Goal: Information Seeking & Learning: Learn about a topic

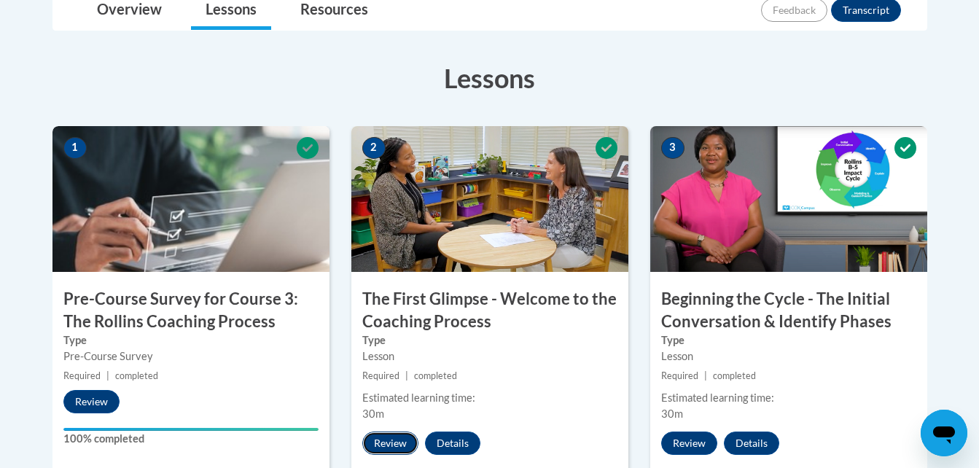
click at [394, 443] on button "Review" at bounding box center [390, 442] width 56 height 23
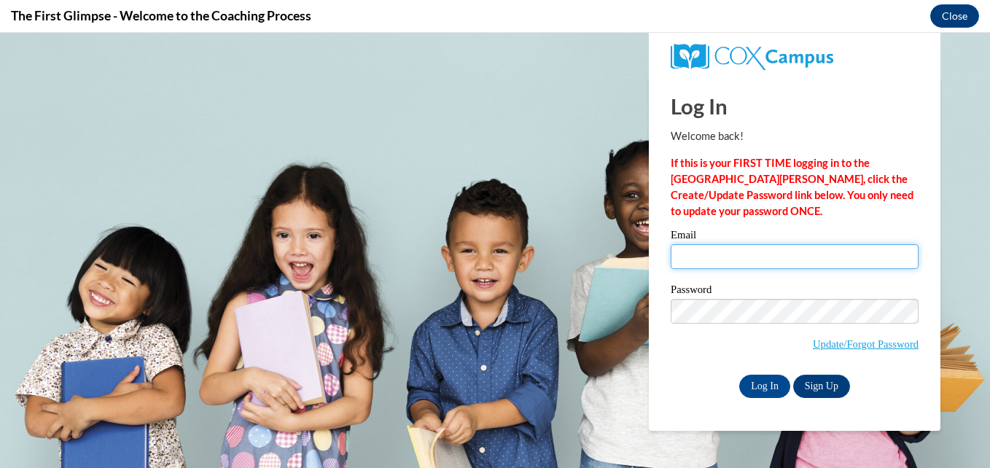
click at [804, 259] on input "Email" at bounding box center [794, 256] width 248 height 25
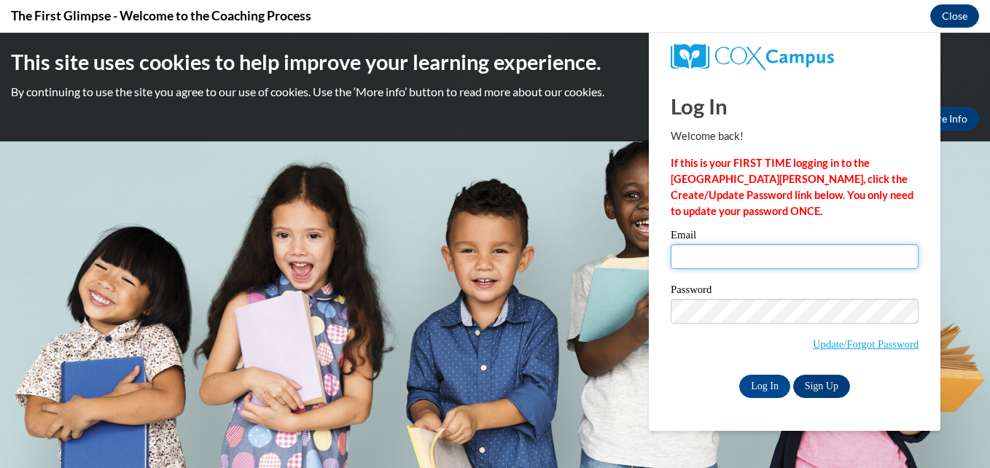
type input "denzill4245@yahoo.com"
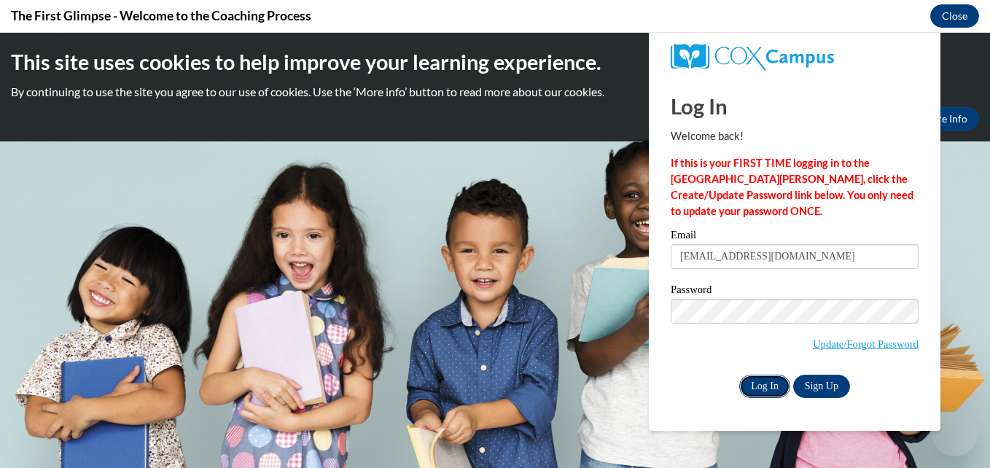
click at [762, 385] on input "Log In" at bounding box center [764, 386] width 51 height 23
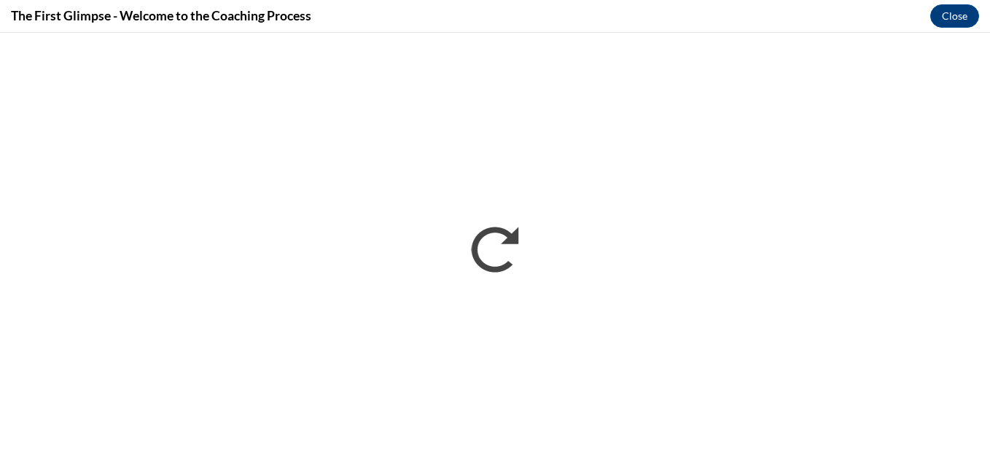
scroll to position [874, 0]
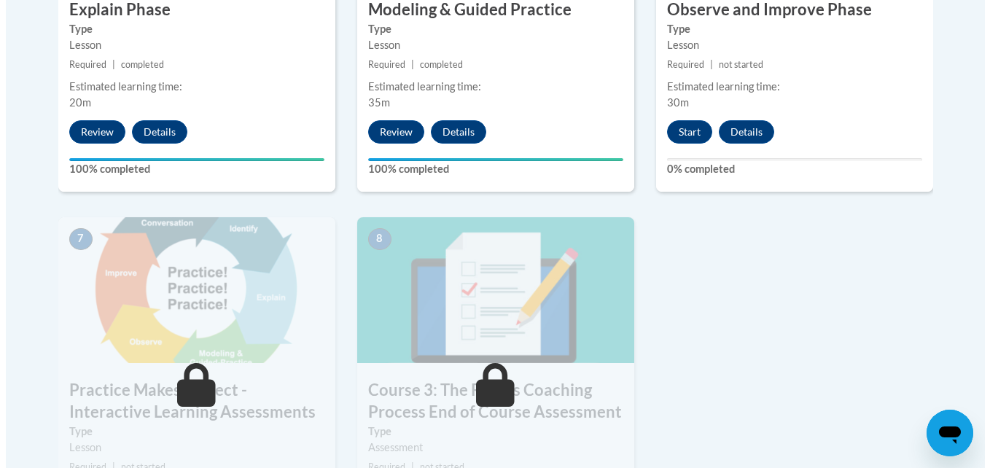
scroll to position [1078, 0]
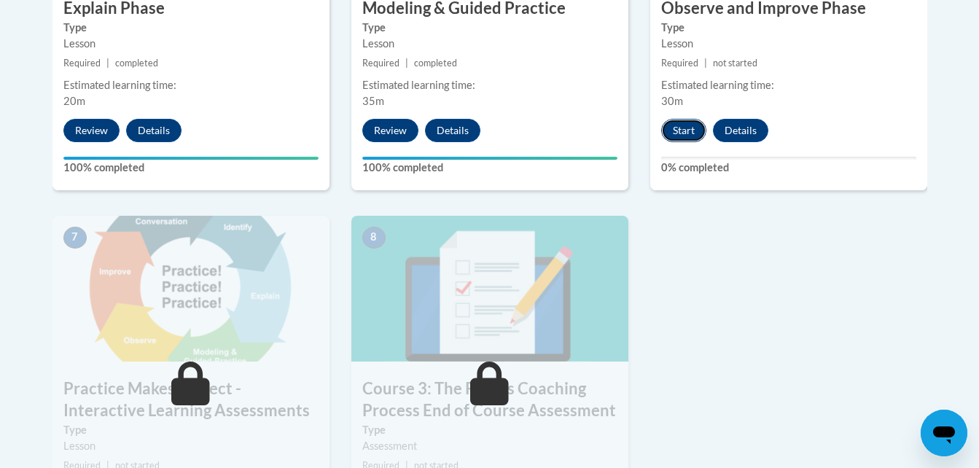
click at [686, 128] on button "Start" at bounding box center [683, 130] width 45 height 23
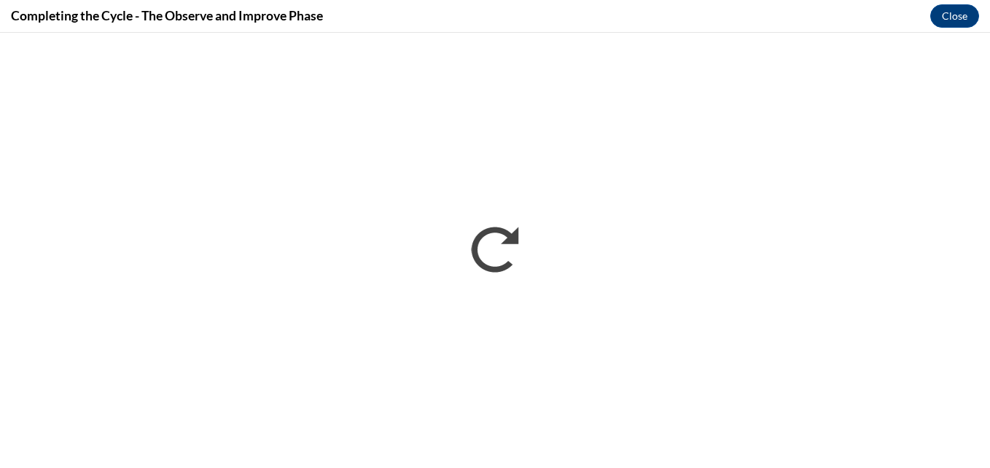
scroll to position [0, 0]
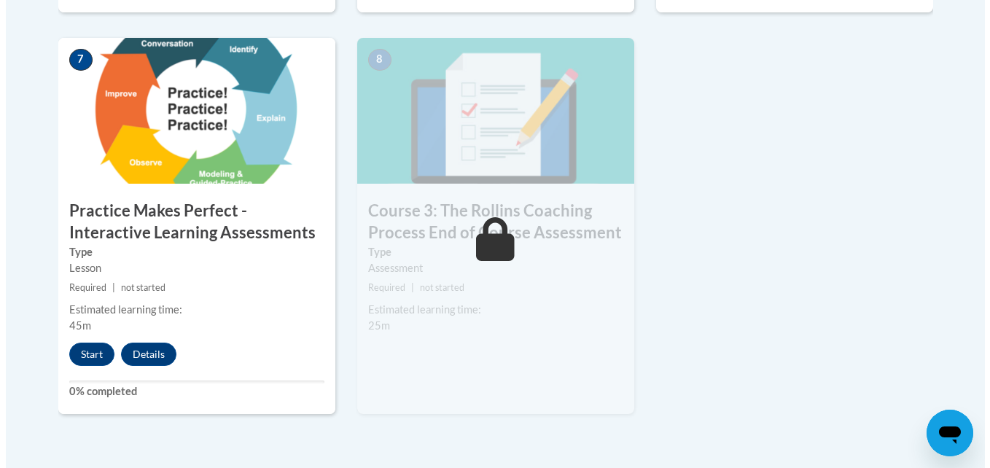
scroll to position [1282, 0]
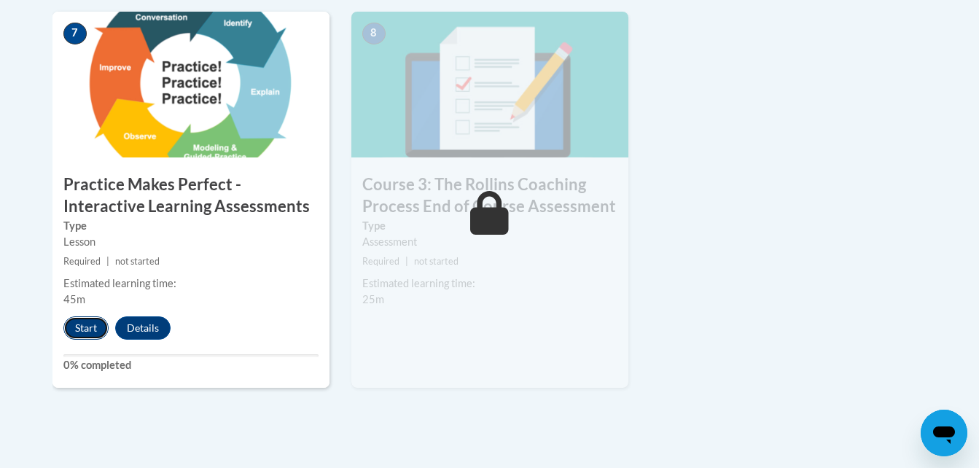
click at [96, 325] on button "Start" at bounding box center [85, 327] width 45 height 23
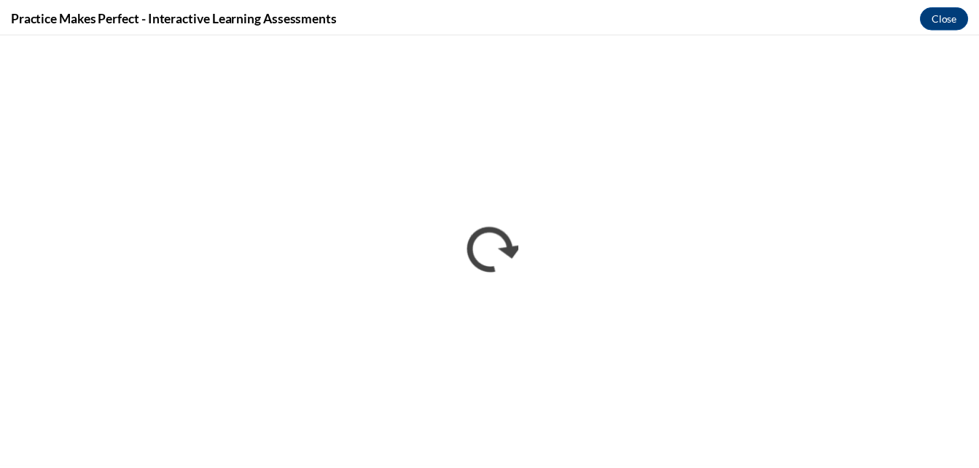
scroll to position [0, 0]
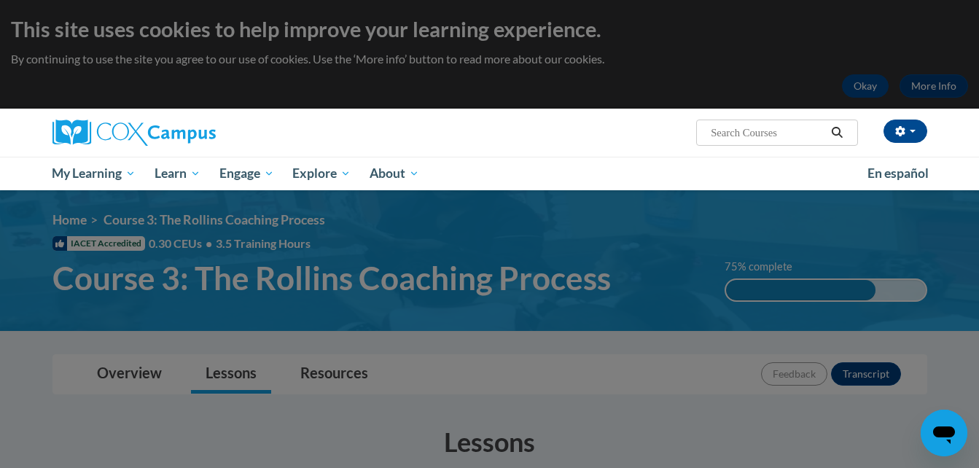
click at [24, 366] on div at bounding box center [489, 234] width 979 height 468
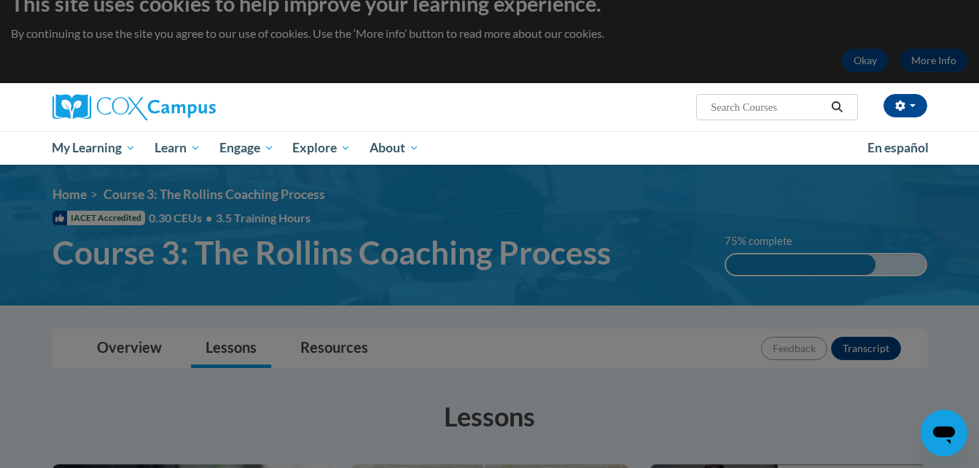
scroll to position [29, 0]
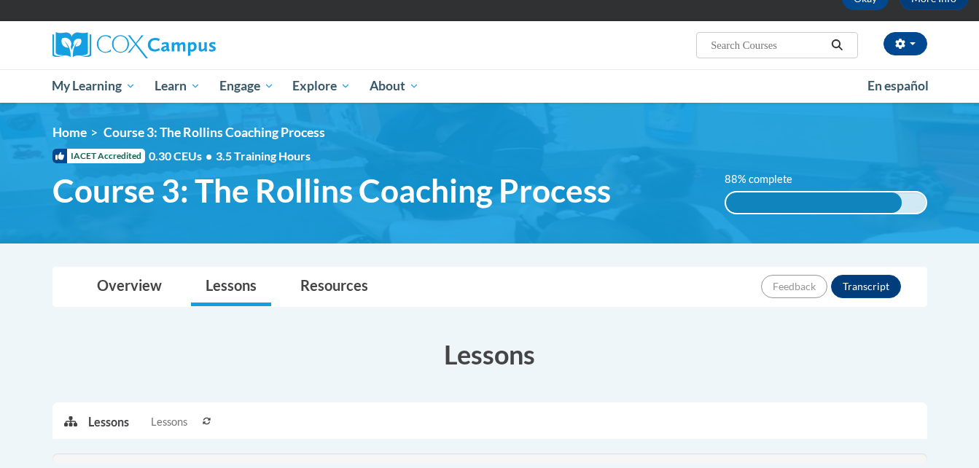
click at [17, 405] on body "This site uses cookies to help improve your learning experience. By continuing …" at bounding box center [489, 405] width 979 height 985
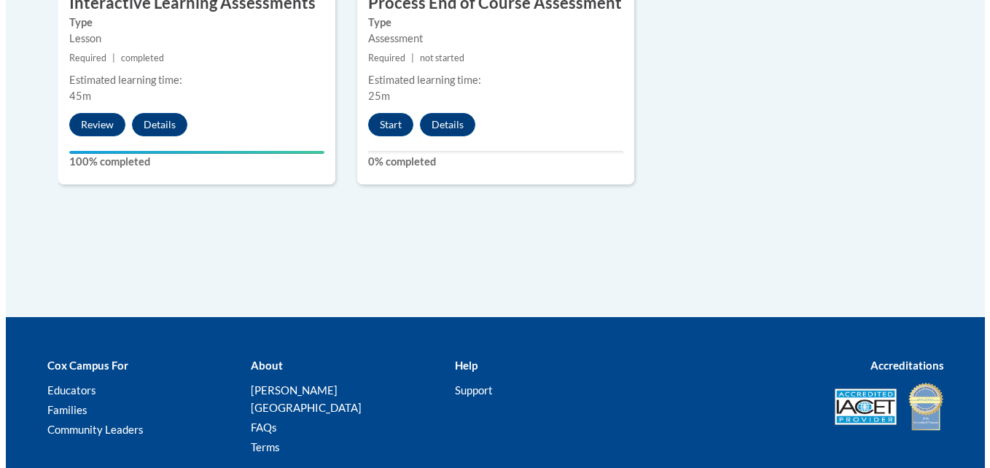
scroll to position [1487, 0]
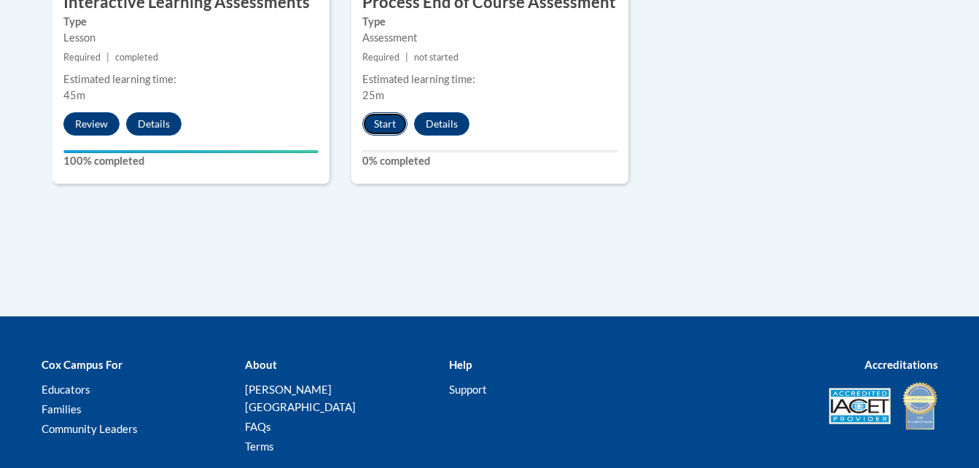
click at [367, 120] on button "Start" at bounding box center [384, 123] width 45 height 23
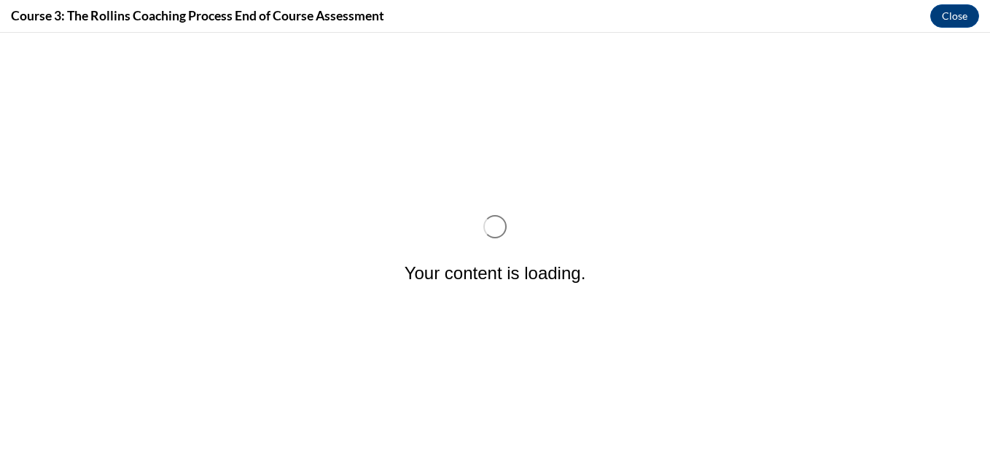
scroll to position [0, 0]
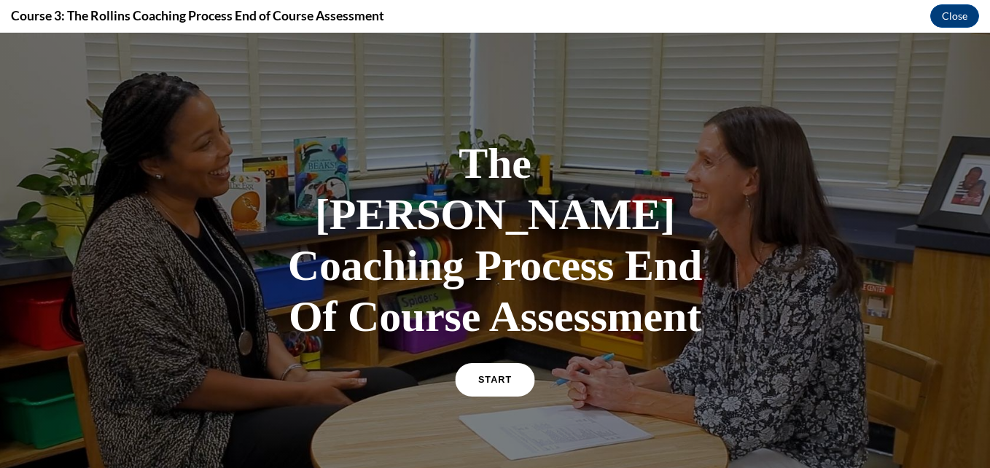
click at [485, 375] on span "START" at bounding box center [495, 380] width 34 height 11
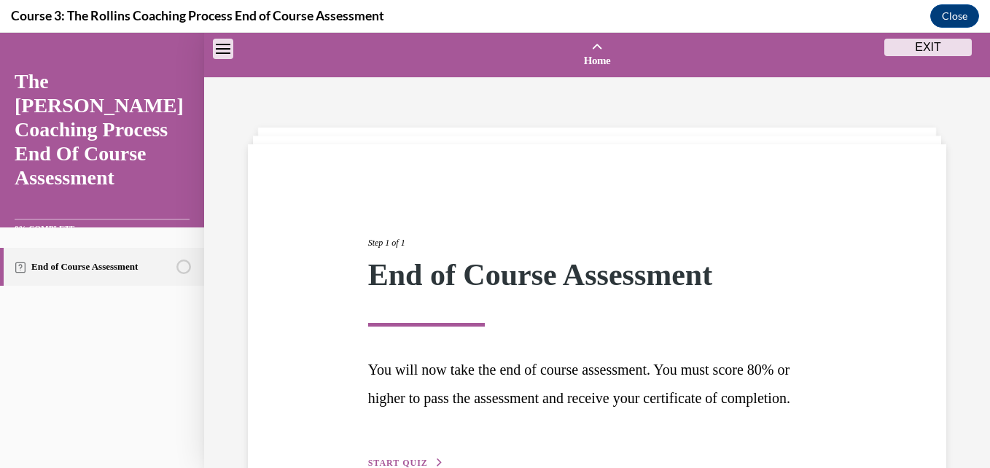
scroll to position [45, 0]
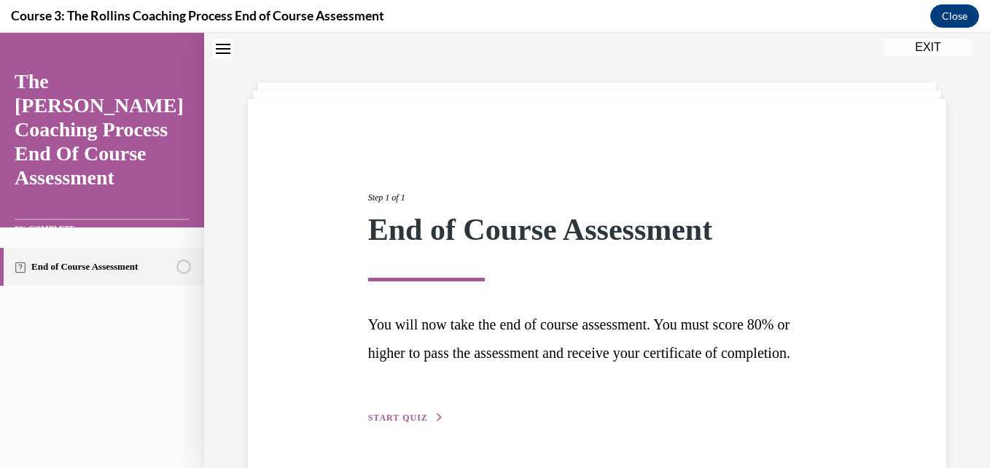
click at [216, 288] on div "Step 1 of 1 End of Course Assessment You will now take the end of course assess…" at bounding box center [597, 273] width 786 height 479
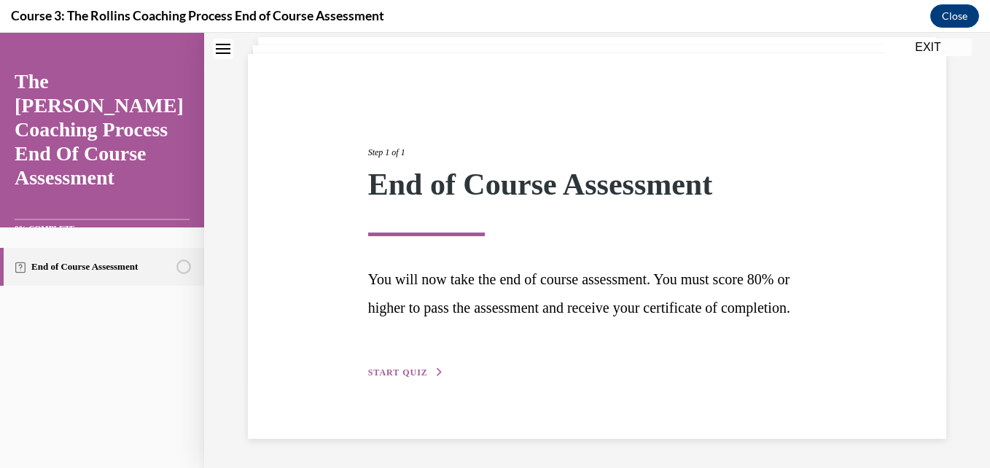
scroll to position [118, 0]
click at [388, 375] on span "START QUIZ" at bounding box center [398, 372] width 60 height 10
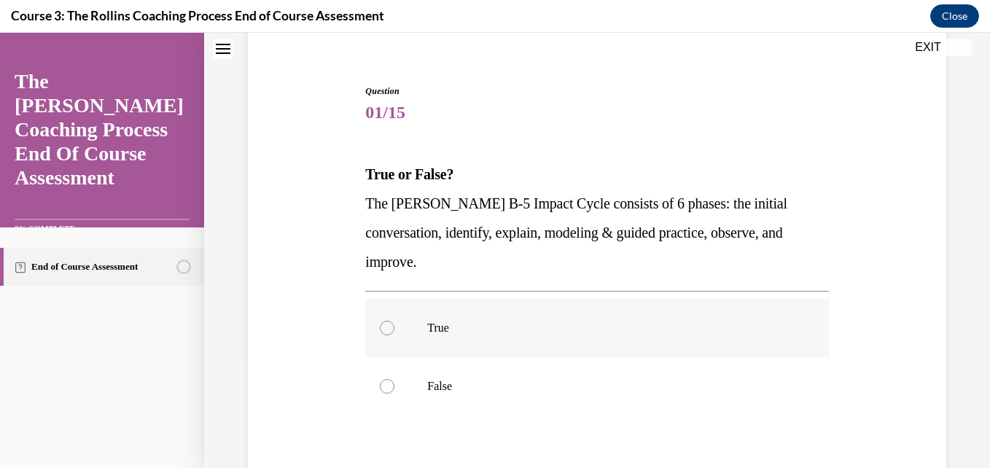
click at [385, 336] on label "True" at bounding box center [596, 328] width 463 height 58
click at [385, 335] on input "True" at bounding box center [387, 328] width 15 height 15
radio input "true"
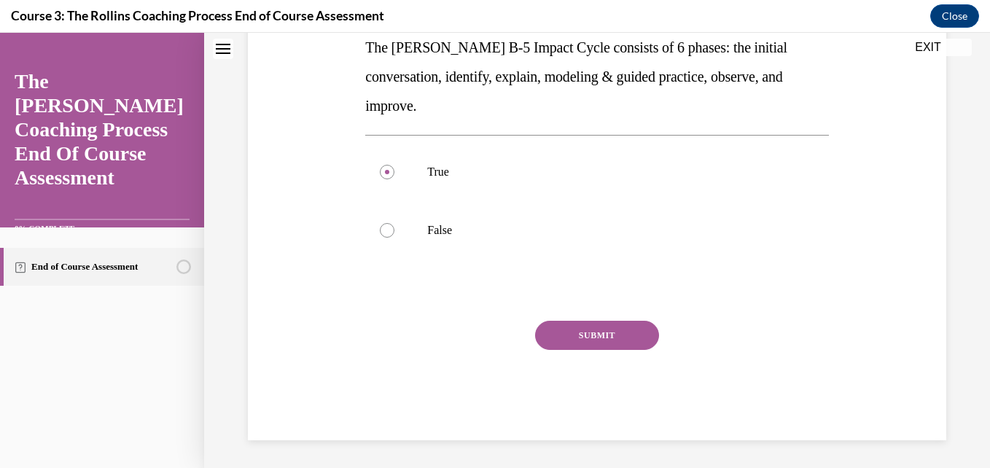
scroll to position [275, 0]
click at [637, 344] on button "SUBMIT" at bounding box center [597, 333] width 124 height 29
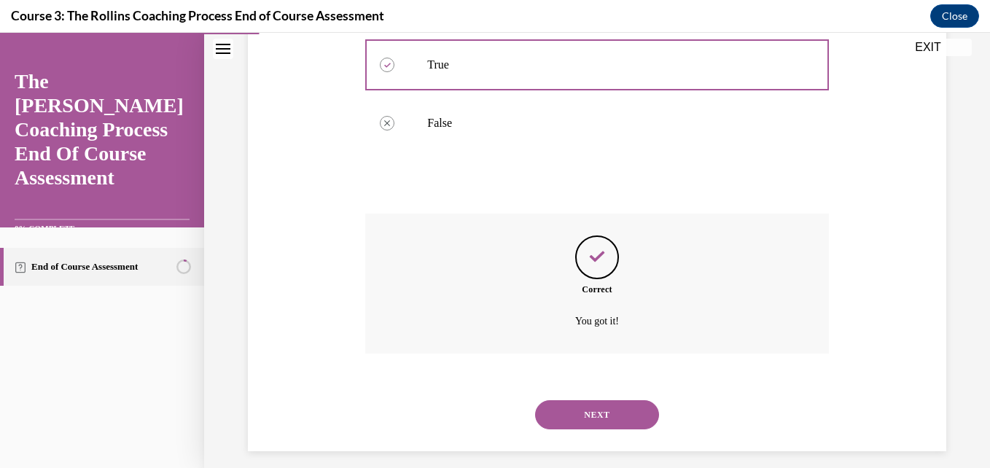
scroll to position [393, 0]
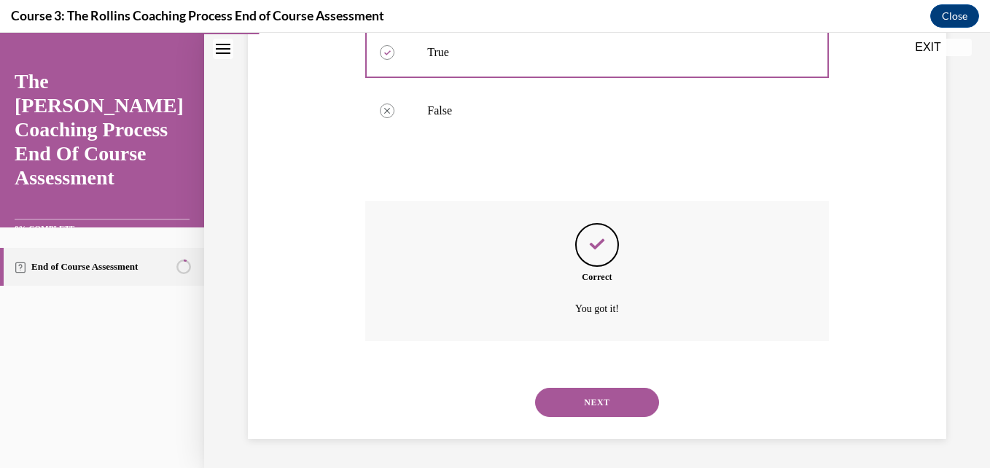
click at [637, 344] on div "Correct You got it!" at bounding box center [596, 282] width 463 height 162
click at [577, 404] on button "NEXT" at bounding box center [597, 402] width 124 height 29
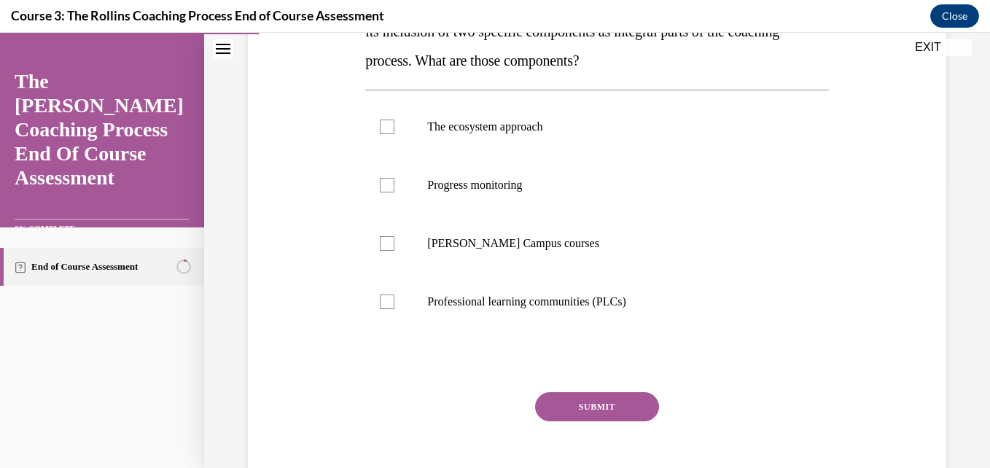
scroll to position [291, 0]
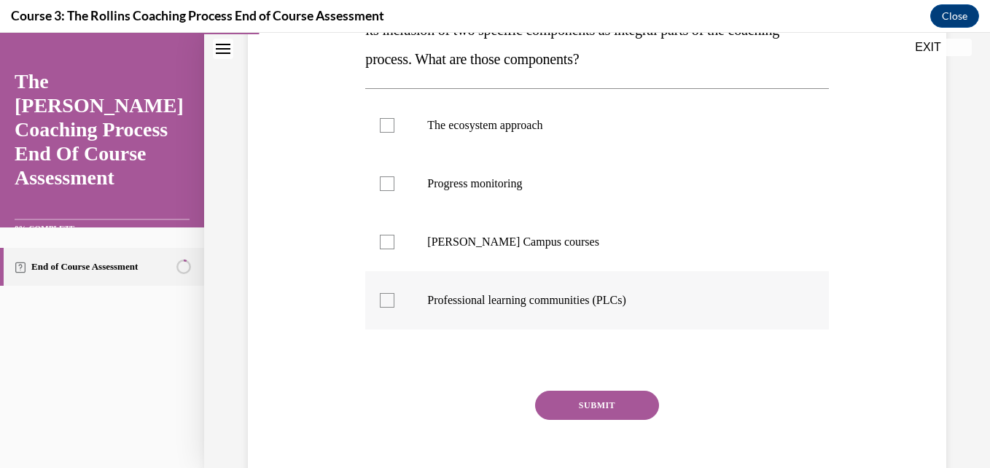
click at [606, 305] on p "Professional learning communities (PLCs)" at bounding box center [609, 300] width 364 height 15
click at [394, 305] on input "Professional learning communities (PLCs)" at bounding box center [387, 300] width 15 height 15
checkbox input "true"
click at [595, 404] on button "SUBMIT" at bounding box center [597, 405] width 124 height 29
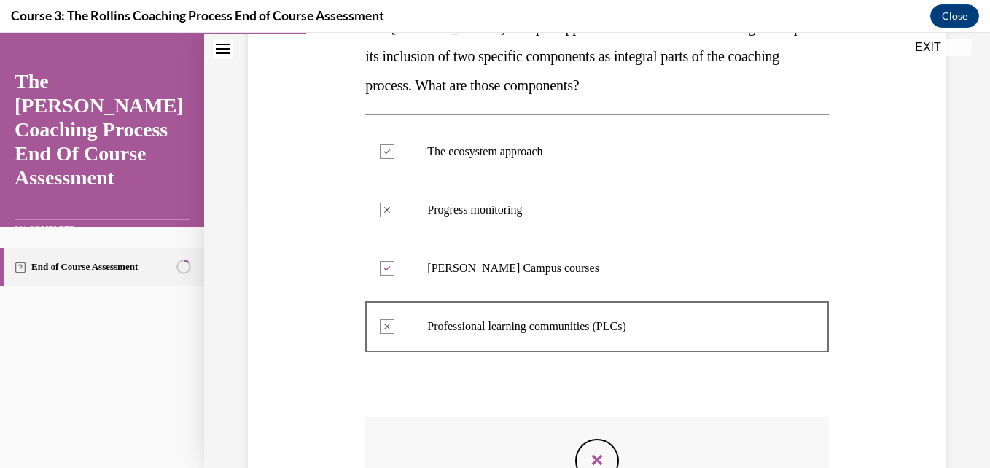
scroll to position [498, 0]
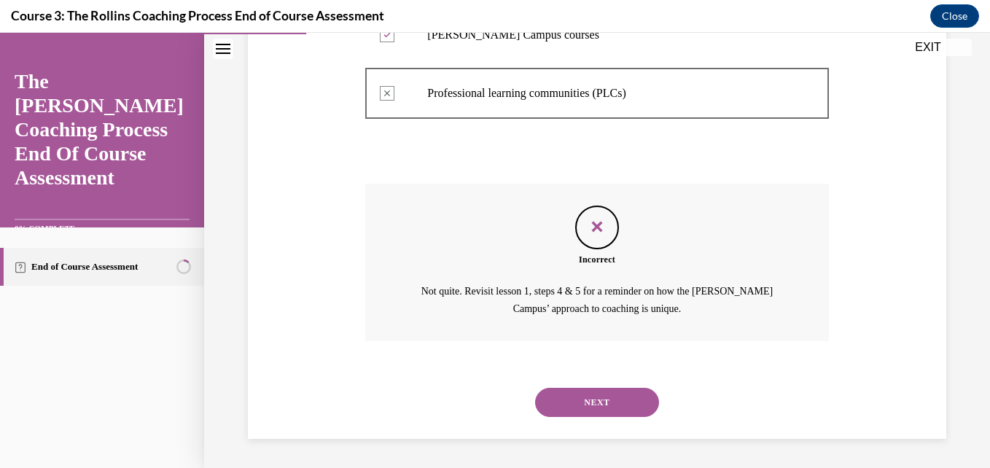
click at [622, 396] on button "NEXT" at bounding box center [597, 402] width 124 height 29
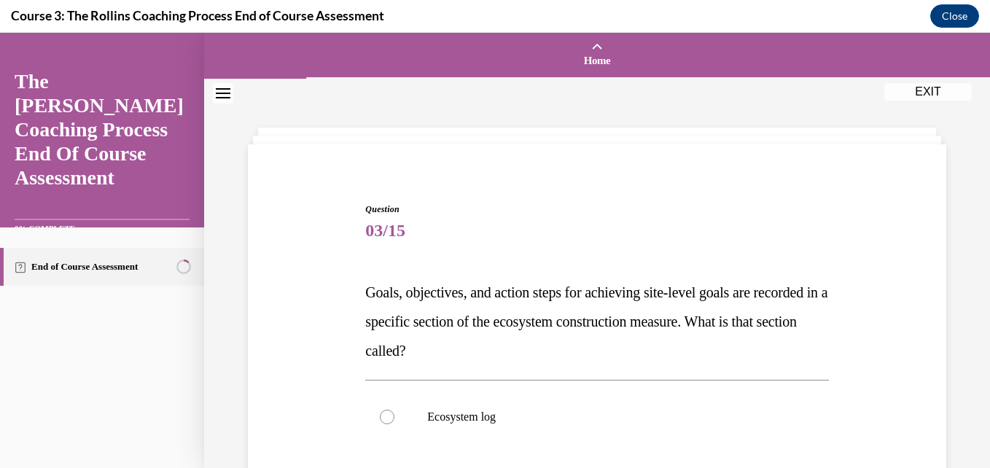
scroll to position [363, 0]
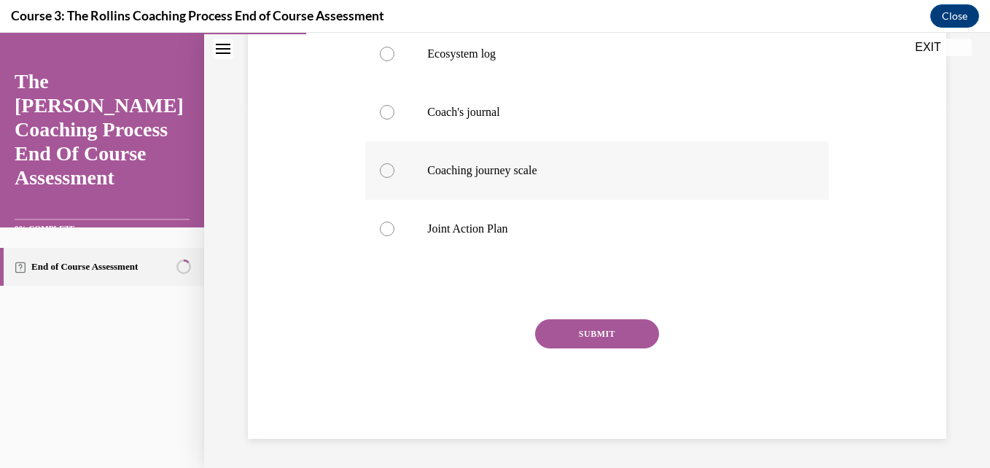
click at [733, 144] on label "Coaching journey scale" at bounding box center [596, 170] width 463 height 58
click at [394, 163] on input "Coaching journey scale" at bounding box center [387, 170] width 15 height 15
radio input "true"
click at [603, 321] on button "SUBMIT" at bounding box center [597, 333] width 124 height 29
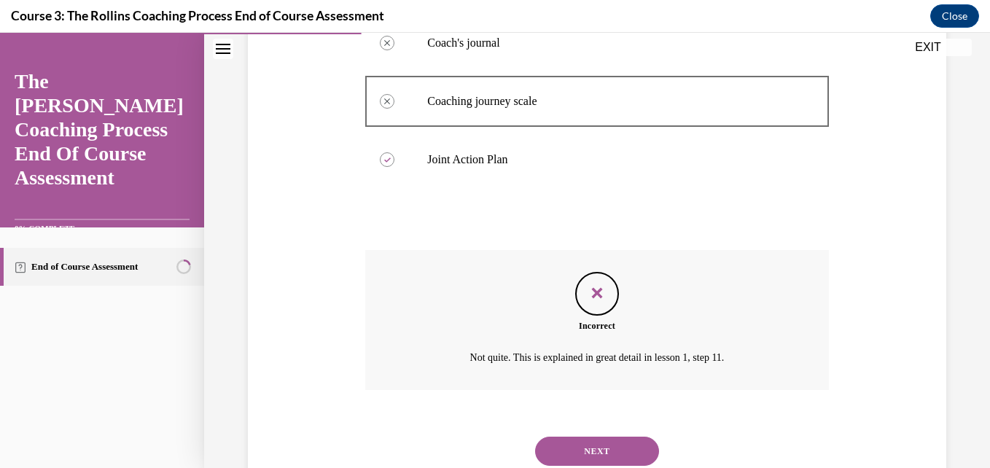
scroll to position [481, 0]
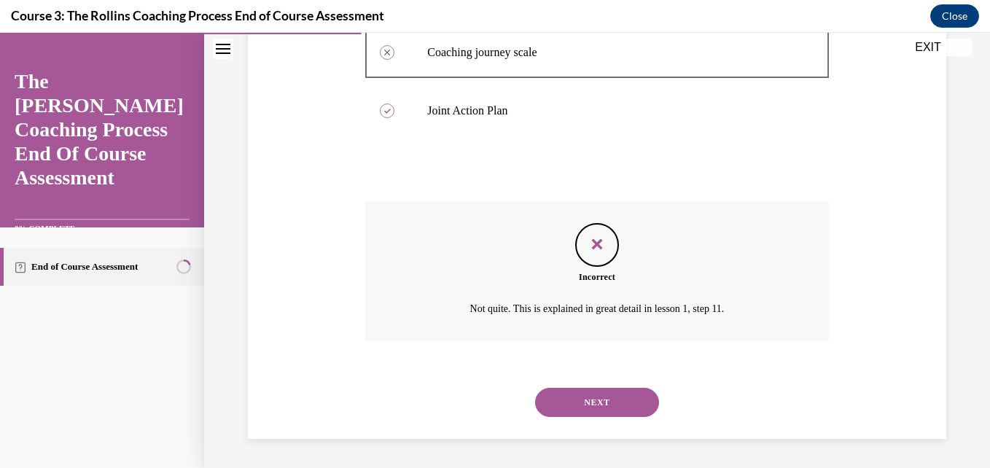
click at [592, 402] on button "NEXT" at bounding box center [597, 402] width 124 height 29
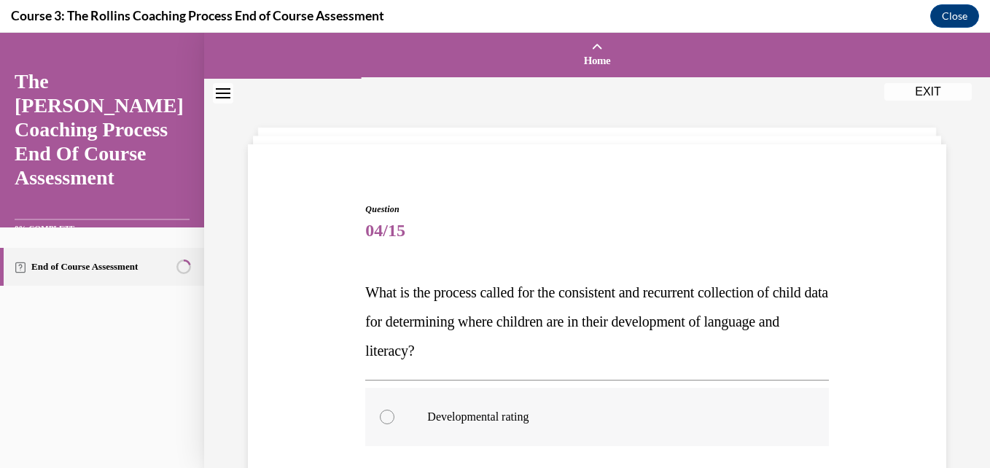
click at [534, 407] on label "Developmental rating" at bounding box center [596, 417] width 463 height 58
click at [394, 410] on input "Developmental rating" at bounding box center [387, 417] width 15 height 15
radio input "true"
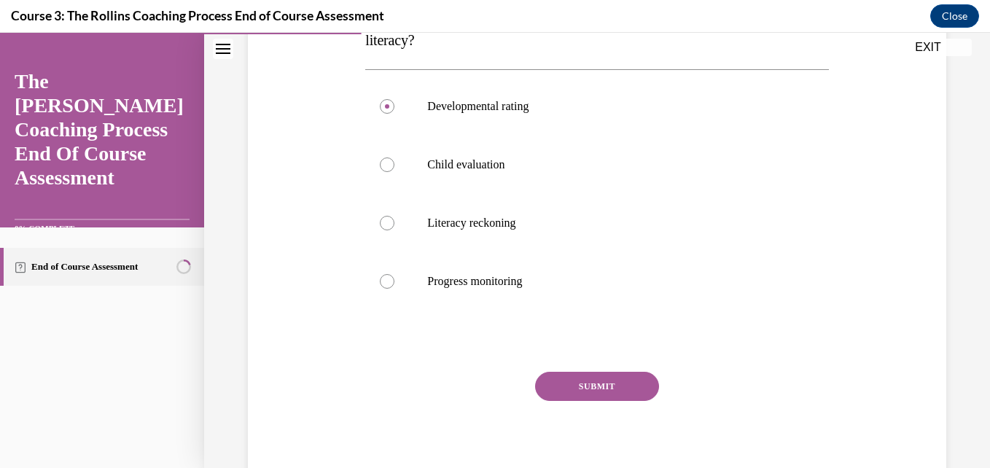
scroll to position [321, 0]
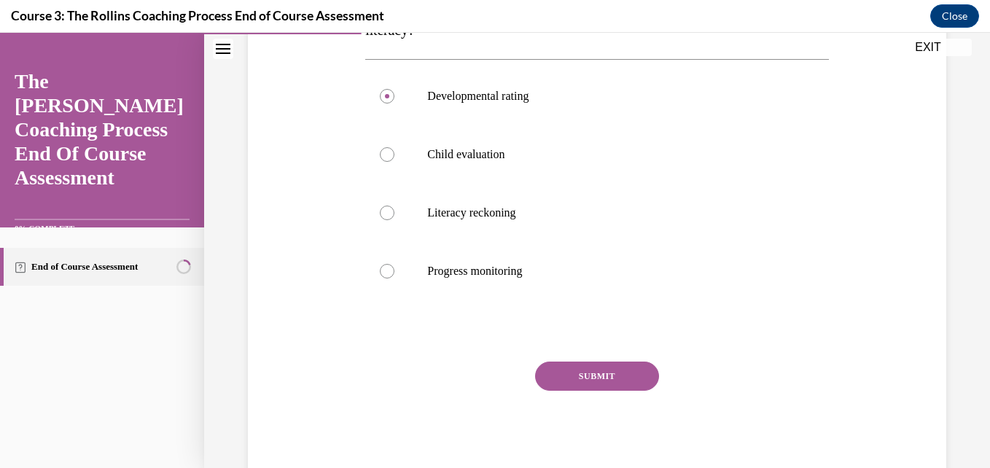
click at [630, 377] on button "SUBMIT" at bounding box center [597, 375] width 124 height 29
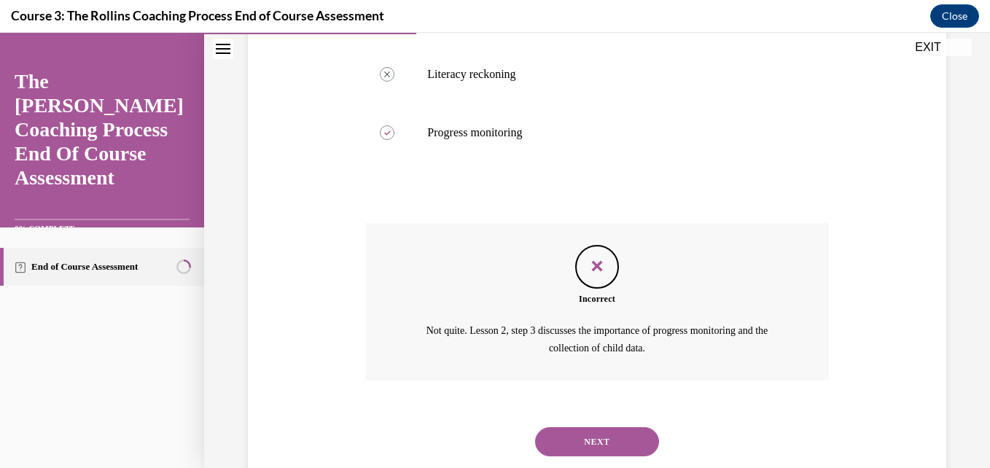
scroll to position [498, 0]
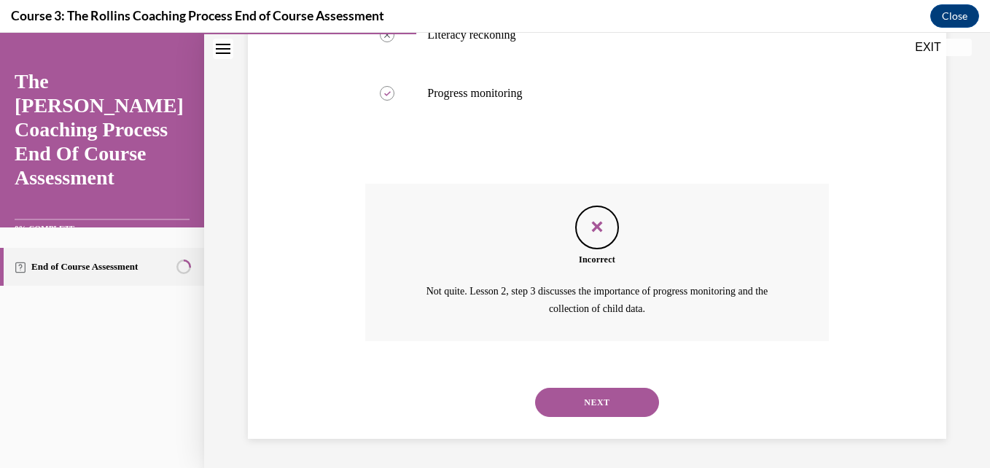
click at [614, 408] on button "NEXT" at bounding box center [597, 402] width 124 height 29
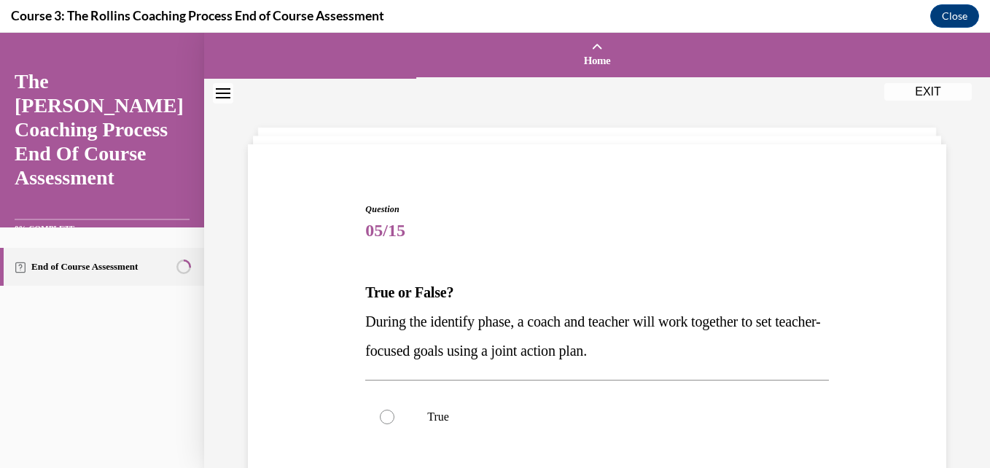
click at [614, 408] on label "True" at bounding box center [596, 417] width 463 height 58
click at [394, 410] on input "True" at bounding box center [387, 417] width 15 height 15
radio input "true"
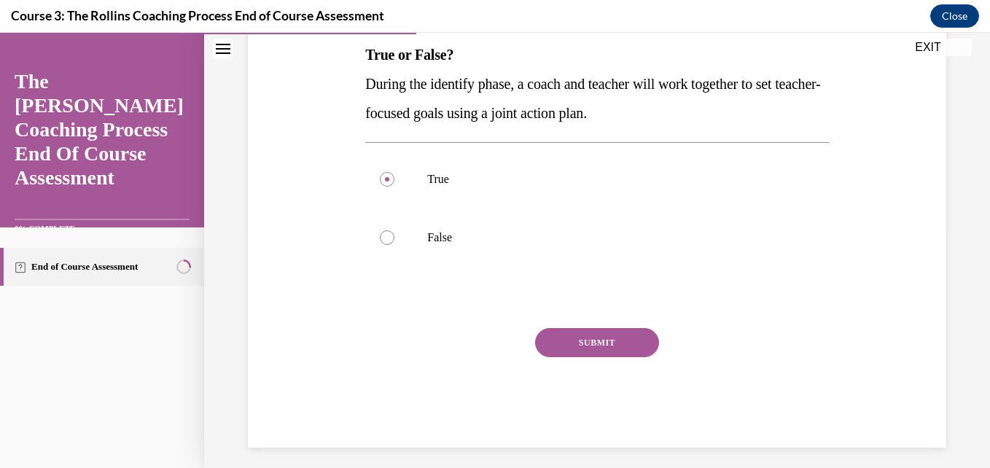
scroll to position [246, 0]
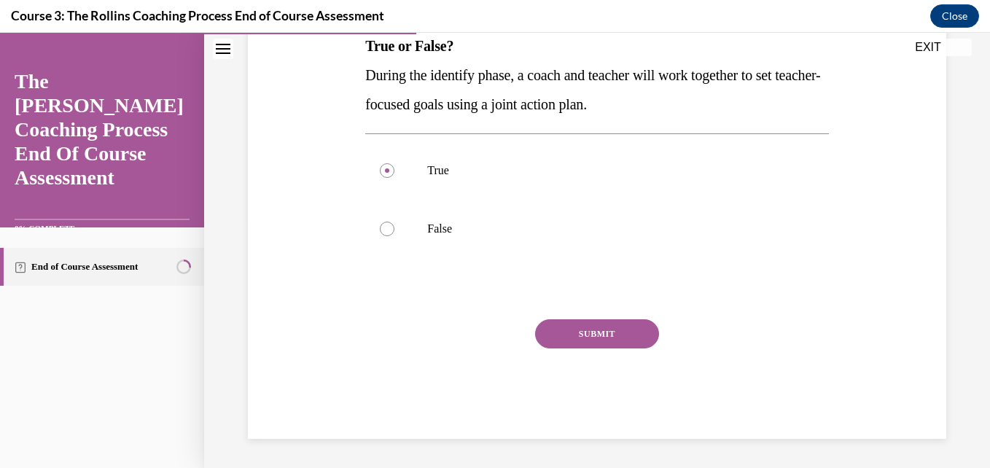
click at [569, 316] on div "Question 05/15 True or False? During the identify phase, a coach and teacher wi…" at bounding box center [596, 197] width 463 height 482
click at [571, 329] on button "SUBMIT" at bounding box center [597, 333] width 124 height 29
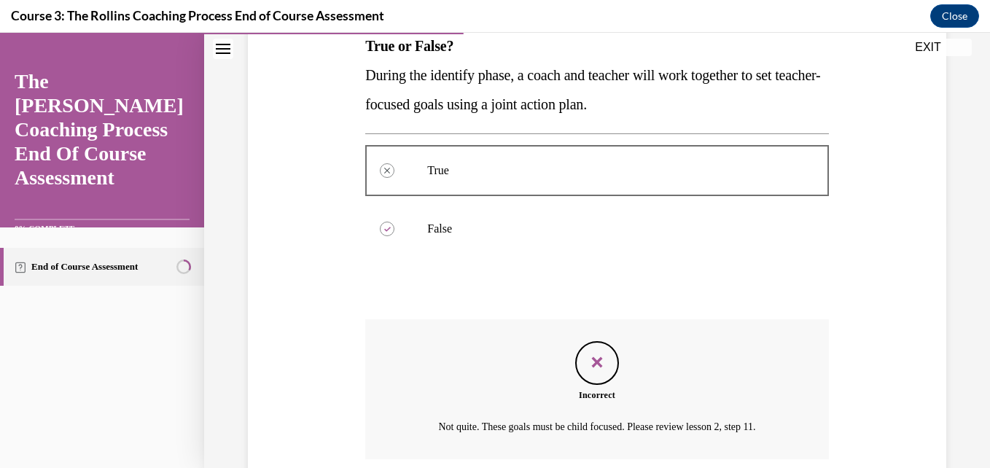
scroll to position [364, 0]
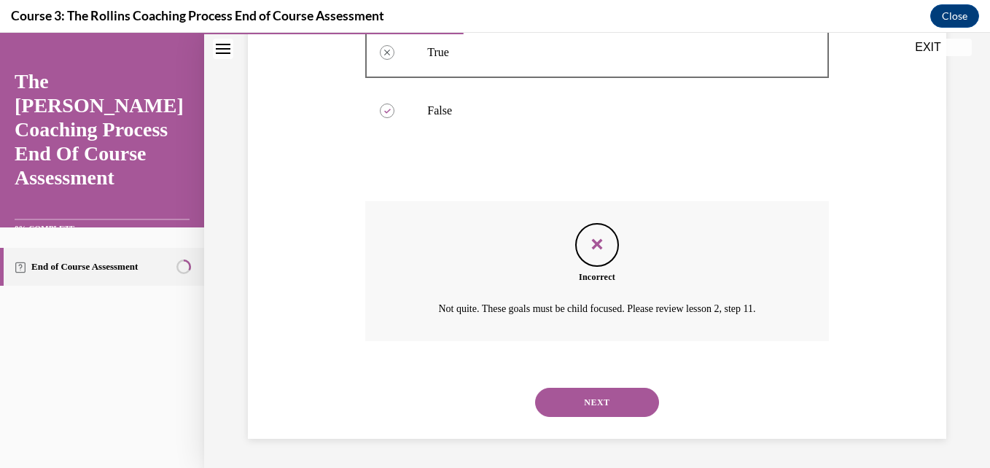
click at [611, 394] on button "NEXT" at bounding box center [597, 402] width 124 height 29
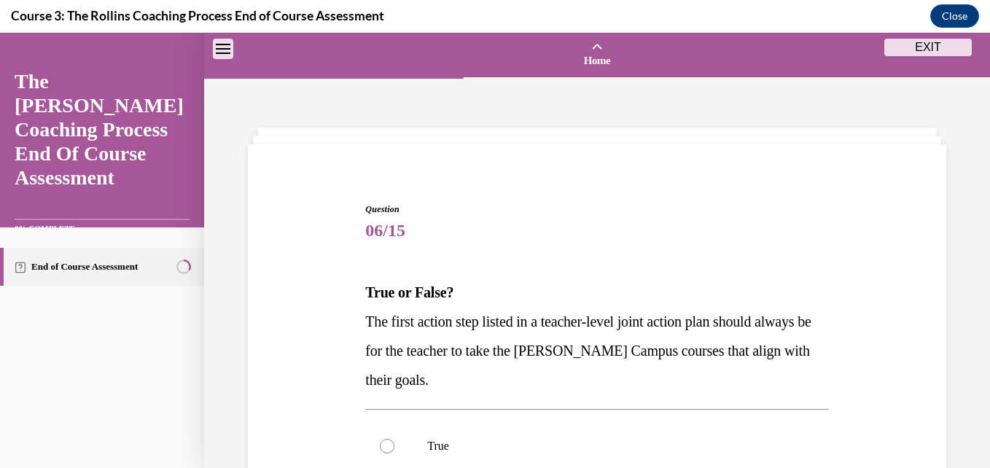
scroll to position [275, 0]
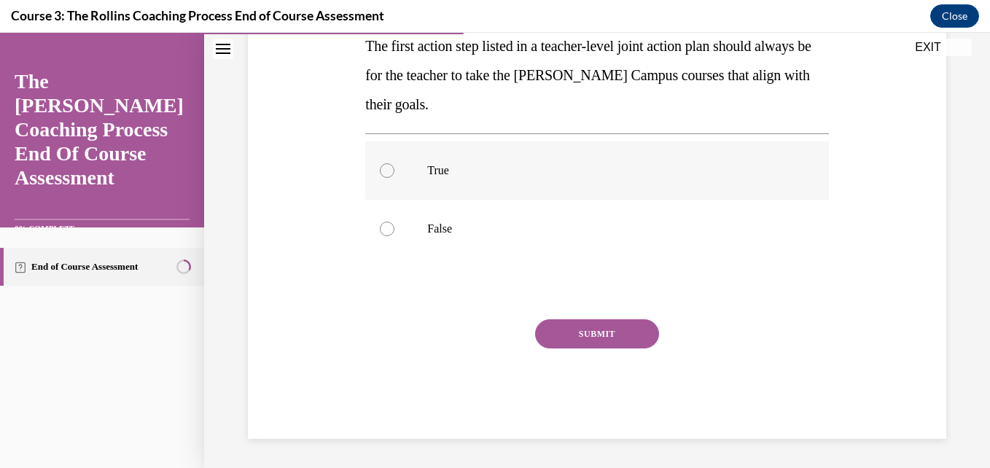
click at [635, 194] on label "True" at bounding box center [596, 170] width 463 height 58
click at [394, 178] on input "True" at bounding box center [387, 170] width 15 height 15
radio input "true"
drag, startPoint x: 635, startPoint y: 194, endPoint x: 543, endPoint y: 367, distance: 196.2
click at [543, 367] on div "Question 06/15 True or False? The first action step listed in a teacher-level j…" at bounding box center [596, 183] width 463 height 512
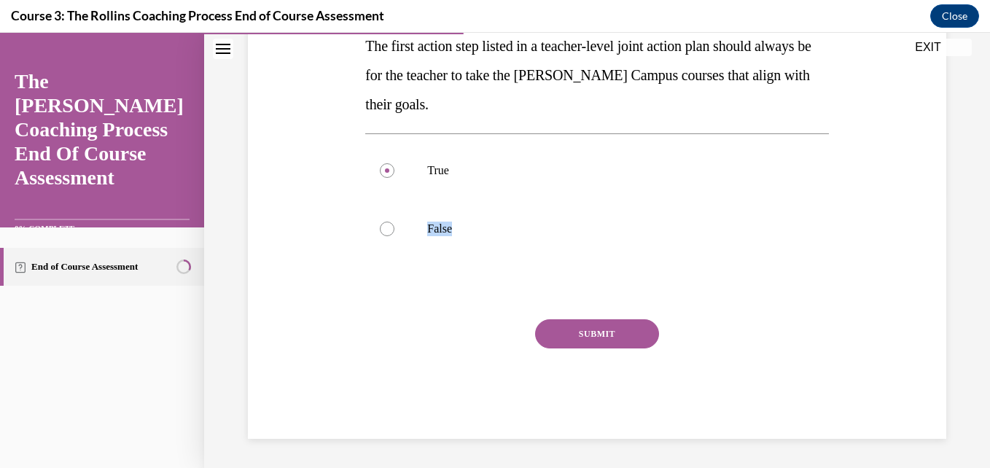
copy div "False Correct That's exactly right!"
click at [571, 328] on button "SUBMIT" at bounding box center [597, 333] width 124 height 29
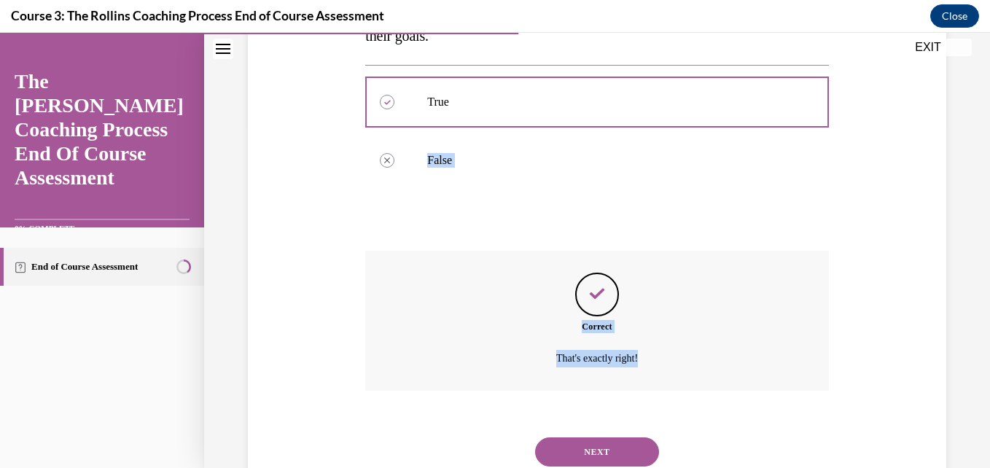
scroll to position [393, 0]
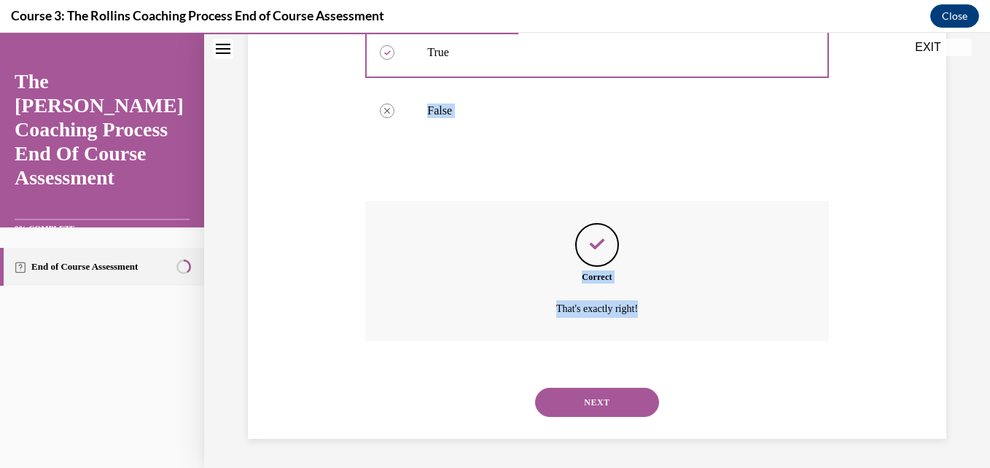
click at [583, 402] on button "NEXT" at bounding box center [597, 402] width 124 height 29
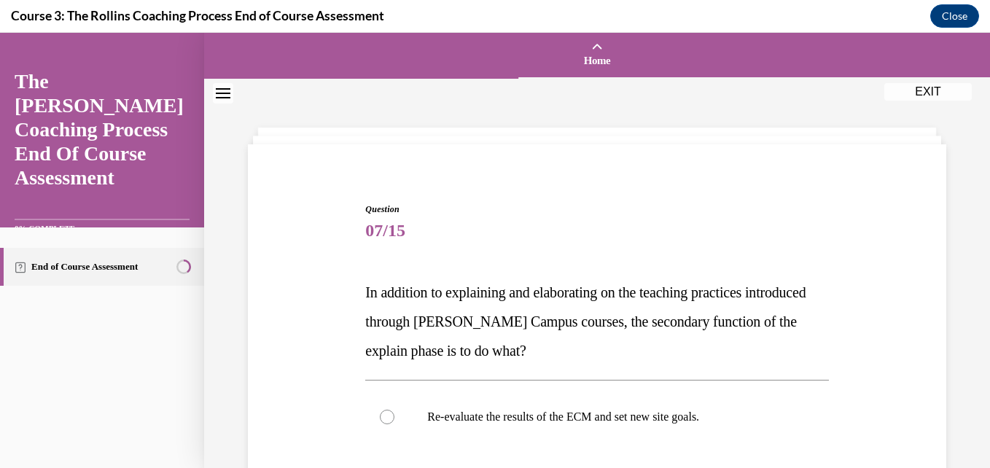
scroll to position [377, 0]
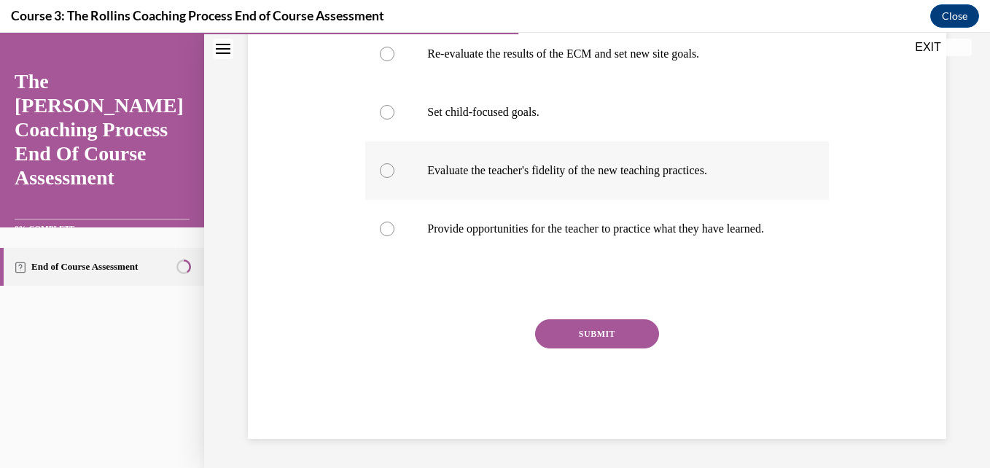
click at [718, 141] on label "Evaluate the teacher's fidelity of the new teaching practices." at bounding box center [596, 170] width 463 height 58
click at [394, 163] on input "Evaluate the teacher's fidelity of the new teaching practices." at bounding box center [387, 170] width 15 height 15
radio input "true"
click at [619, 321] on button "SUBMIT" at bounding box center [597, 333] width 124 height 29
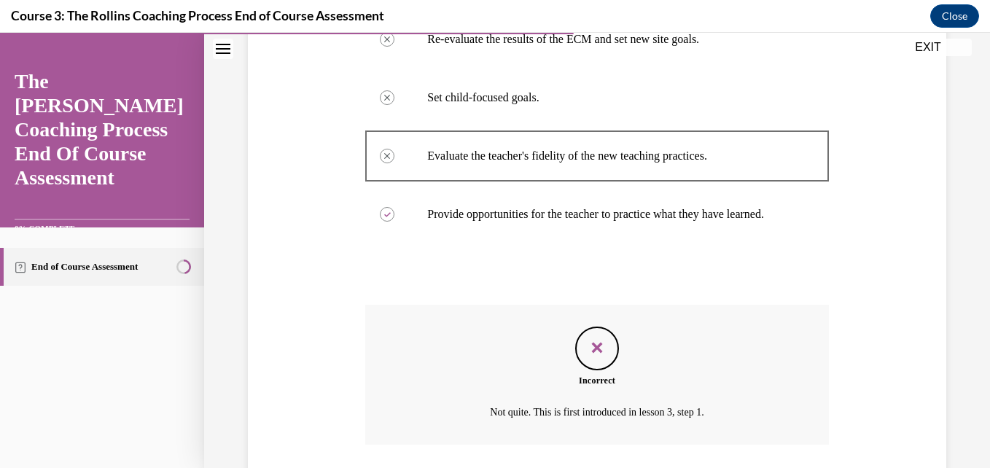
scroll to position [496, 0]
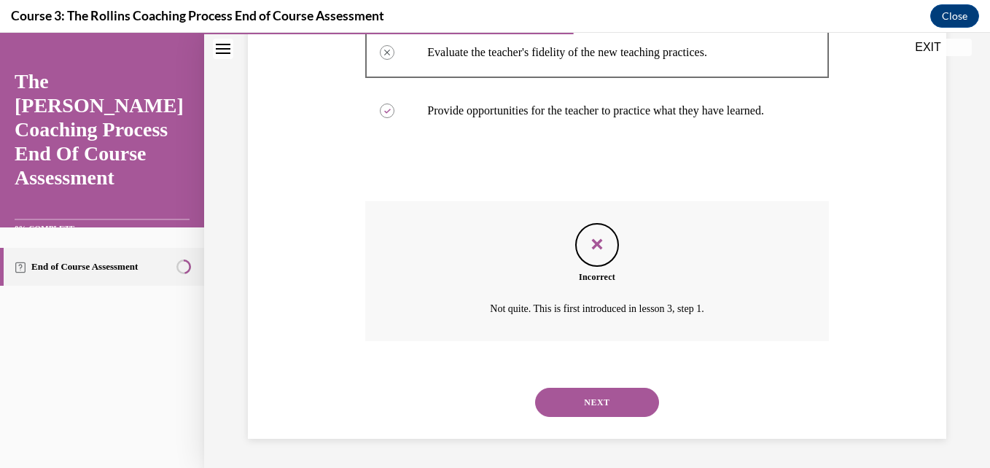
click at [571, 398] on button "NEXT" at bounding box center [597, 402] width 124 height 29
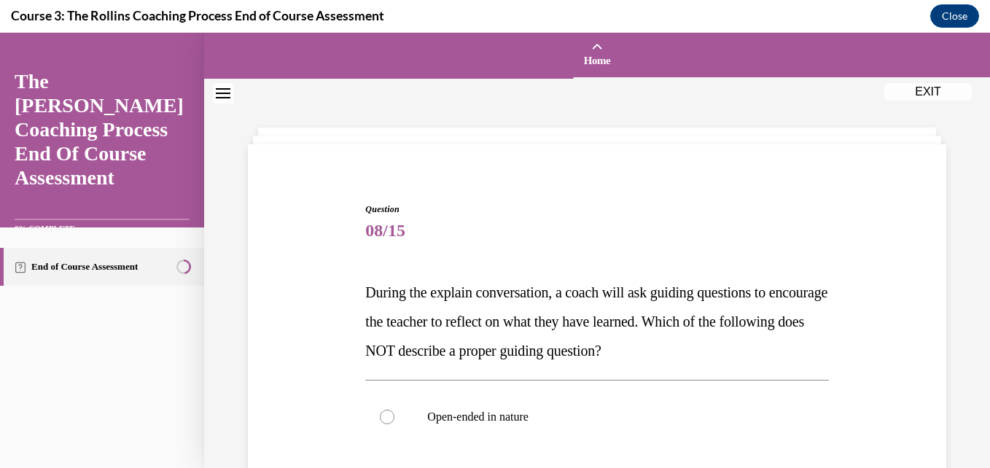
scroll to position [363, 0]
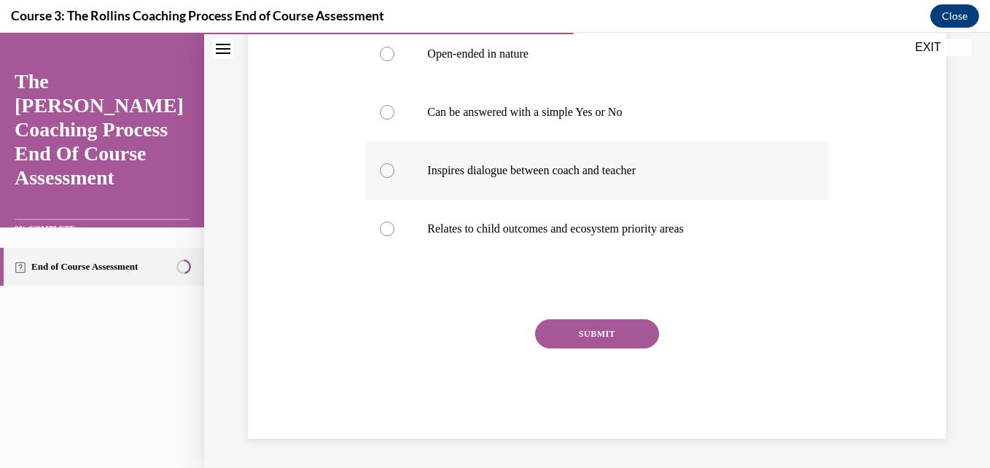
click at [715, 176] on p "Inspires dialogue between coach and teacher" at bounding box center [609, 170] width 364 height 15
click at [394, 176] on input "Inspires dialogue between coach and teacher" at bounding box center [387, 170] width 15 height 15
radio input "true"
click at [623, 334] on button "SUBMIT" at bounding box center [597, 333] width 124 height 29
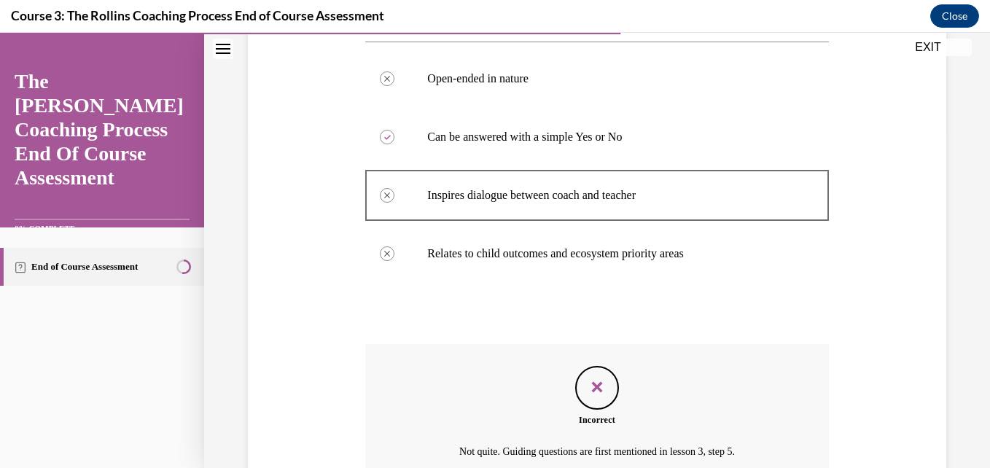
click at [623, 334] on div "Question 08/15 During the explain conversation, a coach will ask guiding questi…" at bounding box center [596, 222] width 463 height 717
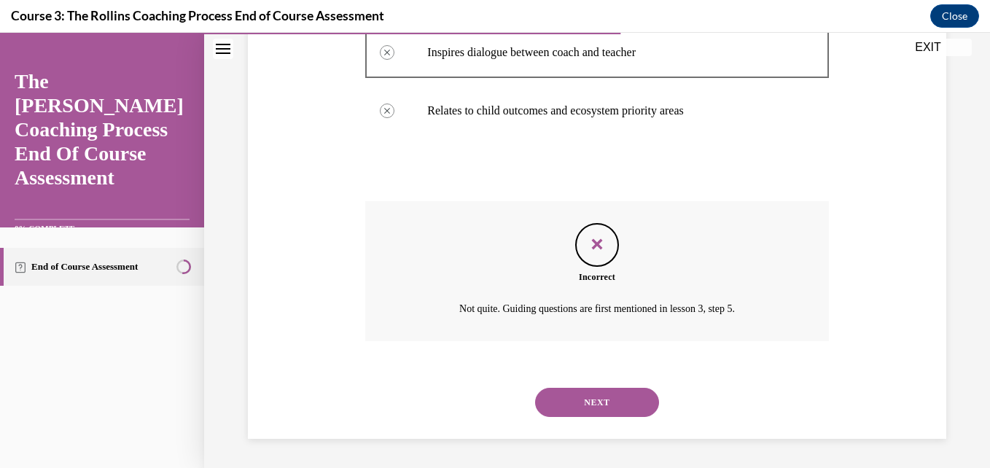
scroll to position [481, 0]
click at [598, 416] on button "NEXT" at bounding box center [597, 402] width 124 height 29
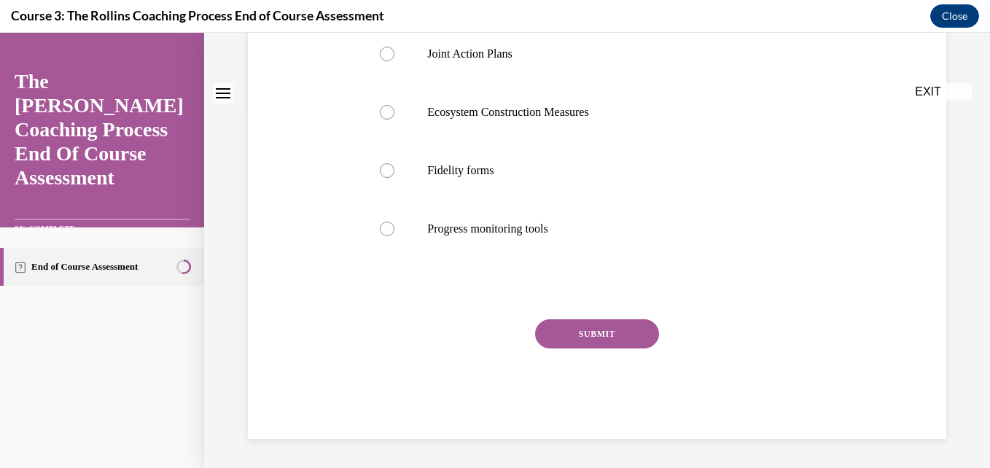
scroll to position [0, 0]
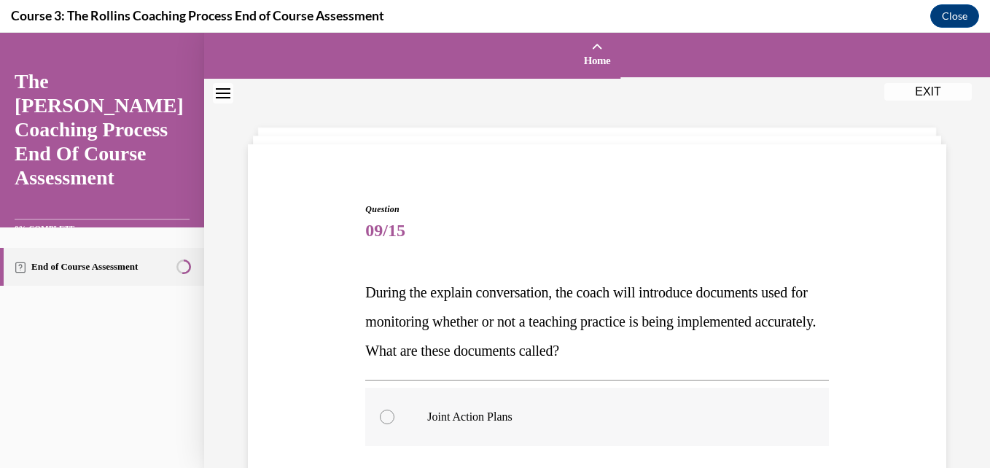
drag, startPoint x: 598, startPoint y: 416, endPoint x: 796, endPoint y: 388, distance: 199.5
click at [796, 388] on label "Joint Action Plans" at bounding box center [596, 417] width 463 height 58
click at [394, 410] on input "Joint Action Plans" at bounding box center [387, 417] width 15 height 15
radio input "true"
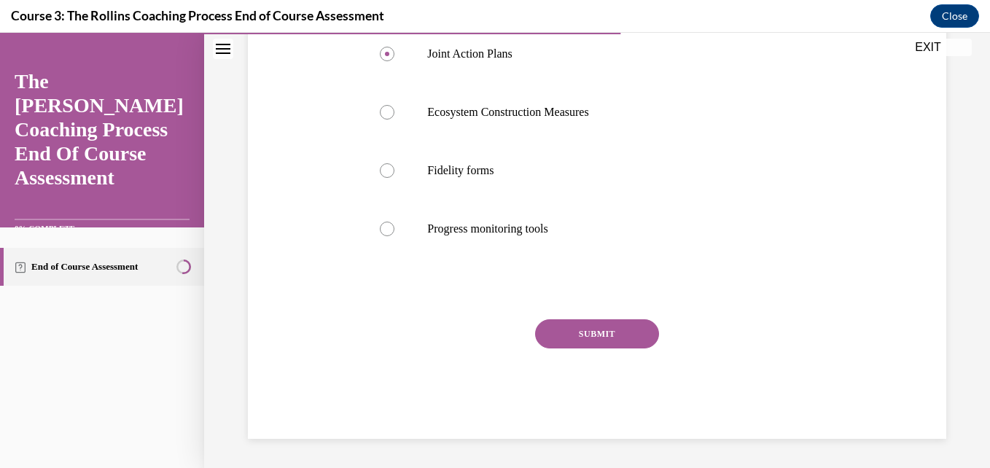
click at [569, 330] on button "SUBMIT" at bounding box center [597, 333] width 124 height 29
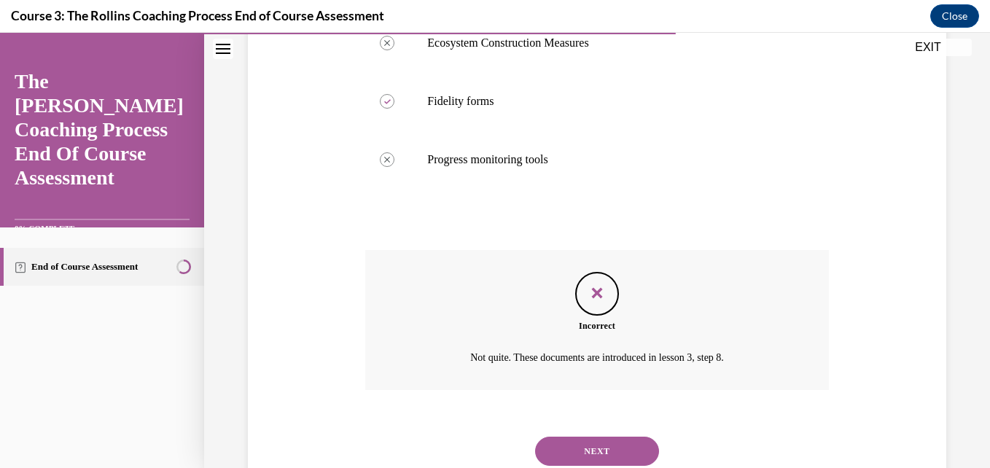
scroll to position [481, 0]
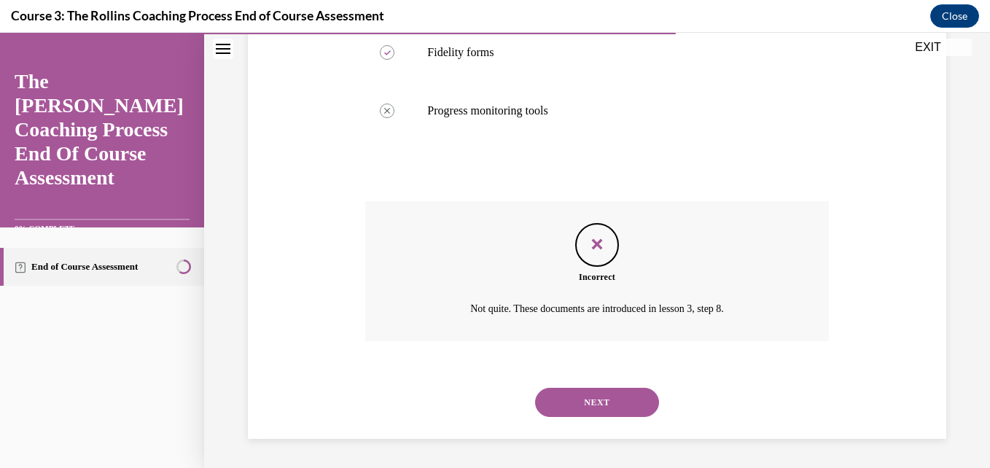
click at [600, 404] on button "NEXT" at bounding box center [597, 402] width 124 height 29
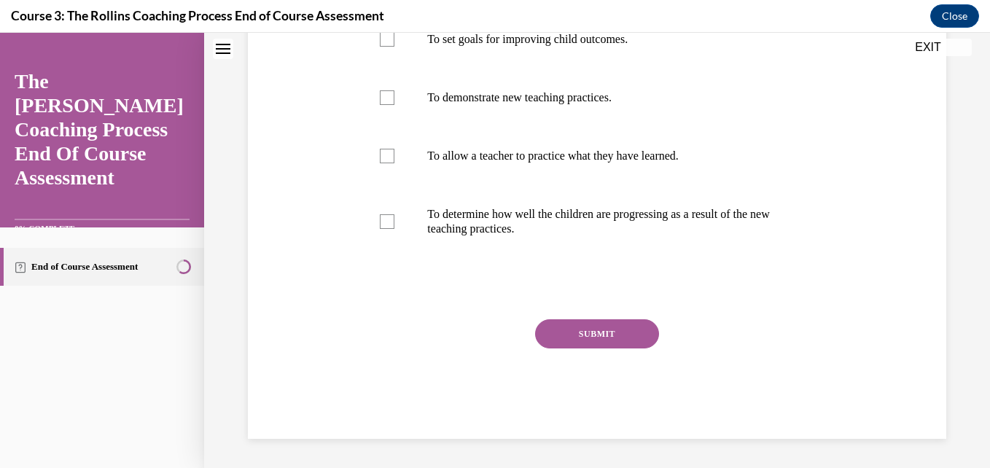
scroll to position [0, 0]
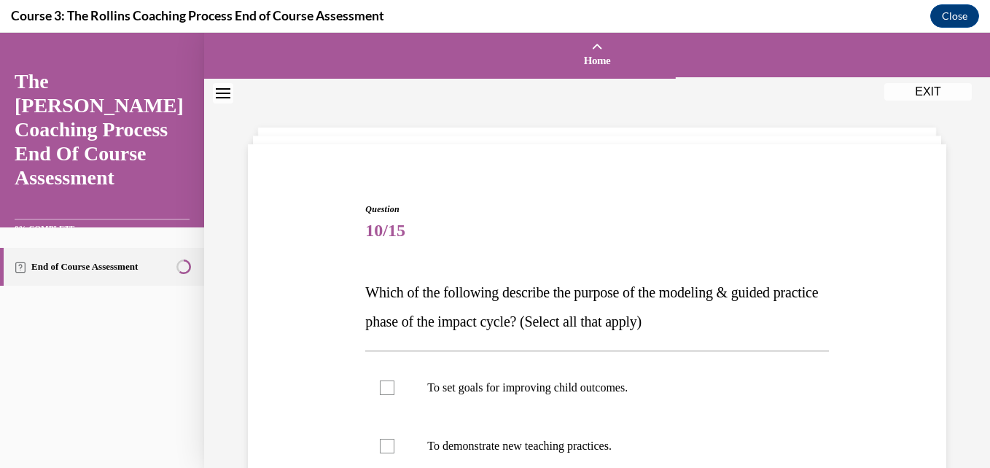
click at [600, 404] on label "To set goals for improving child outcomes." at bounding box center [596, 388] width 463 height 58
click at [394, 395] on input "To set goals for improving child outcomes." at bounding box center [387, 387] width 15 height 15
checkbox input "true"
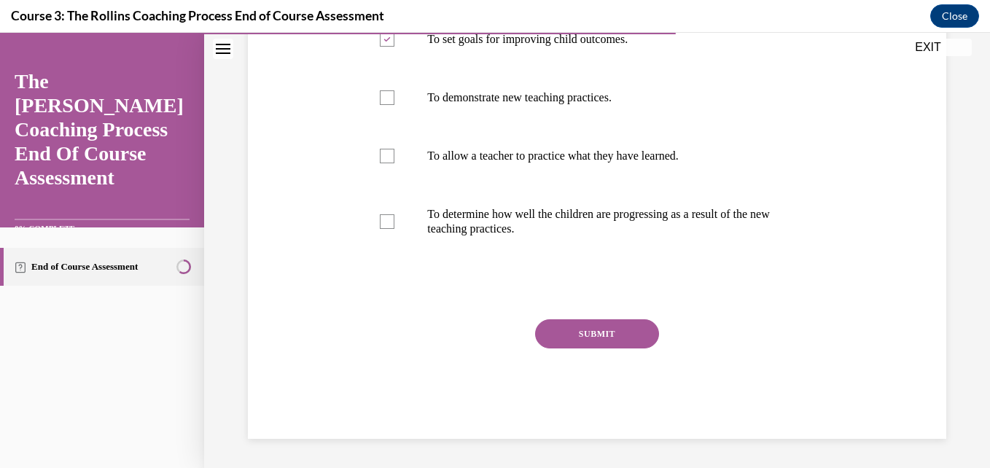
click at [619, 334] on button "SUBMIT" at bounding box center [597, 333] width 124 height 29
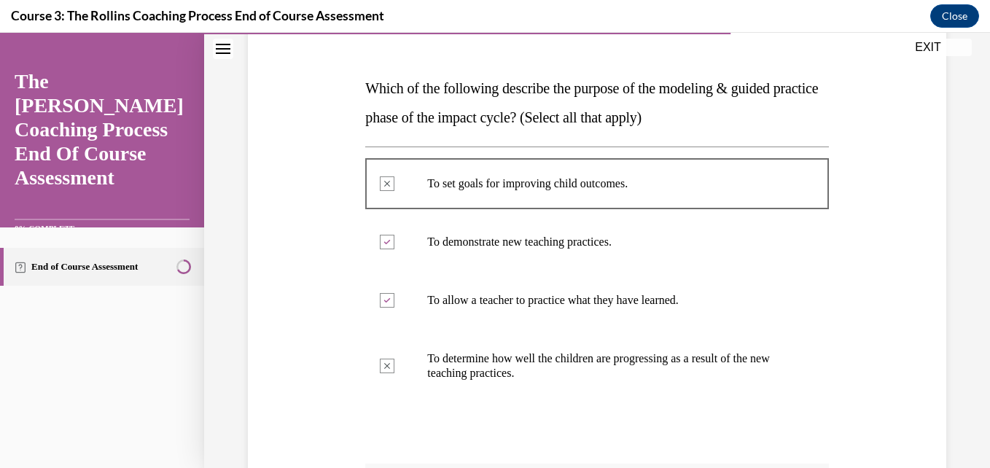
scroll to position [466, 0]
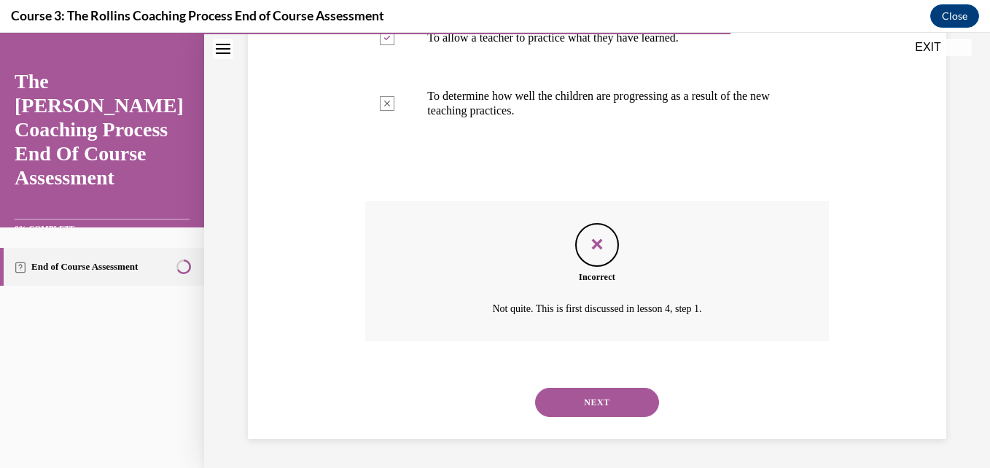
click at [623, 396] on button "NEXT" at bounding box center [597, 402] width 124 height 29
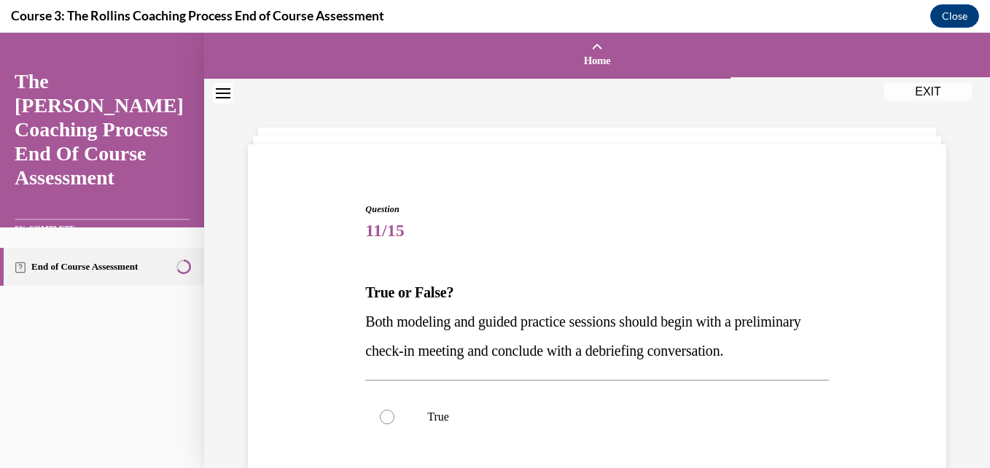
scroll to position [275, 0]
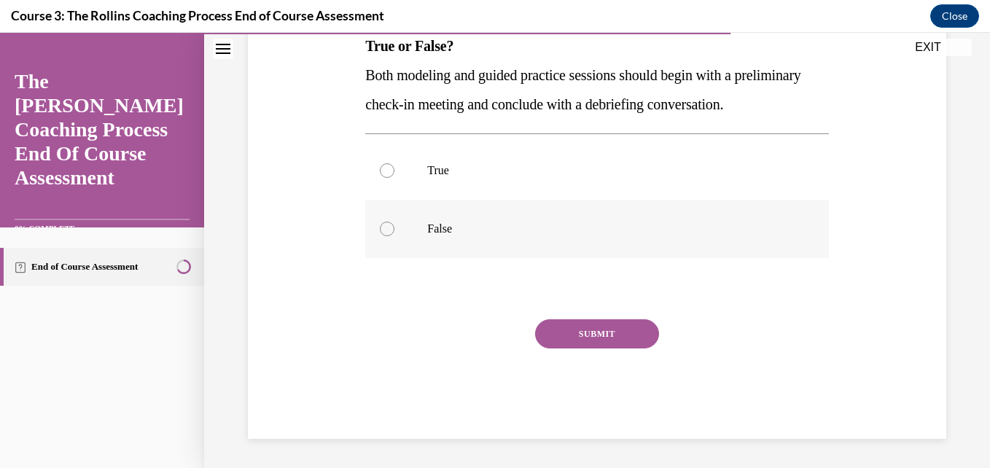
click at [651, 215] on label "False" at bounding box center [596, 229] width 463 height 58
click at [394, 222] on input "False" at bounding box center [387, 229] width 15 height 15
radio input "true"
click at [611, 326] on button "SUBMIT" at bounding box center [597, 333] width 124 height 29
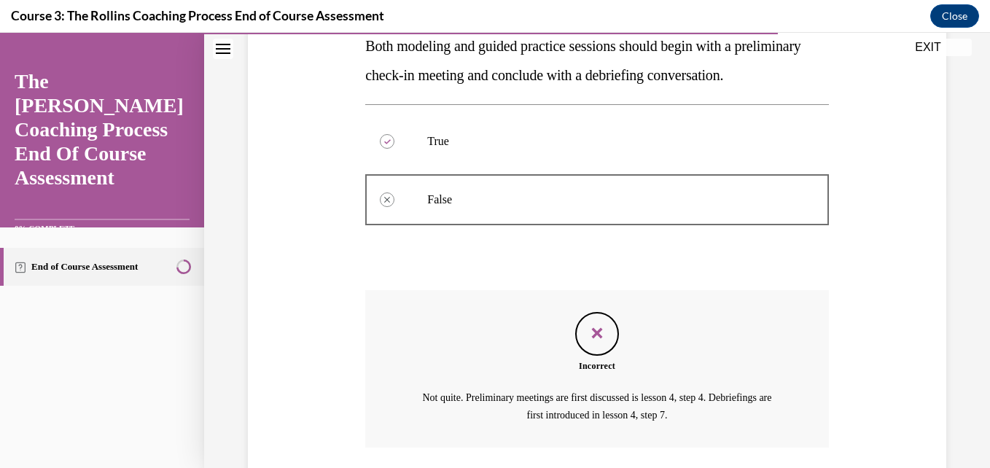
scroll to position [411, 0]
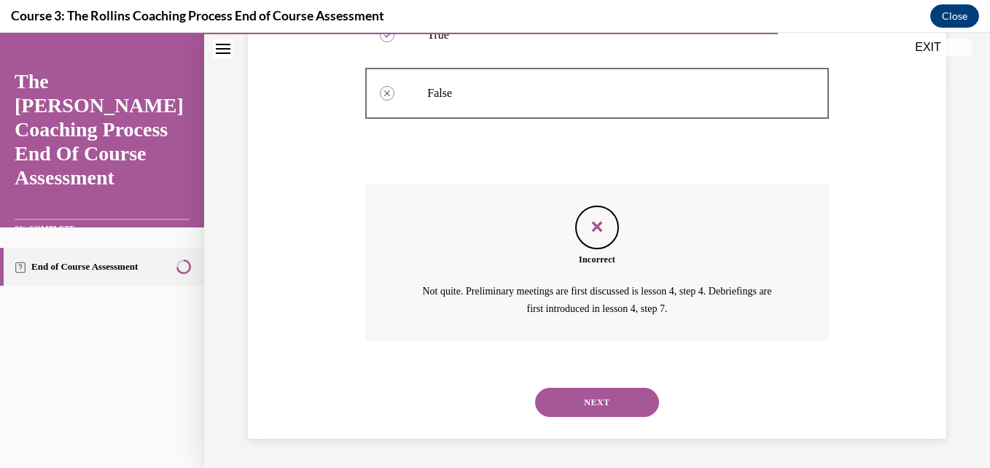
click at [595, 397] on button "NEXT" at bounding box center [597, 402] width 124 height 29
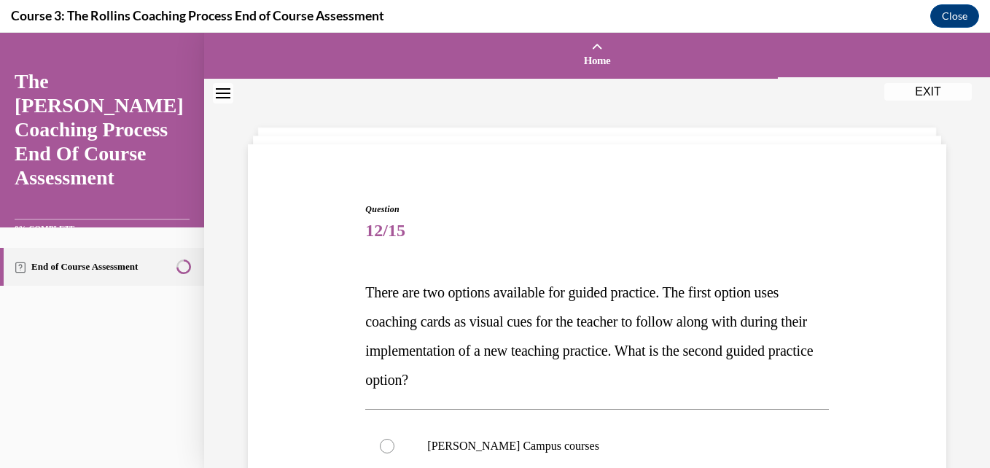
scroll to position [380, 0]
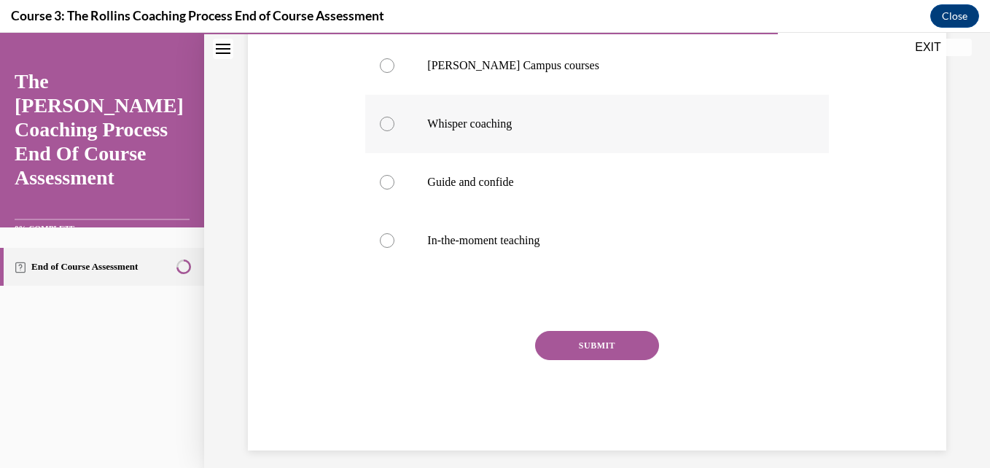
click at [659, 96] on label "Whisper coaching" at bounding box center [596, 124] width 463 height 58
click at [394, 117] on input "Whisper coaching" at bounding box center [387, 124] width 15 height 15
radio input "true"
click at [621, 345] on button "SUBMIT" at bounding box center [597, 345] width 124 height 29
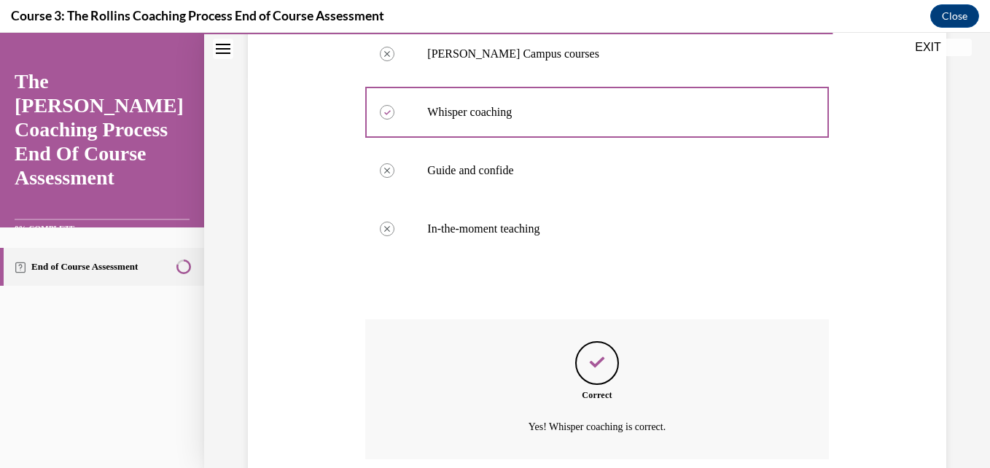
scroll to position [510, 0]
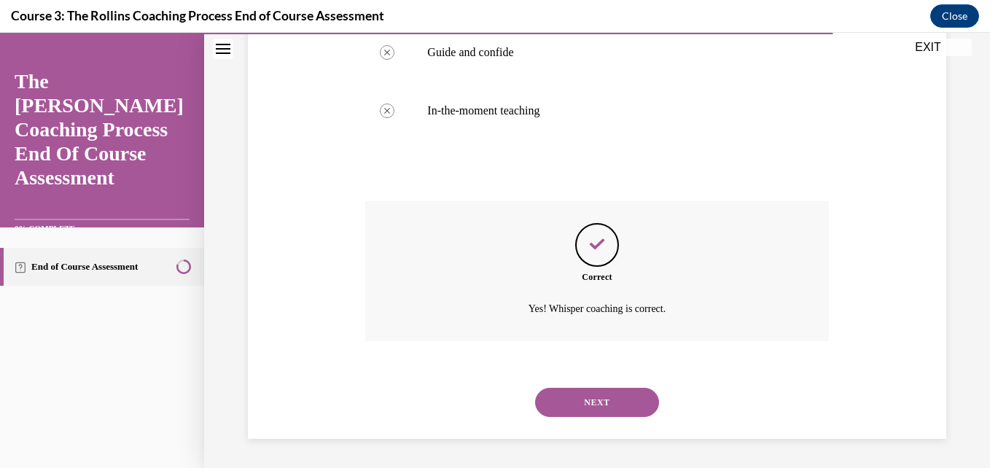
click at [621, 345] on div "Correct Yes! Whisper coaching is correct." at bounding box center [596, 282] width 463 height 162
click at [611, 391] on button "NEXT" at bounding box center [597, 402] width 124 height 29
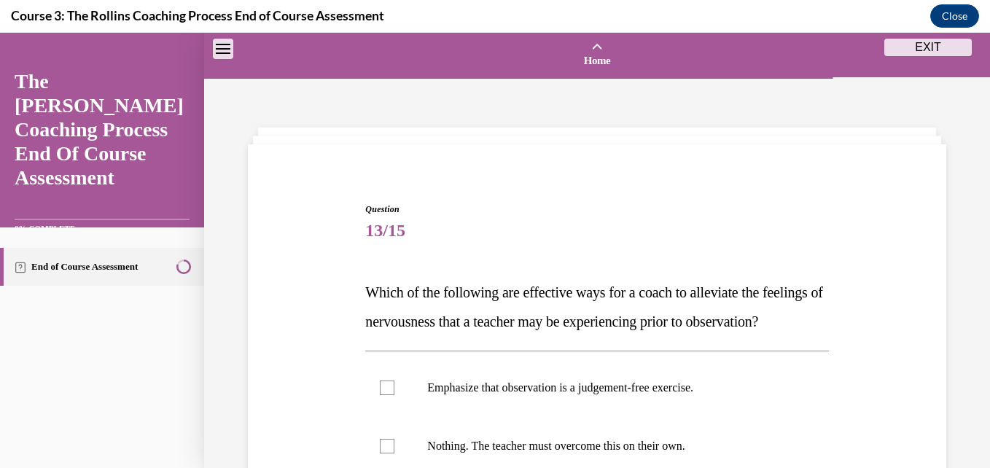
scroll to position [380, 0]
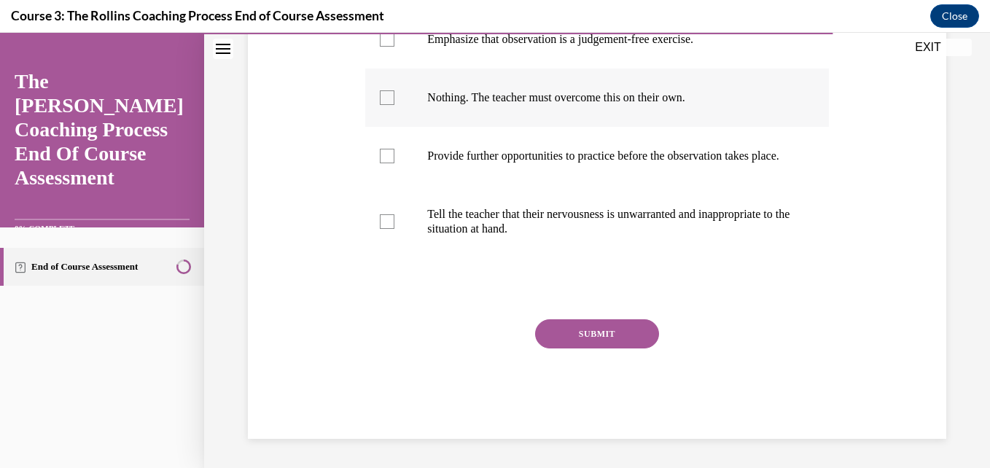
click at [705, 84] on label "Nothing. The teacher must overcome this on their own." at bounding box center [596, 97] width 463 height 58
click at [394, 90] on input "Nothing. The teacher must overcome this on their own." at bounding box center [387, 97] width 15 height 15
checkbox input "true"
click at [680, 158] on p "Provide further opportunities to practice before the observation takes place." at bounding box center [609, 156] width 364 height 15
click at [394, 158] on input "Provide further opportunities to practice before the observation takes place." at bounding box center [387, 156] width 15 height 15
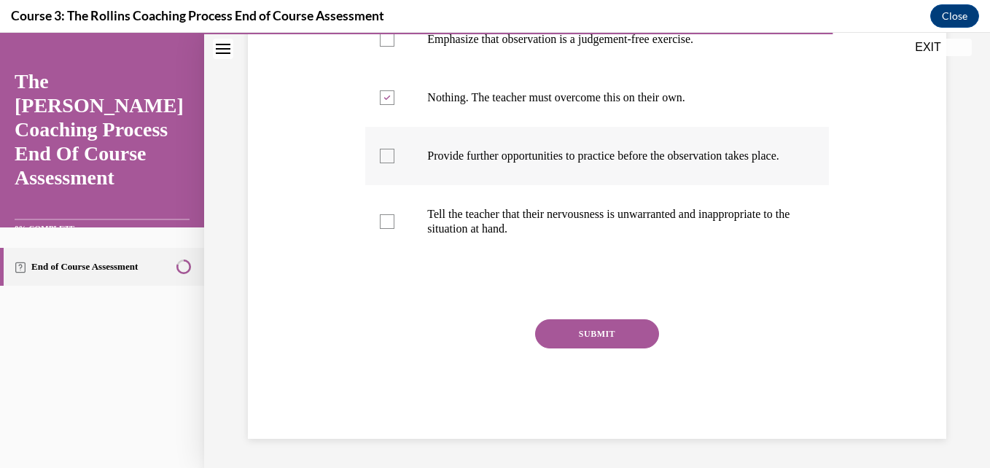
checkbox input "true"
click at [670, 230] on p "Tell the teacher that their nervousness is unwarranted and inappropriate to the…" at bounding box center [609, 221] width 364 height 29
click at [394, 229] on input "Tell the teacher that their nervousness is unwarranted and inappropriate to the…" at bounding box center [387, 221] width 15 height 15
checkbox input "true"
click at [600, 345] on button "SUBMIT" at bounding box center [597, 333] width 124 height 29
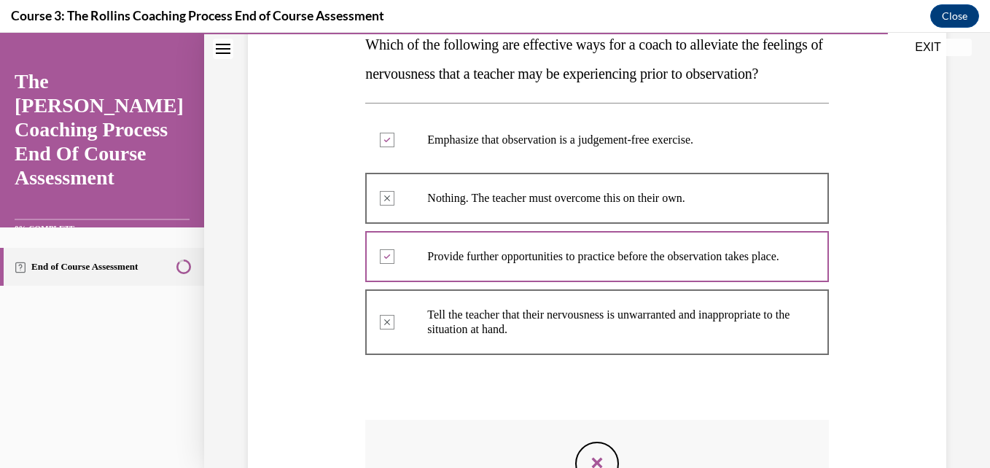
scroll to position [510, 0]
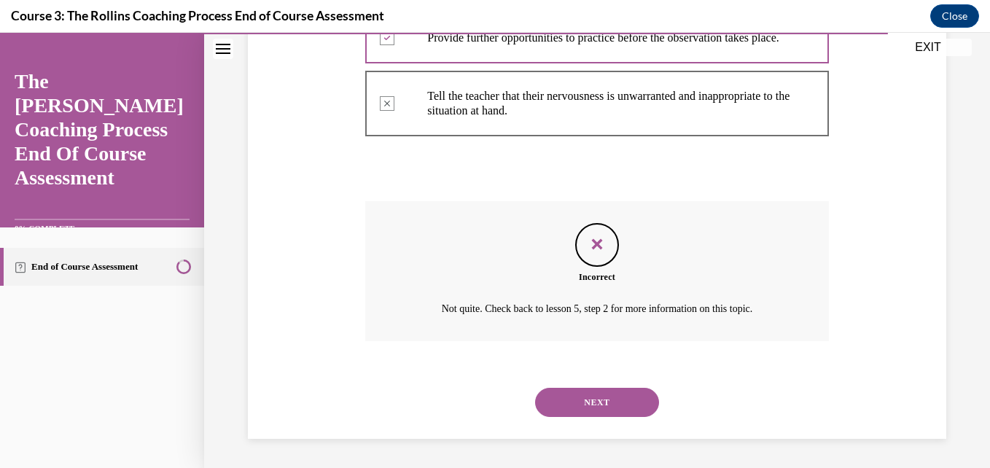
click at [598, 394] on button "NEXT" at bounding box center [597, 402] width 124 height 29
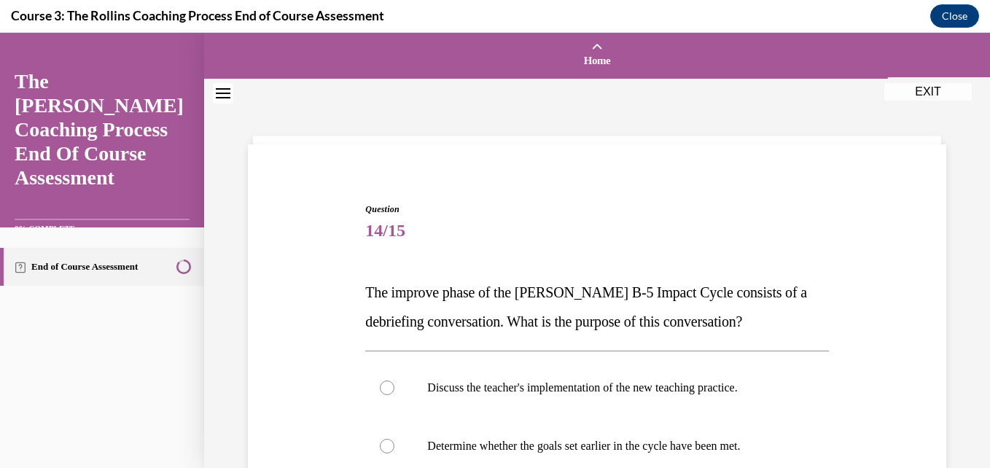
scroll to position [380, 0]
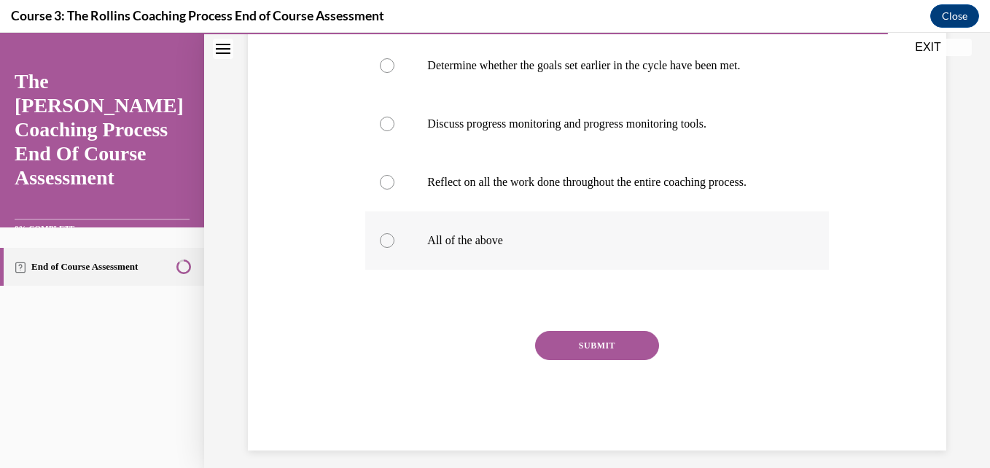
click at [737, 222] on label "All of the above" at bounding box center [596, 240] width 463 height 58
click at [394, 233] on input "All of the above" at bounding box center [387, 240] width 15 height 15
radio input "true"
click at [593, 345] on button "SUBMIT" at bounding box center [597, 345] width 124 height 29
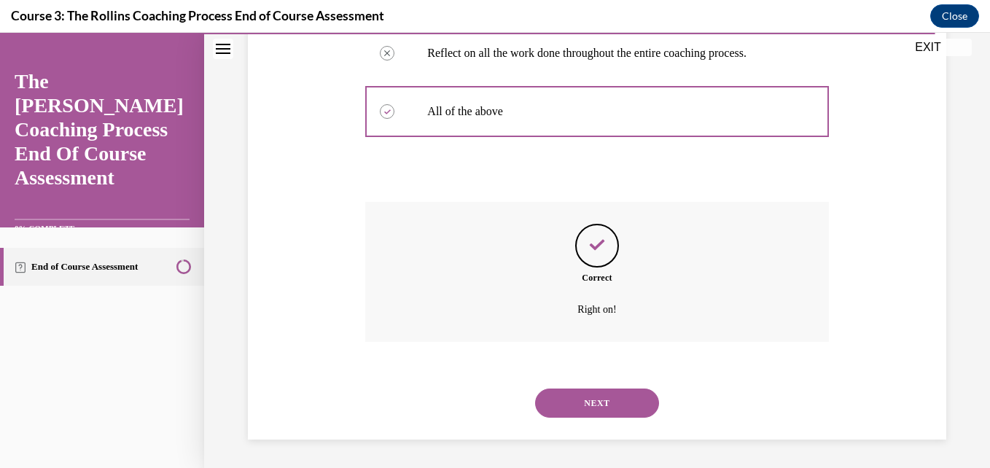
scroll to position [510, 0]
click at [592, 393] on button "NEXT" at bounding box center [597, 402] width 124 height 29
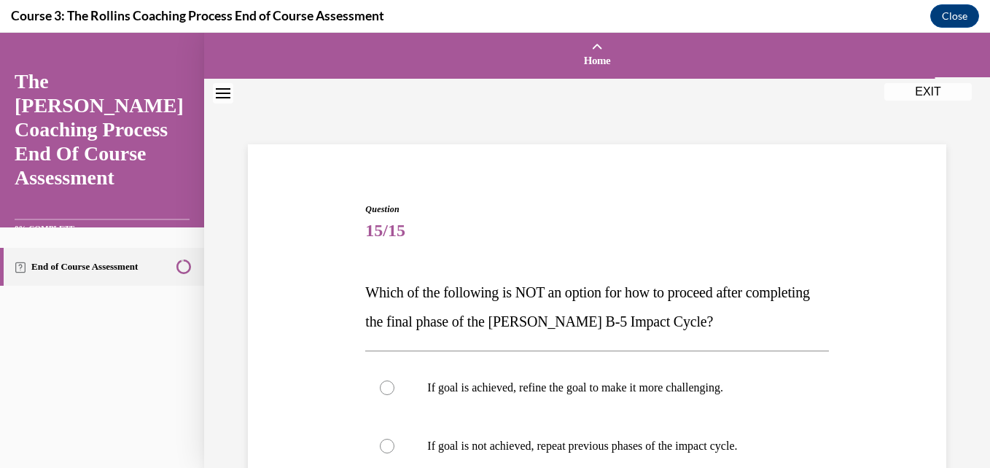
scroll to position [348, 0]
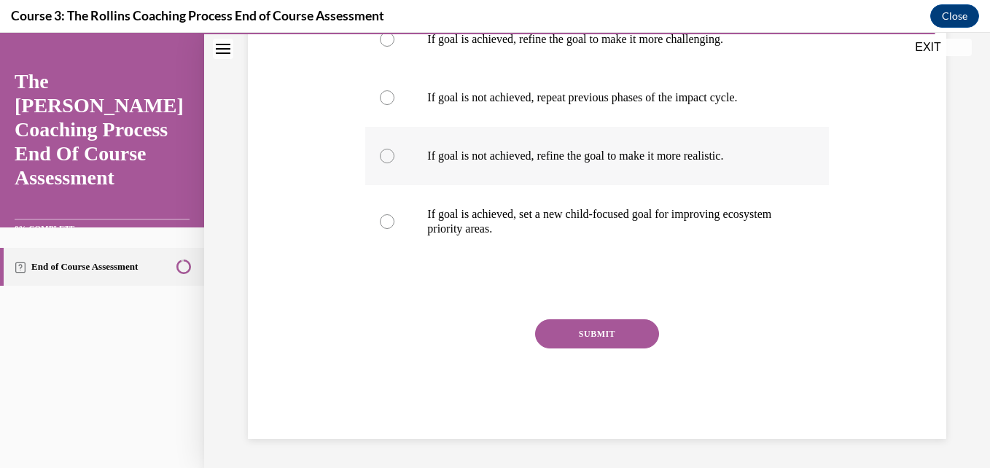
click at [777, 140] on label "If goal is not achieved, refine the goal to make it more realistic." at bounding box center [596, 156] width 463 height 58
click at [394, 149] on input "If goal is not achieved, refine the goal to make it more realistic." at bounding box center [387, 156] width 15 height 15
radio input "true"
click at [603, 328] on button "SUBMIT" at bounding box center [597, 333] width 124 height 29
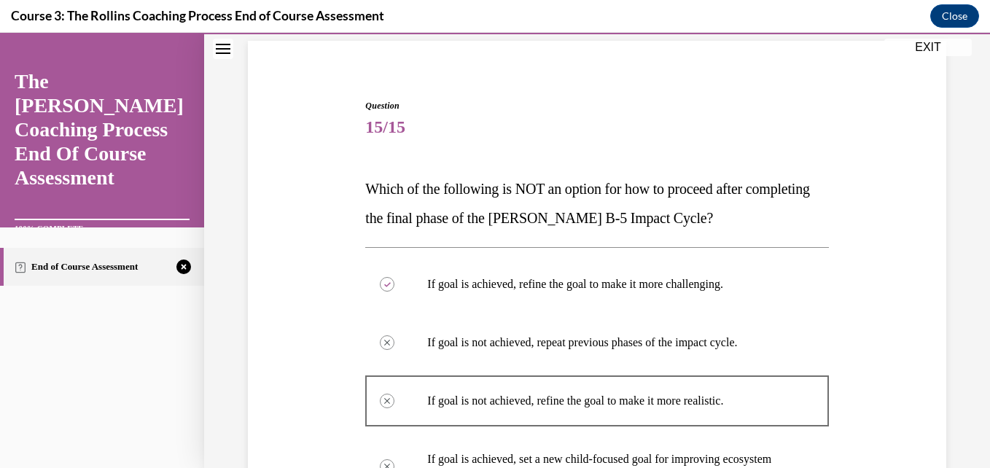
scroll to position [484, 0]
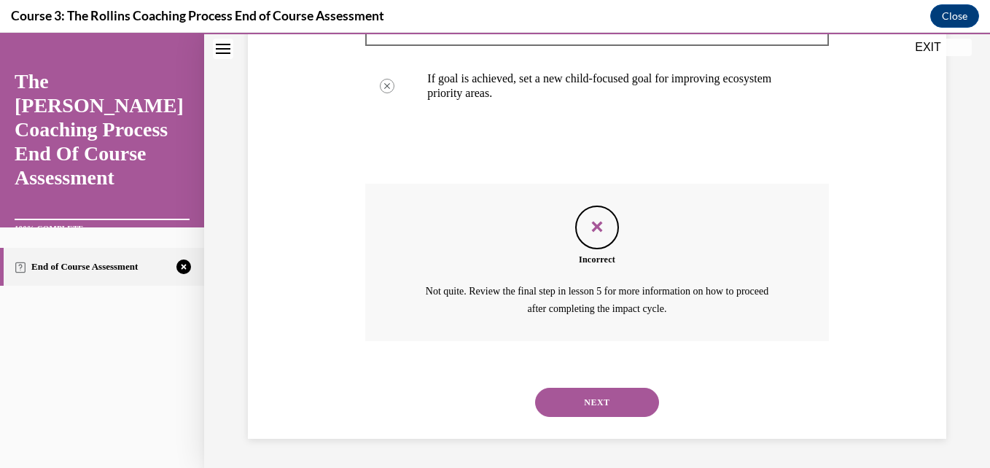
click at [629, 397] on button "NEXT" at bounding box center [597, 402] width 124 height 29
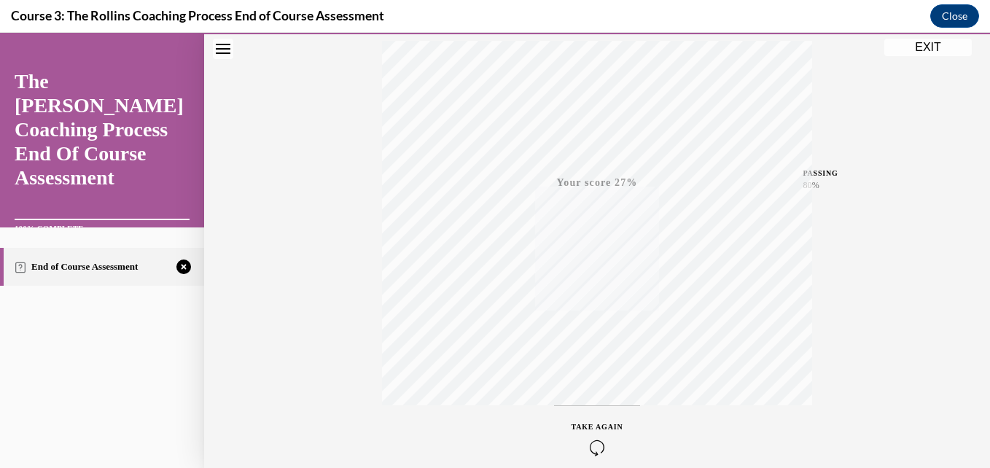
scroll to position [312, 0]
click at [584, 373] on icon "button" at bounding box center [597, 379] width 52 height 16
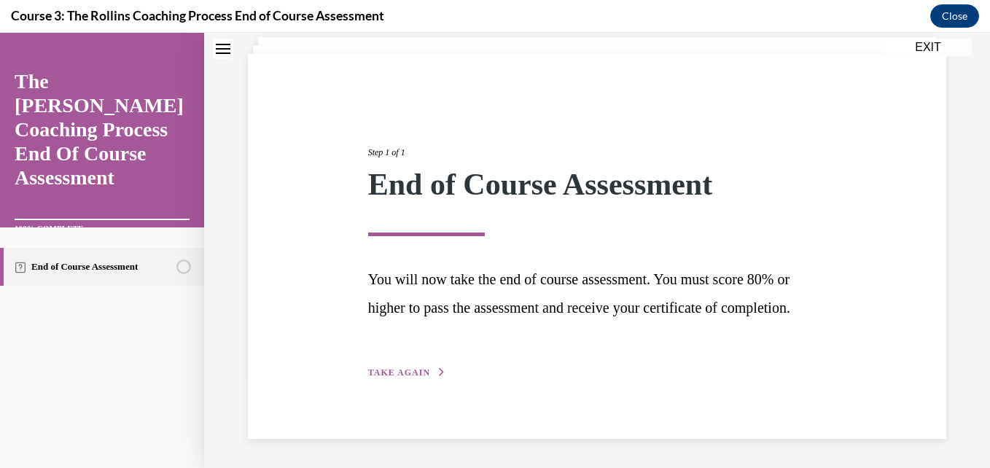
click at [411, 367] on button "TAKE AGAIN" at bounding box center [407, 372] width 78 height 13
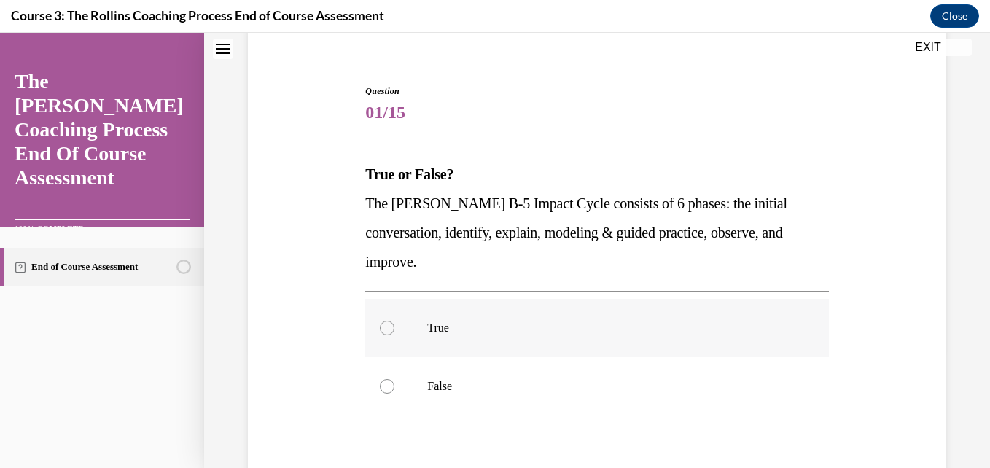
click at [388, 334] on div at bounding box center [387, 328] width 15 height 15
click at [388, 334] on input "True" at bounding box center [387, 328] width 15 height 15
radio input "true"
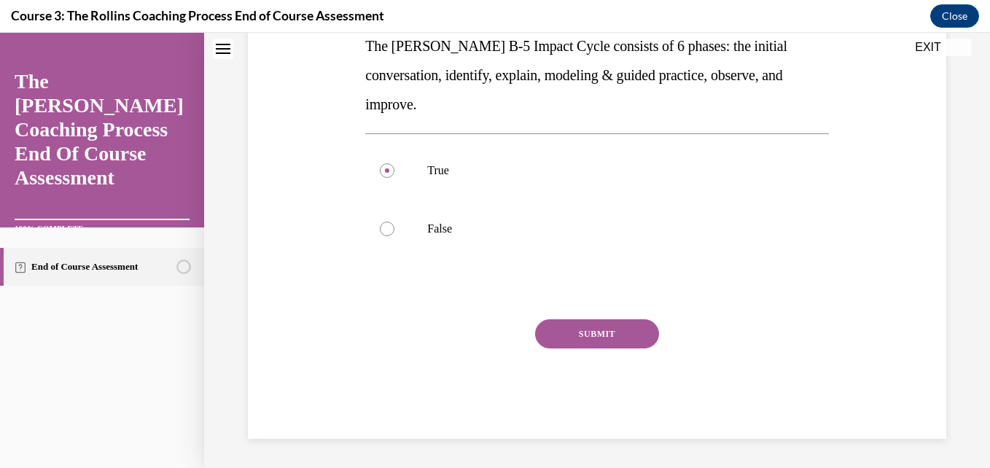
click at [607, 331] on button "SUBMIT" at bounding box center [597, 333] width 124 height 29
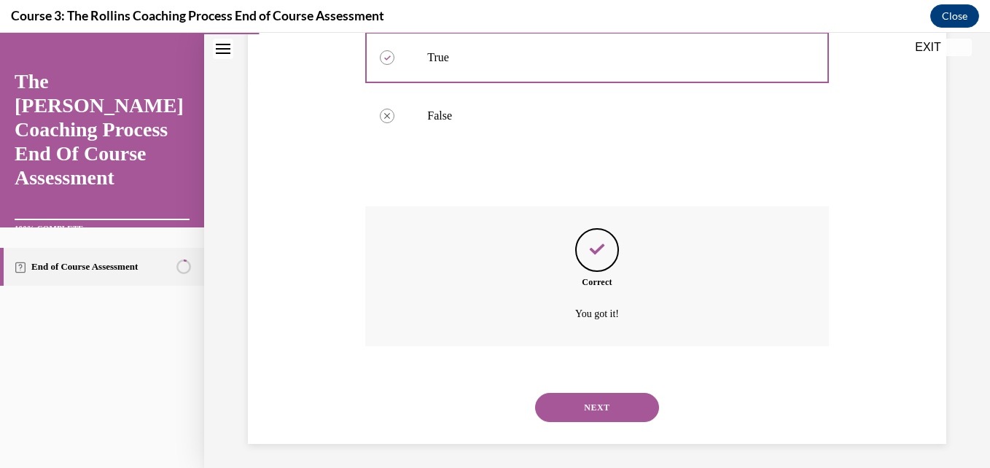
scroll to position [393, 0]
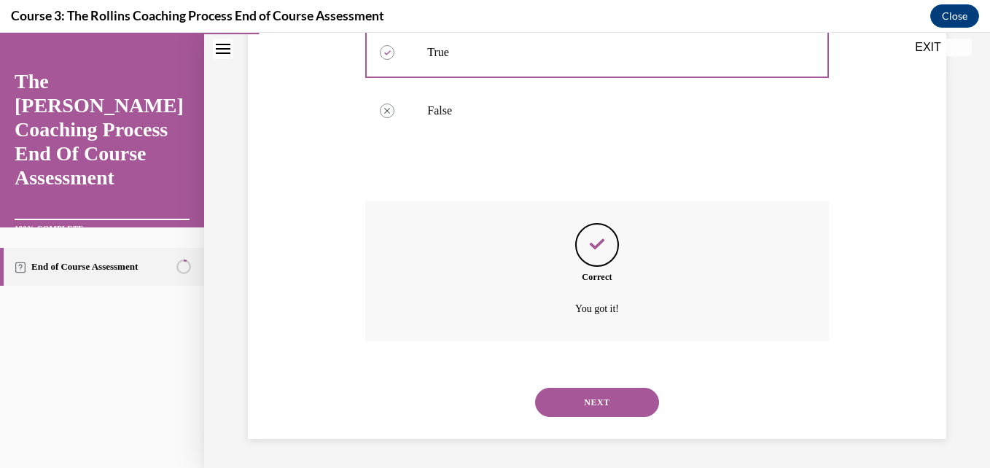
click at [591, 395] on button "NEXT" at bounding box center [597, 402] width 124 height 29
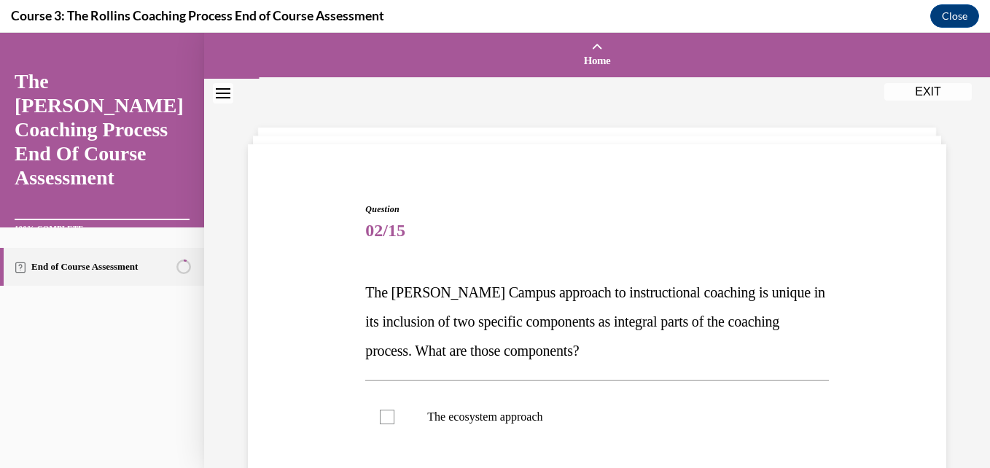
scroll to position [363, 0]
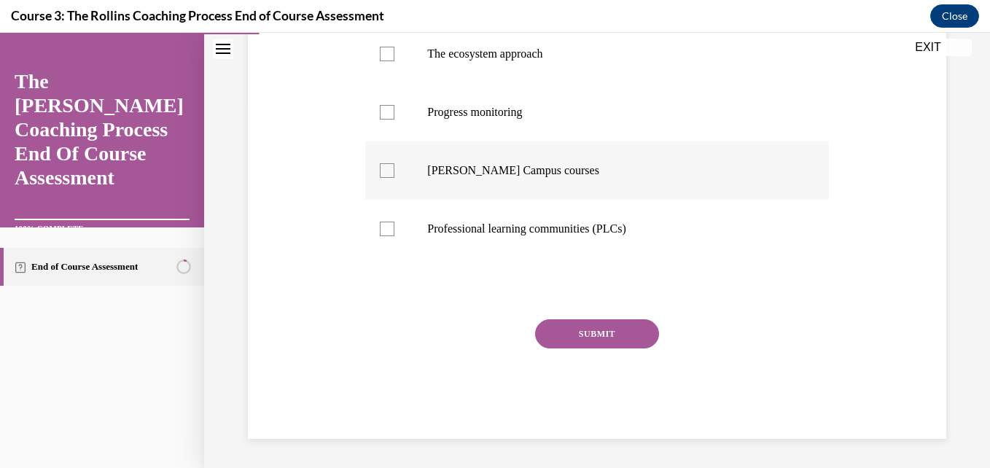
click at [569, 157] on label "Cox Campus courses" at bounding box center [596, 170] width 463 height 58
click at [394, 163] on input "Cox Campus courses" at bounding box center [387, 170] width 15 height 15
checkbox input "true"
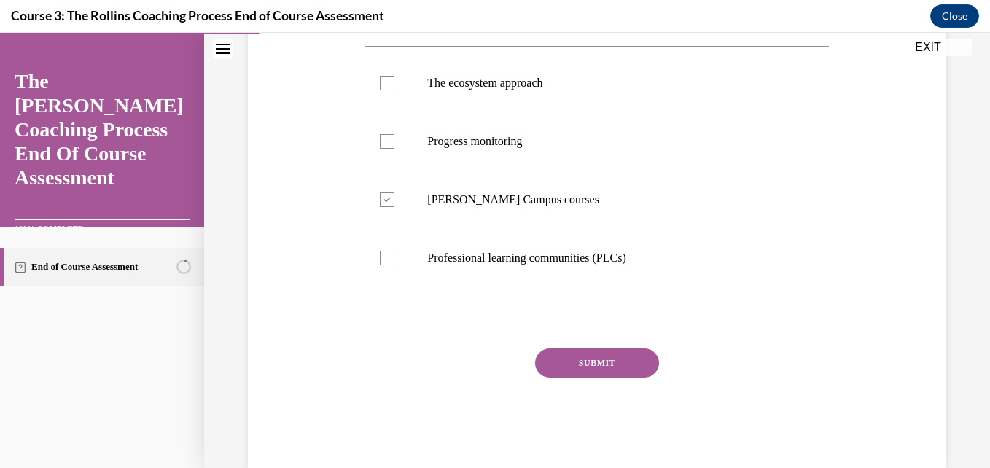
scroll to position [305, 0]
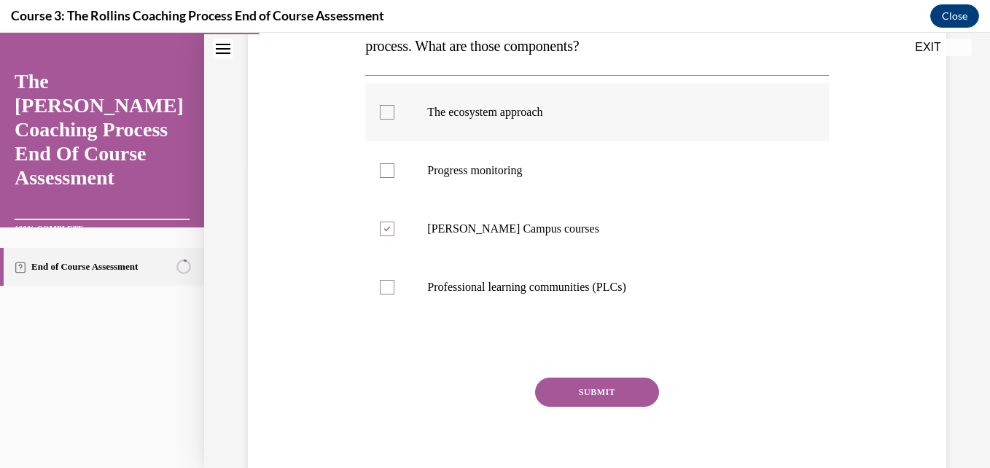
click at [530, 102] on label "The ecosystem approach" at bounding box center [596, 112] width 463 height 58
click at [394, 105] on input "The ecosystem approach" at bounding box center [387, 112] width 15 height 15
checkbox input "true"
click at [583, 402] on button "SUBMIT" at bounding box center [597, 391] width 124 height 29
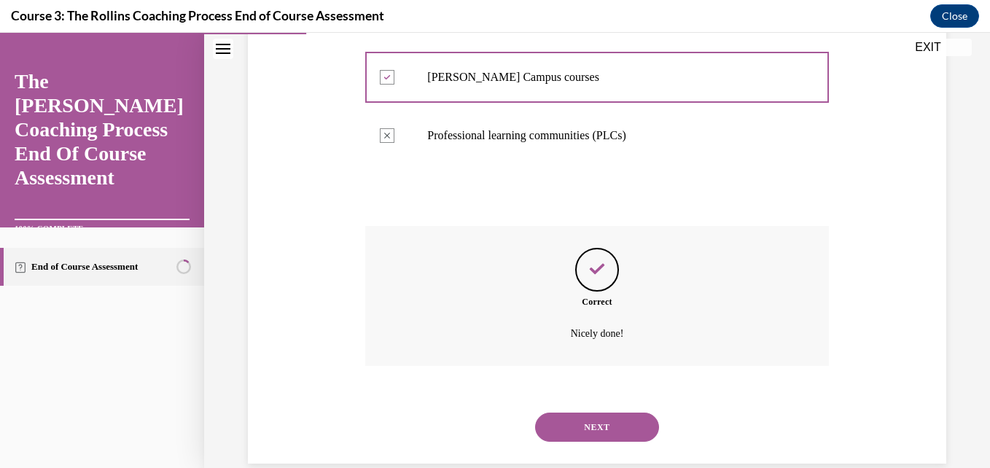
scroll to position [481, 0]
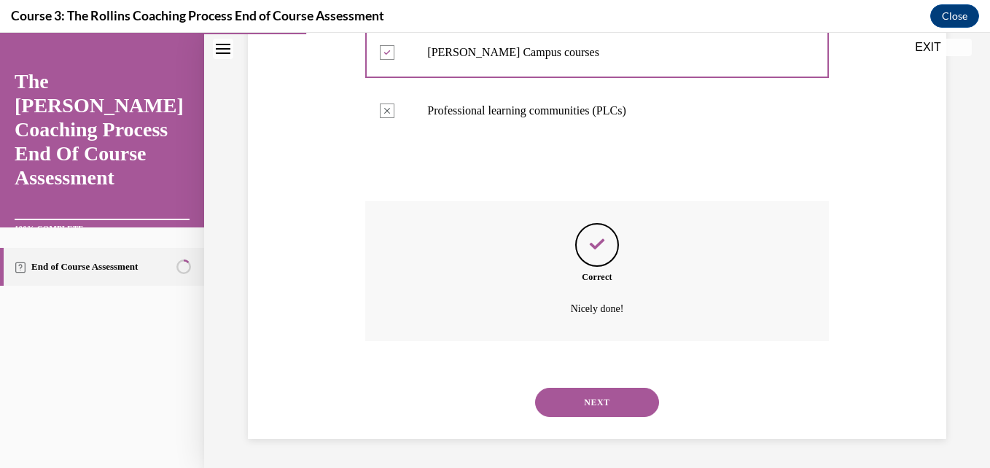
click at [583, 402] on button "NEXT" at bounding box center [597, 402] width 124 height 29
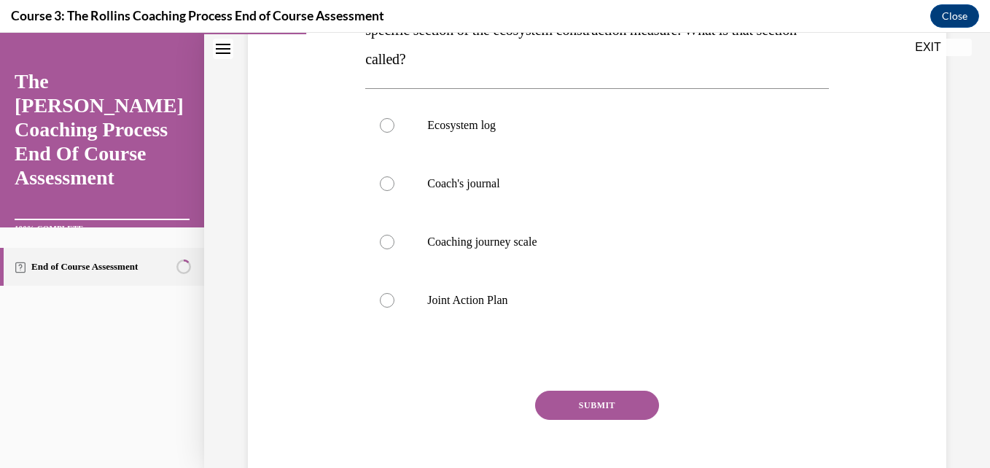
scroll to position [301, 0]
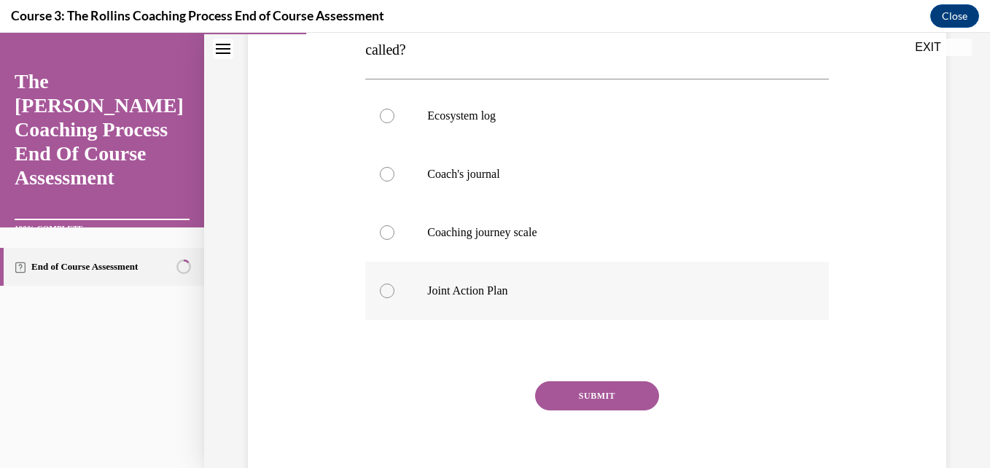
click at [504, 303] on label "Joint Action Plan" at bounding box center [596, 291] width 463 height 58
click at [394, 298] on input "Joint Action Plan" at bounding box center [387, 290] width 15 height 15
radio input "true"
click at [576, 380] on div "Question 03/15 Goals, objectives, and action steps for achieving site-level goa…" at bounding box center [596, 201] width 463 height 599
click at [581, 390] on button "SUBMIT" at bounding box center [597, 395] width 124 height 29
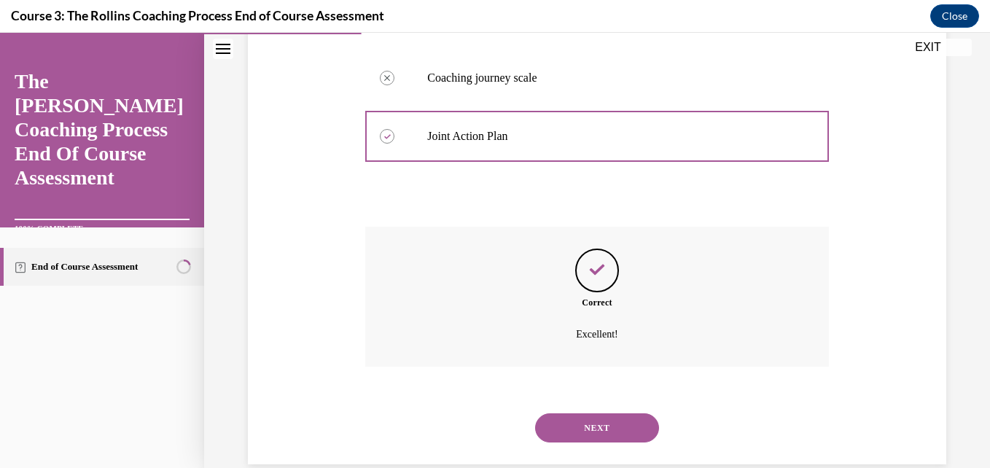
scroll to position [481, 0]
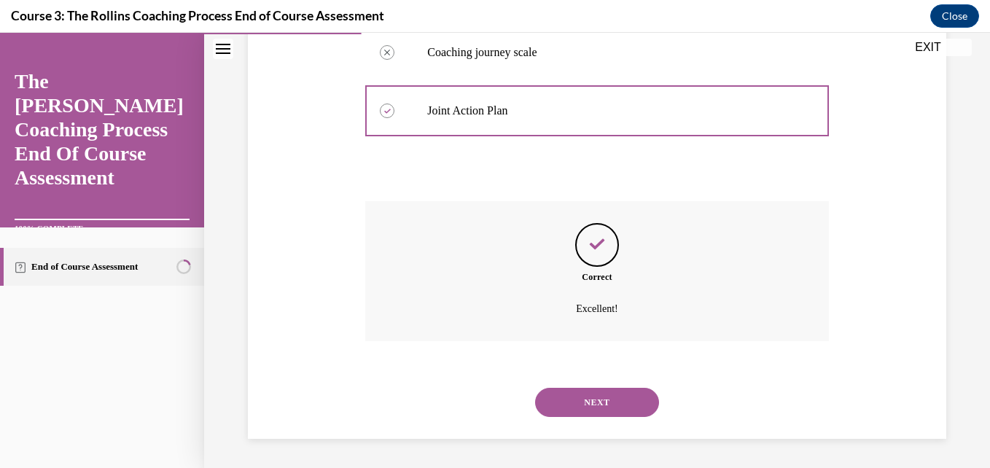
click at [581, 390] on button "NEXT" at bounding box center [597, 402] width 124 height 29
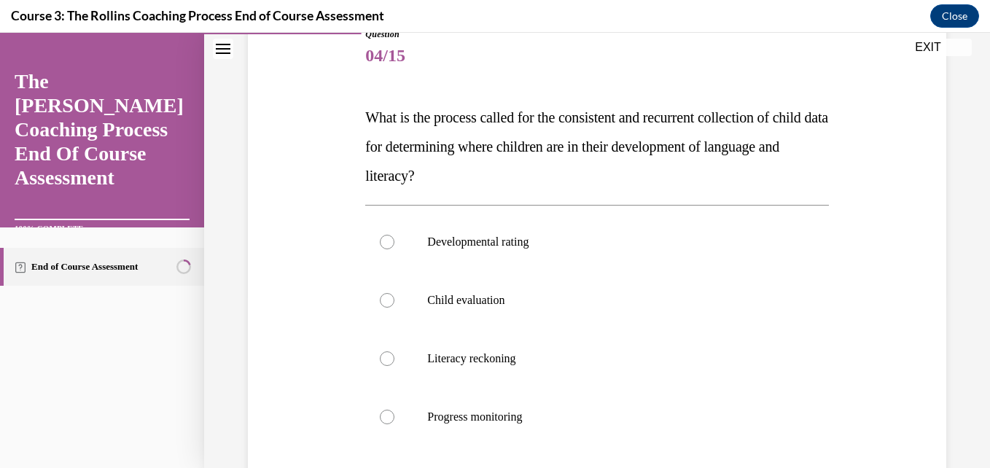
scroll to position [204, 0]
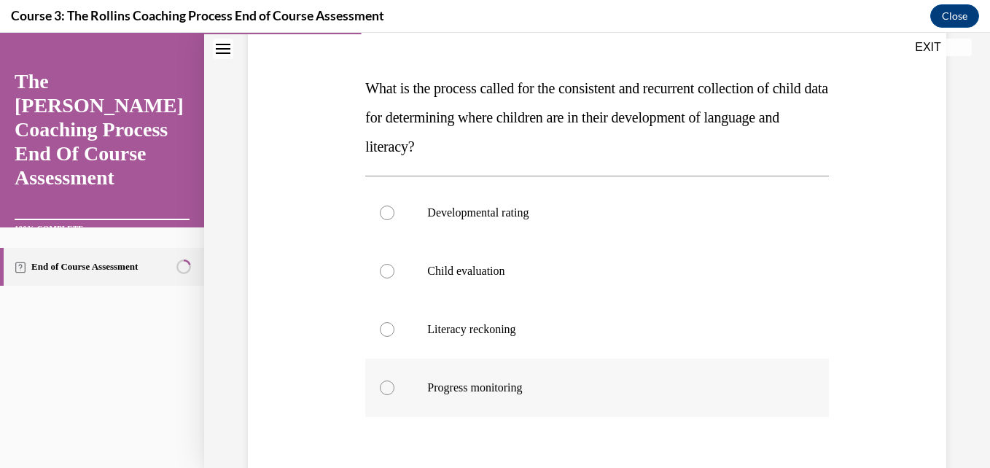
click at [493, 377] on label "Progress monitoring" at bounding box center [596, 388] width 463 height 58
click at [394, 380] on input "Progress monitoring" at bounding box center [387, 387] width 15 height 15
radio input "true"
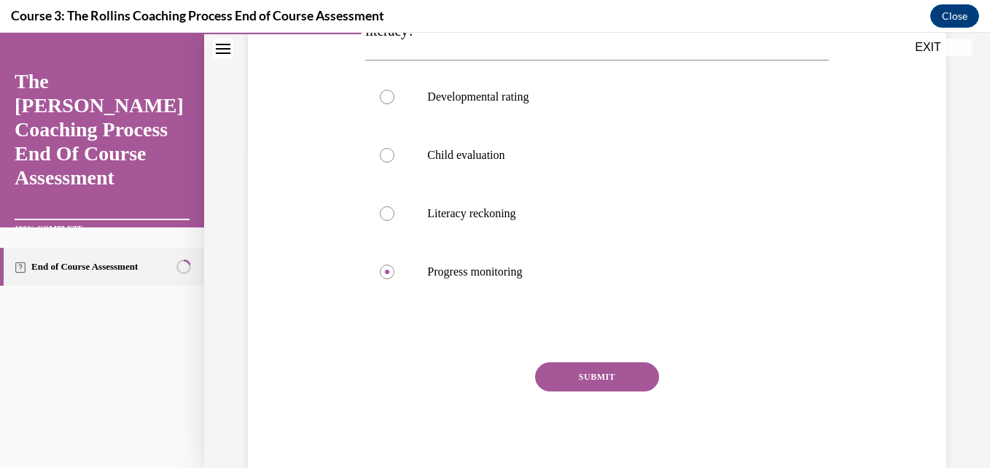
scroll to position [321, 0]
click at [624, 363] on button "SUBMIT" at bounding box center [597, 375] width 124 height 29
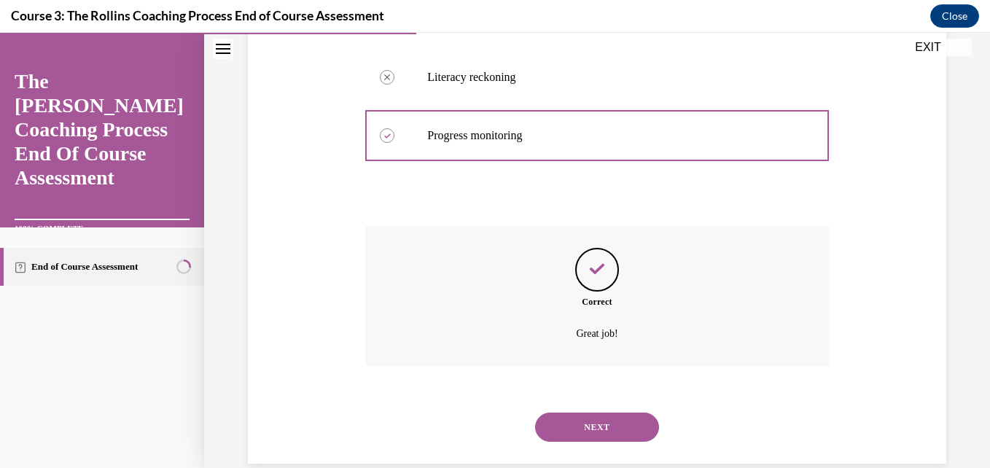
scroll to position [481, 0]
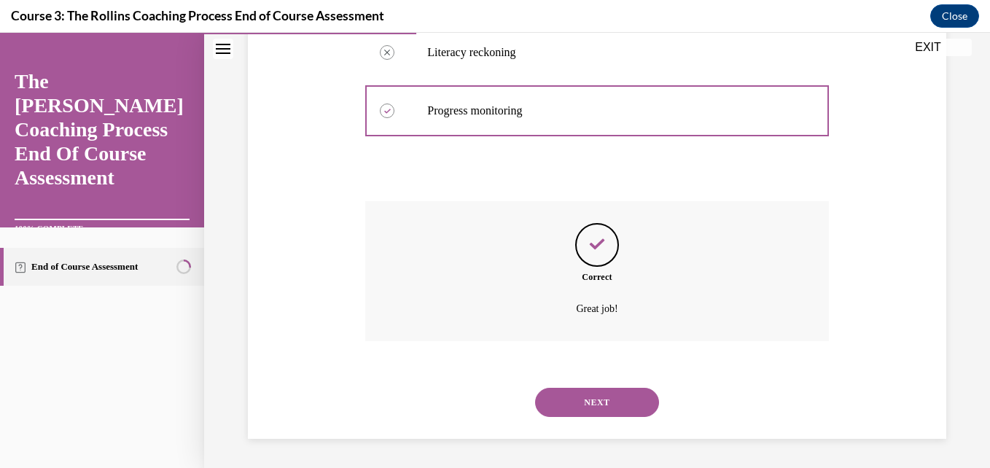
click at [621, 404] on button "NEXT" at bounding box center [597, 402] width 124 height 29
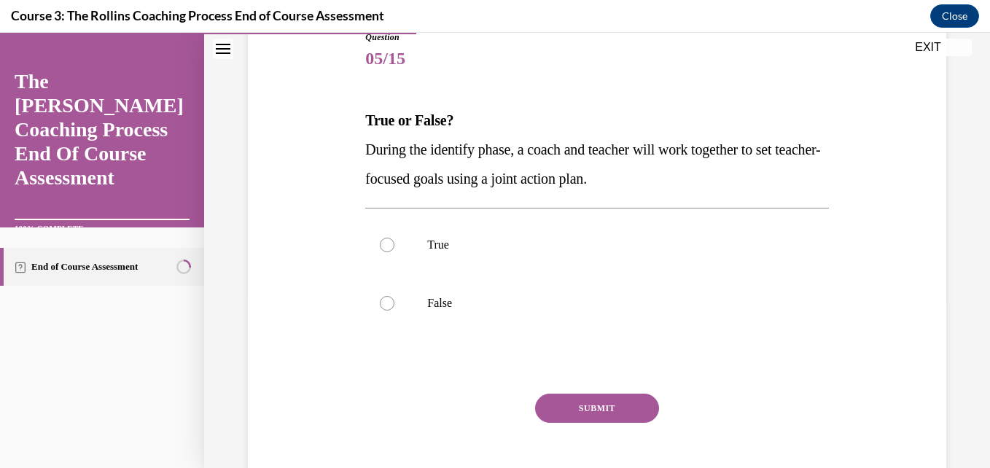
scroll to position [175, 0]
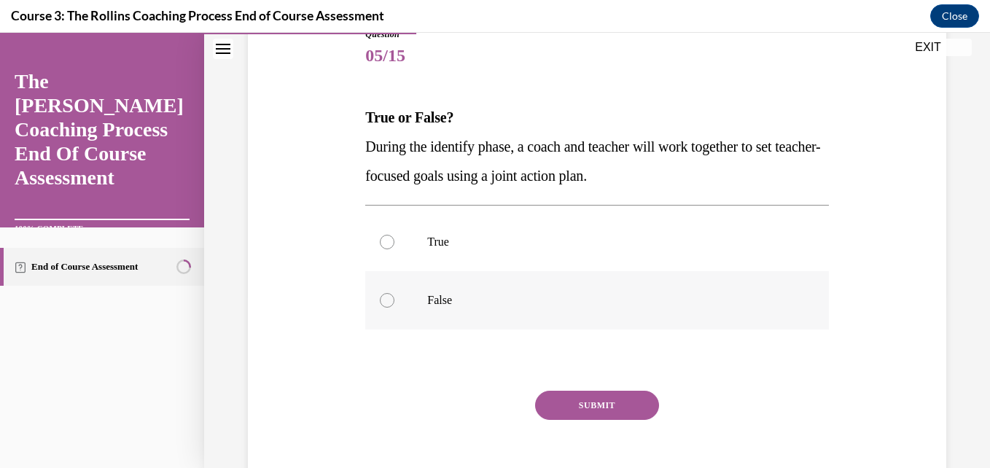
click at [504, 306] on p "False" at bounding box center [609, 300] width 364 height 15
click at [394, 306] on input "False" at bounding box center [387, 300] width 15 height 15
radio input "true"
click at [602, 395] on button "SUBMIT" at bounding box center [597, 405] width 124 height 29
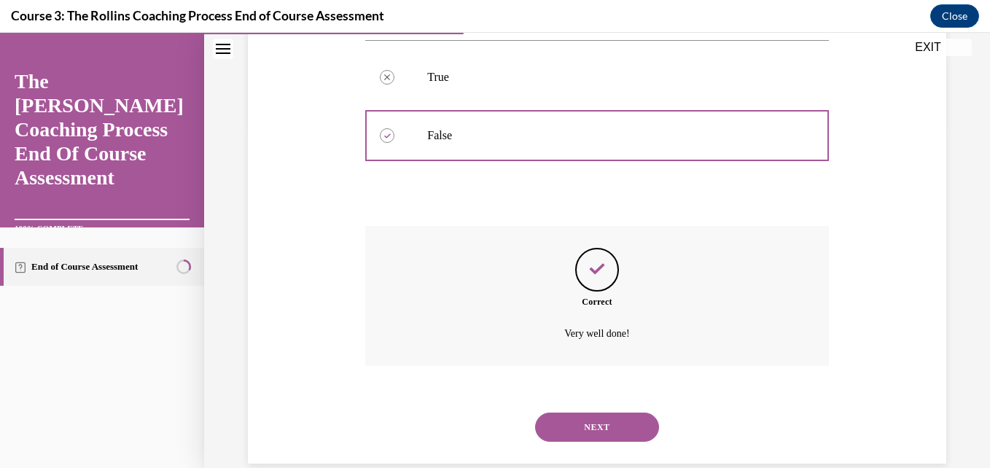
scroll to position [364, 0]
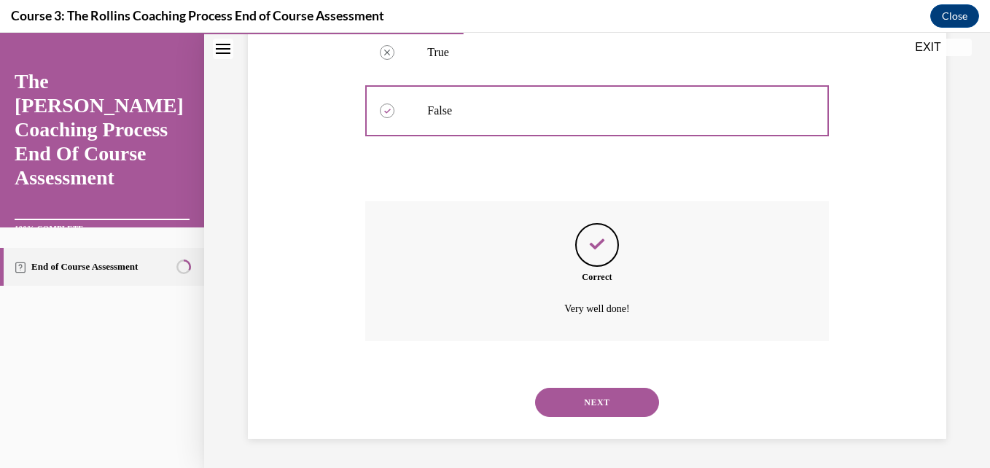
click at [616, 404] on button "NEXT" at bounding box center [597, 402] width 124 height 29
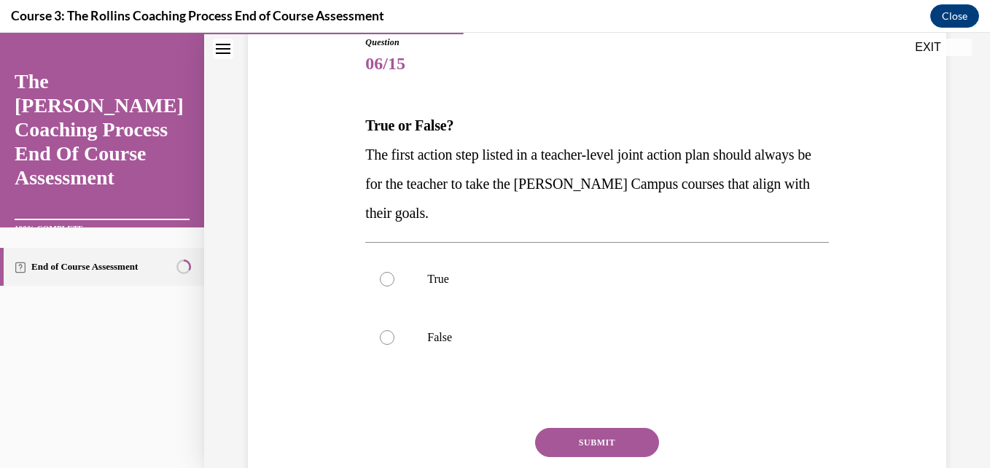
scroll to position [175, 0]
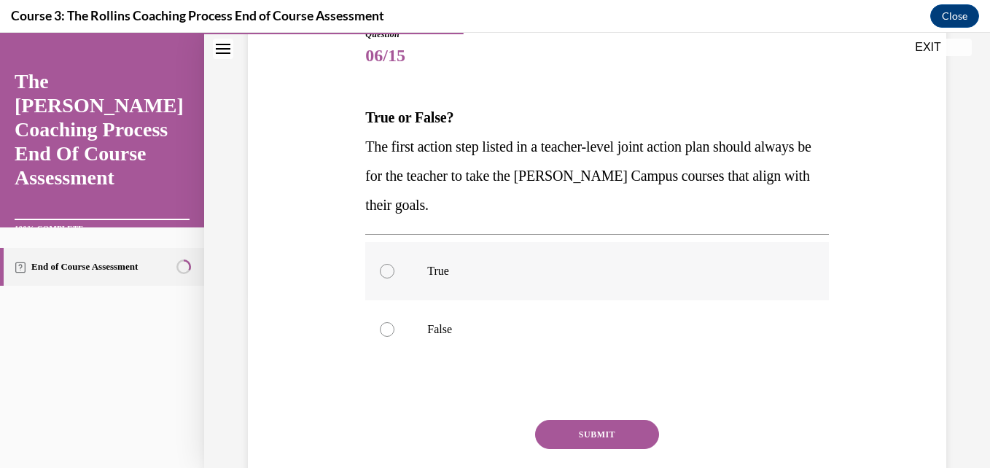
click at [517, 278] on p "True" at bounding box center [609, 271] width 364 height 15
click at [394, 278] on input "True" at bounding box center [387, 271] width 15 height 15
radio input "true"
click at [576, 426] on button "SUBMIT" at bounding box center [597, 434] width 124 height 29
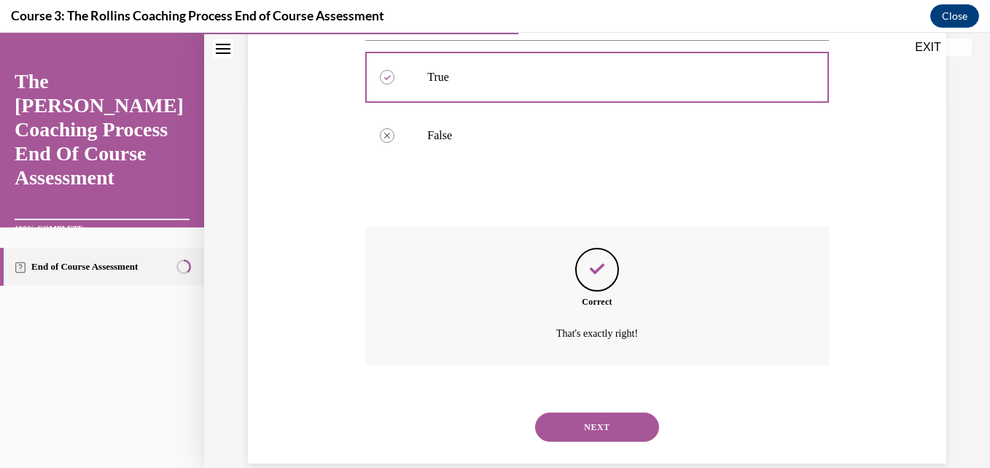
scroll to position [393, 0]
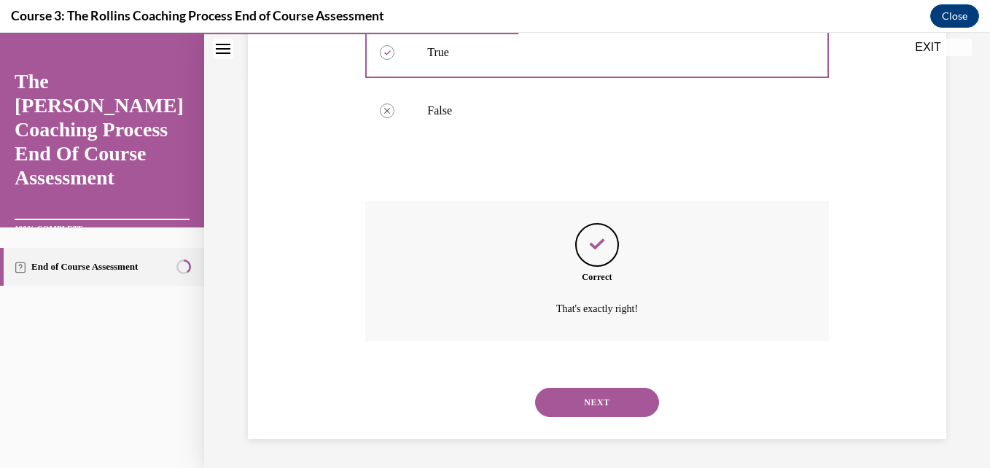
click at [603, 398] on button "NEXT" at bounding box center [597, 402] width 124 height 29
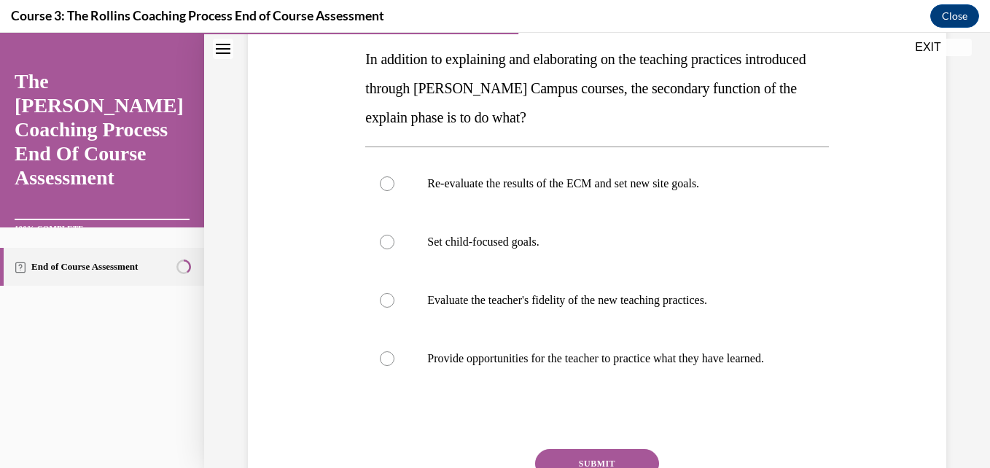
scroll to position [262, 0]
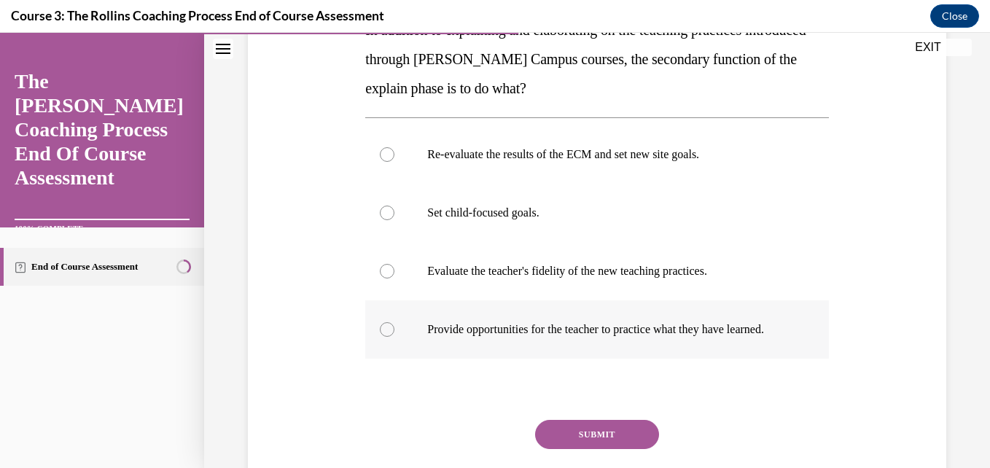
click at [463, 324] on p "Provide opportunities for the teacher to practice what they have learned." at bounding box center [609, 329] width 364 height 15
click at [394, 324] on input "Provide opportunities for the teacher to practice what they have learned." at bounding box center [387, 329] width 15 height 15
radio input "true"
click at [587, 439] on button "SUBMIT" at bounding box center [597, 434] width 124 height 29
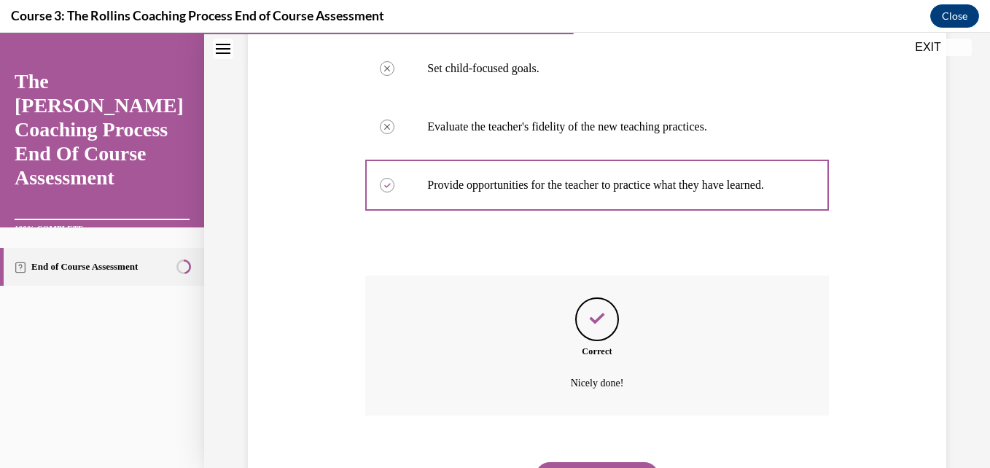
scroll to position [496, 0]
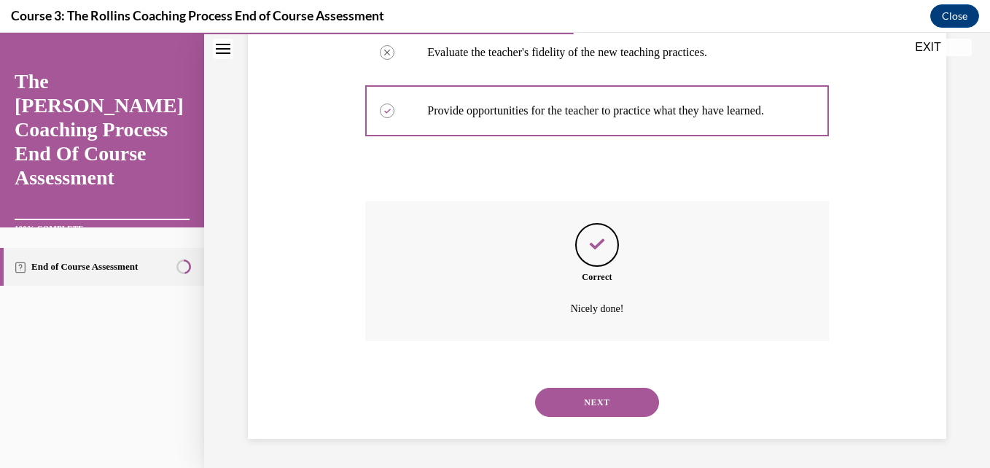
click at [580, 404] on button "NEXT" at bounding box center [597, 402] width 124 height 29
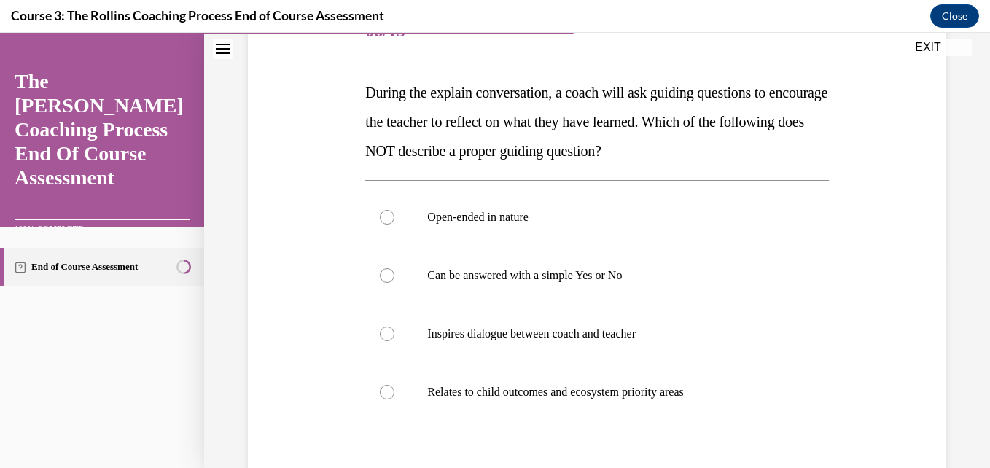
scroll to position [204, 0]
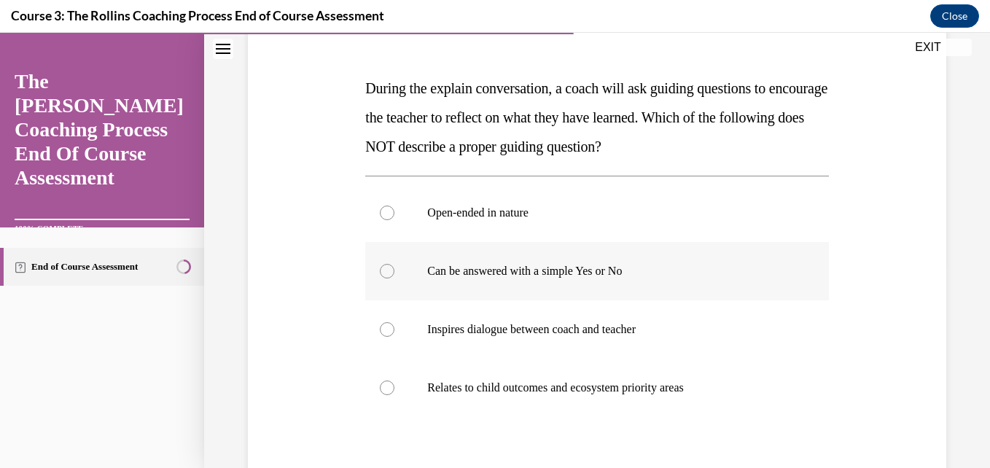
click at [663, 296] on label "Can be answered with a simple Yes or No" at bounding box center [596, 271] width 463 height 58
click at [394, 278] on input "Can be answered with a simple Yes or No" at bounding box center [387, 271] width 15 height 15
radio input "true"
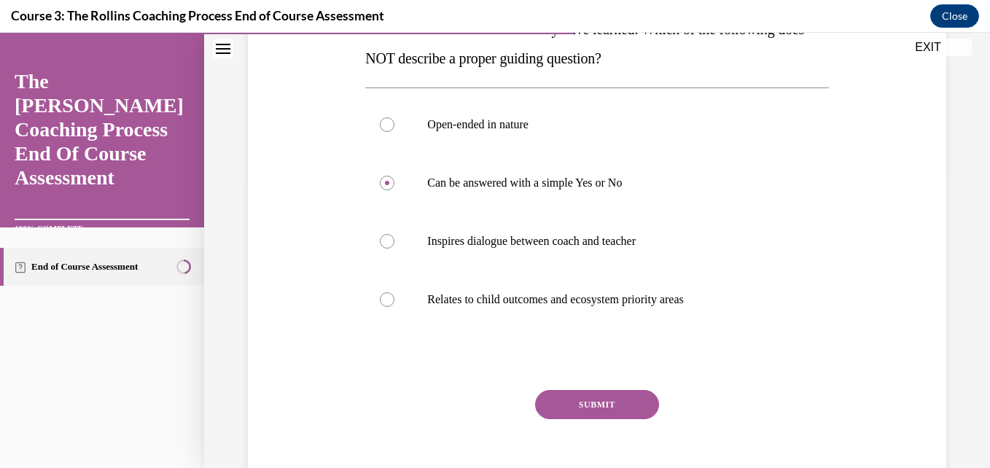
scroll to position [321, 0]
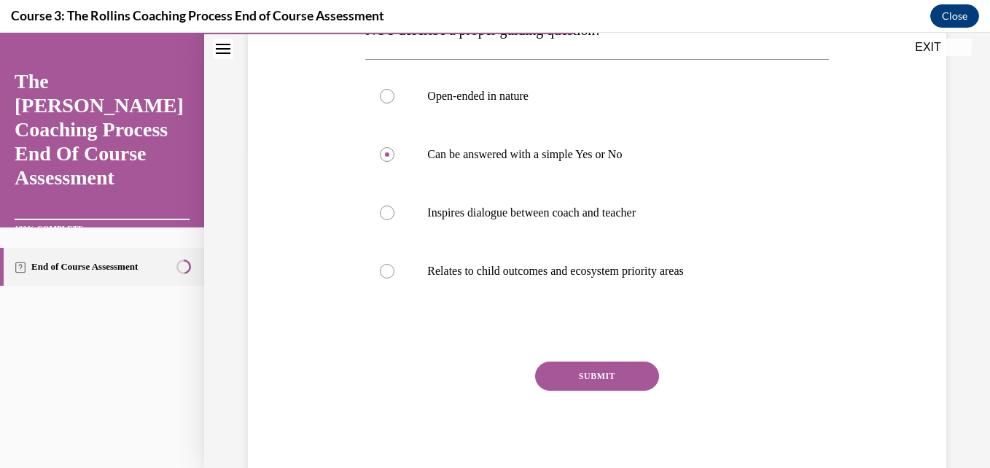
click at [616, 374] on button "SUBMIT" at bounding box center [597, 375] width 124 height 29
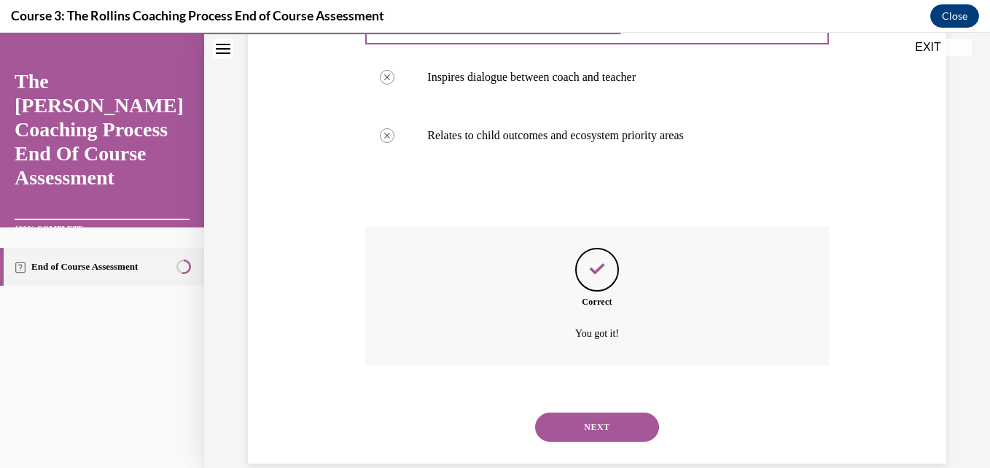
scroll to position [481, 0]
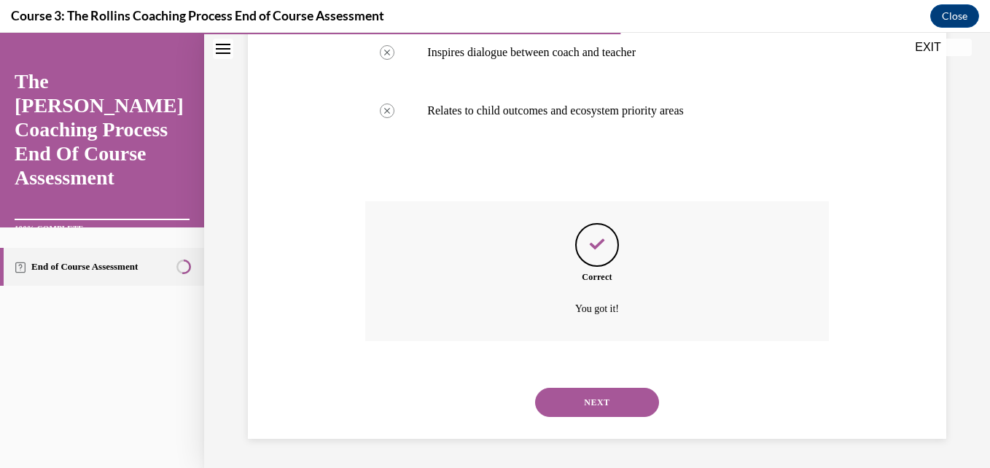
click at [630, 410] on button "NEXT" at bounding box center [597, 402] width 124 height 29
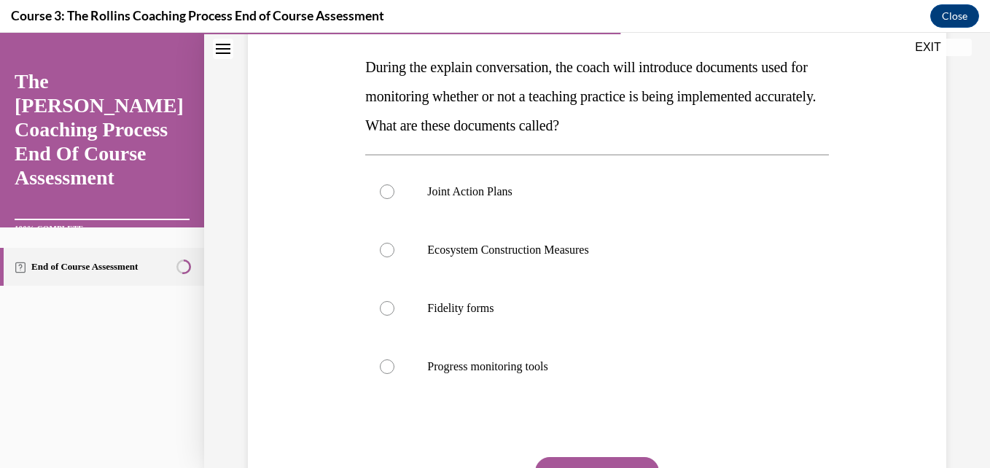
scroll to position [233, 0]
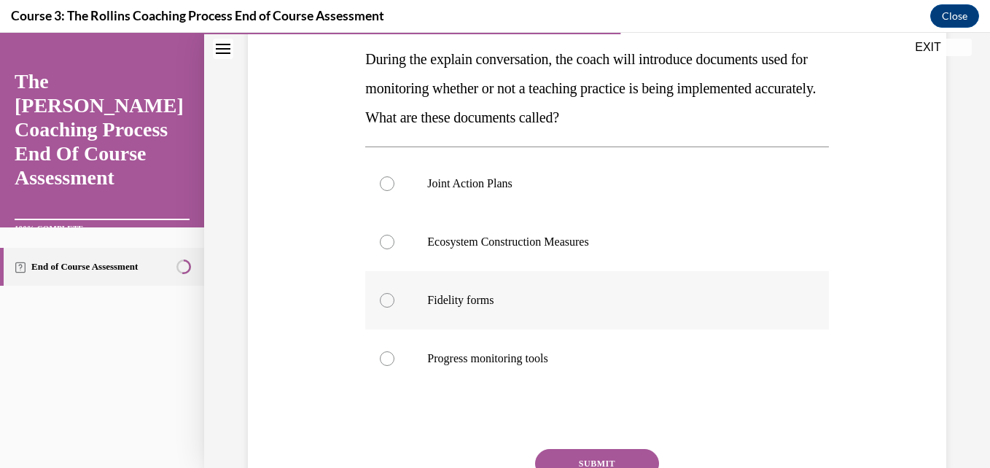
click at [537, 313] on label "Fidelity forms" at bounding box center [596, 300] width 463 height 58
click at [394, 308] on input "Fidelity forms" at bounding box center [387, 300] width 15 height 15
radio input "true"
click at [580, 458] on button "SUBMIT" at bounding box center [597, 463] width 124 height 29
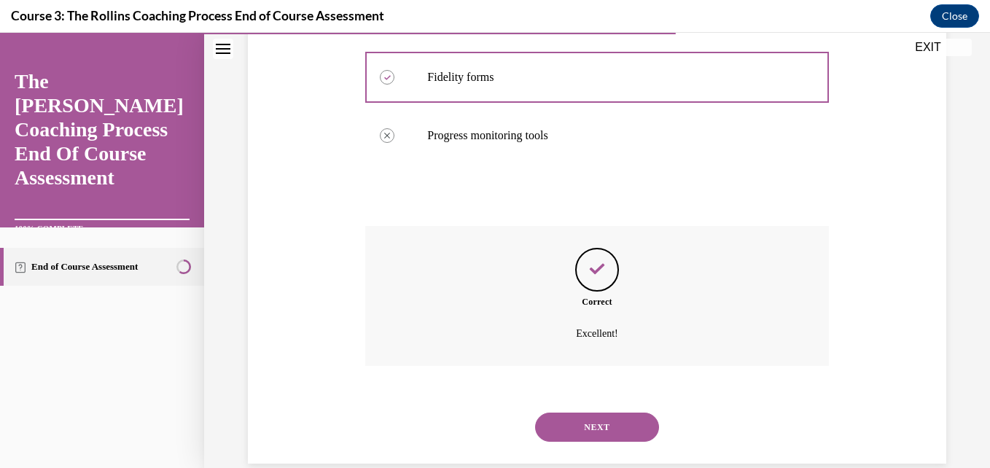
scroll to position [481, 0]
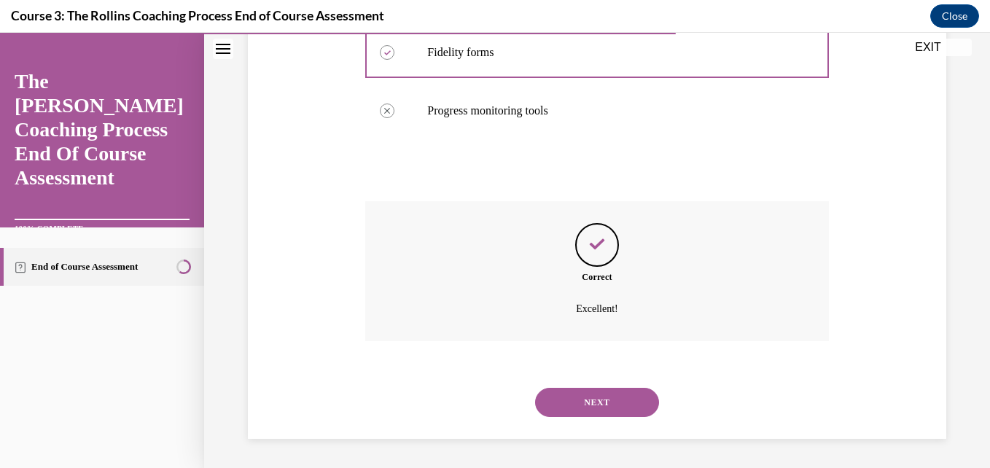
click at [616, 393] on button "NEXT" at bounding box center [597, 402] width 124 height 29
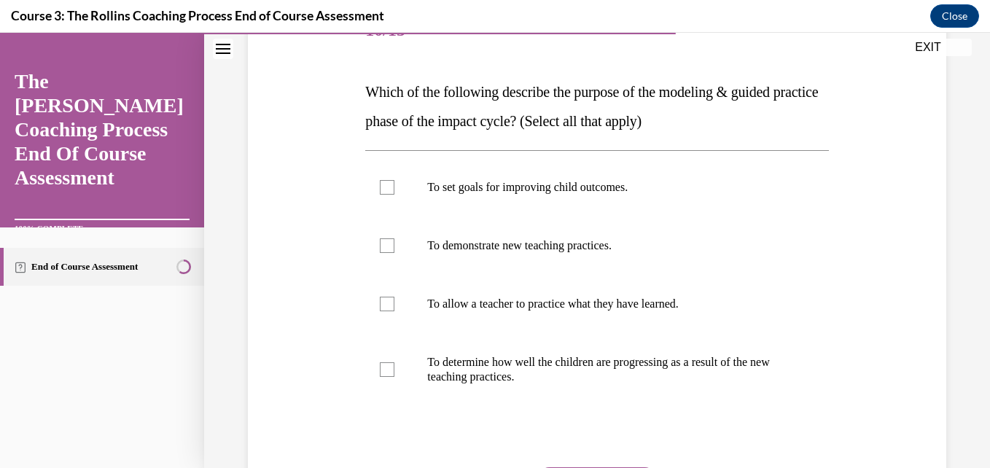
scroll to position [204, 0]
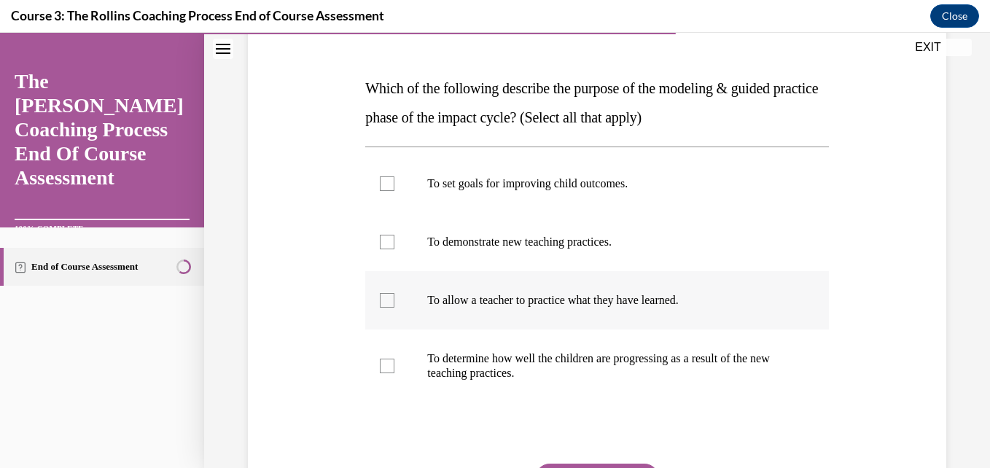
click at [651, 288] on label "To allow a teacher to practice what they have learned." at bounding box center [596, 300] width 463 height 58
click at [394, 293] on input "To allow a teacher to practice what they have learned." at bounding box center [387, 300] width 15 height 15
checkbox input "true"
click at [603, 243] on p "To demonstrate new teaching practices." at bounding box center [609, 242] width 364 height 15
click at [394, 243] on input "To demonstrate new teaching practices." at bounding box center [387, 242] width 15 height 15
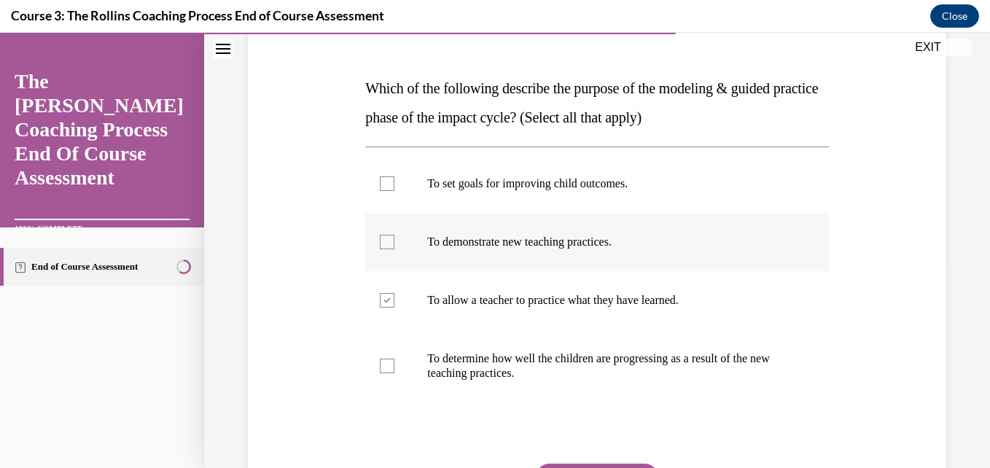
checkbox input "true"
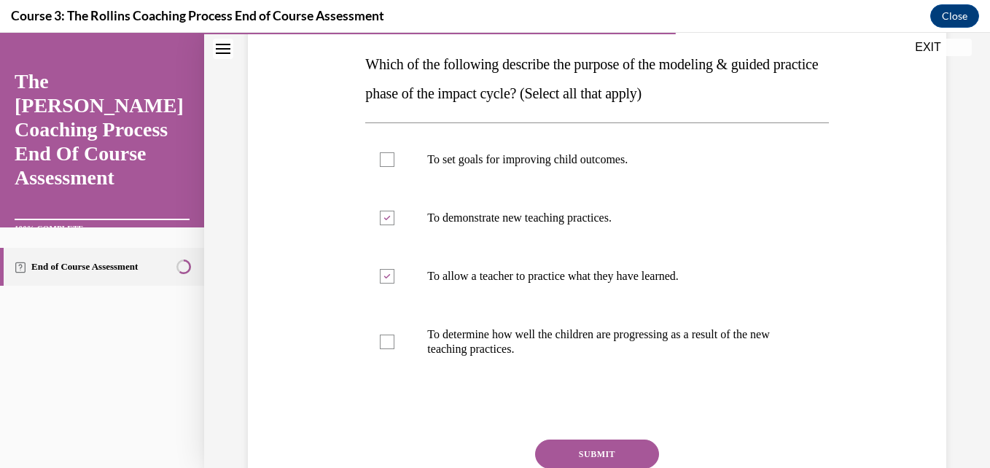
scroll to position [233, 0]
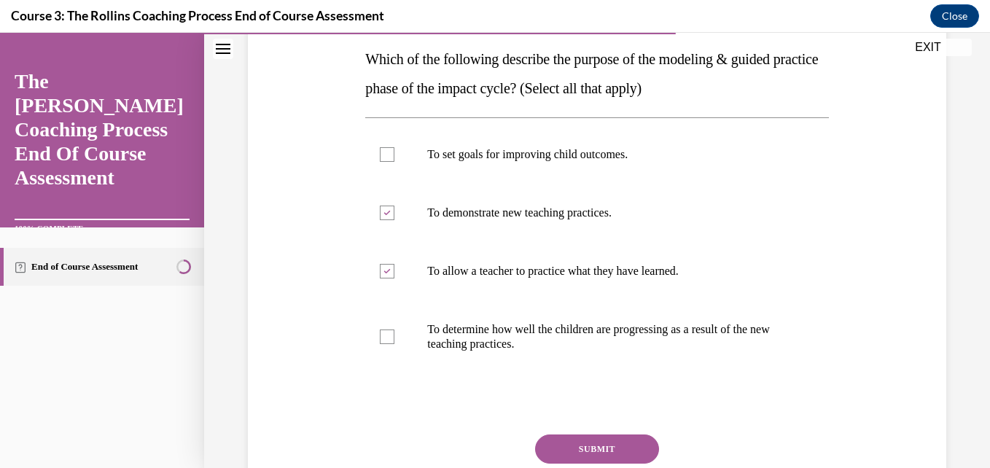
click at [624, 453] on button "SUBMIT" at bounding box center [597, 448] width 124 height 29
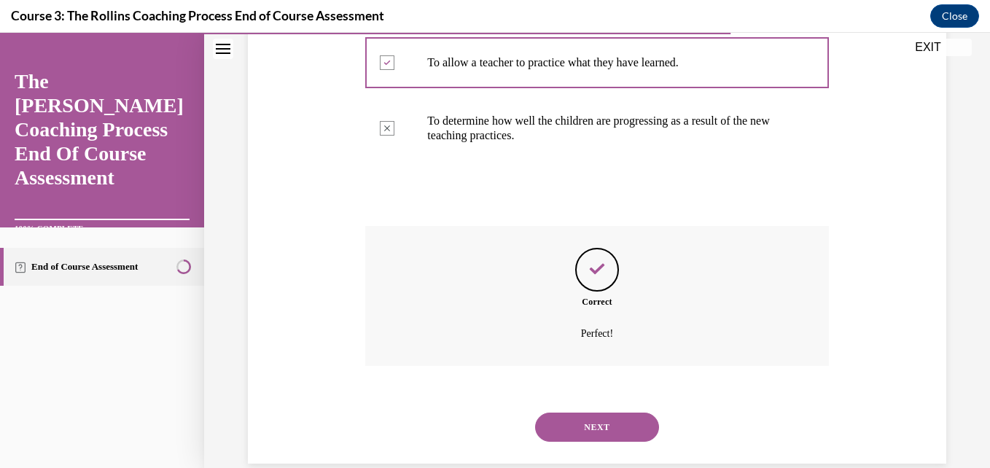
scroll to position [466, 0]
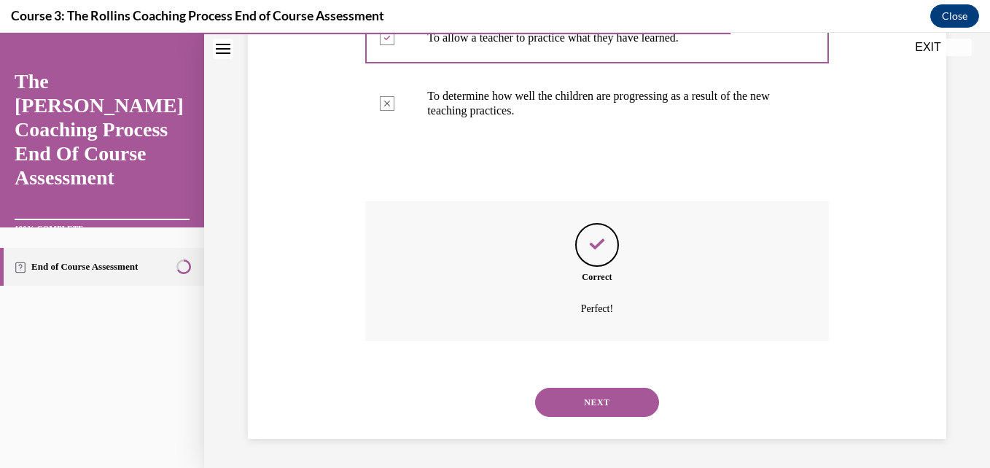
click at [603, 402] on button "NEXT" at bounding box center [597, 402] width 124 height 29
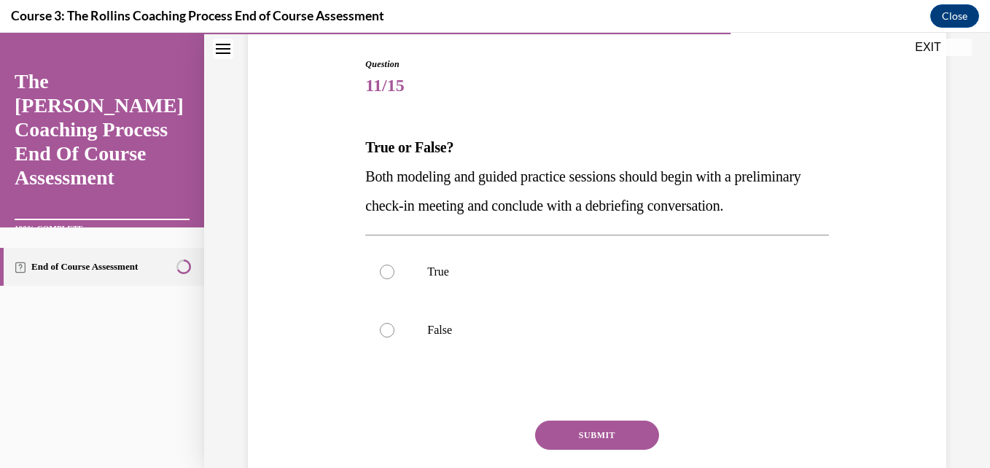
scroll to position [146, 0]
click at [432, 278] on p "True" at bounding box center [609, 271] width 364 height 15
click at [394, 278] on input "True" at bounding box center [387, 271] width 15 height 15
radio input "true"
click at [579, 449] on button "SUBMIT" at bounding box center [597, 434] width 124 height 29
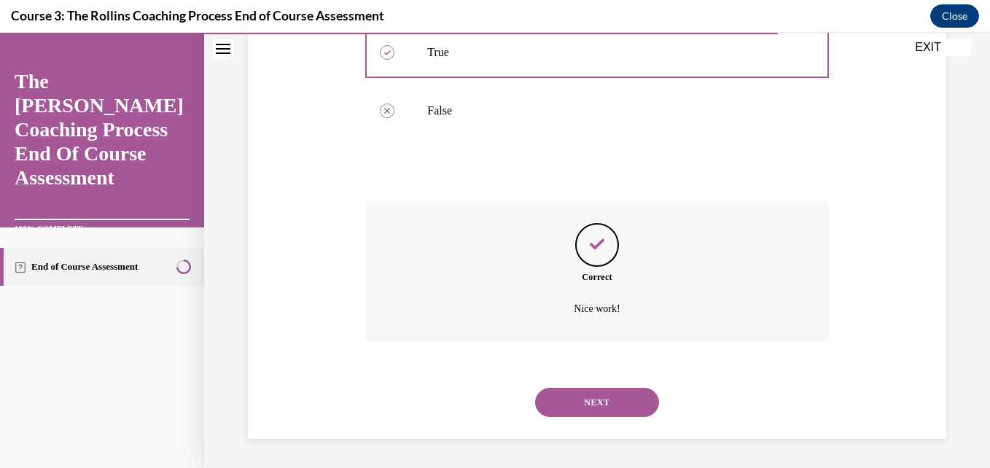
scroll to position [393, 0]
click at [610, 398] on button "NEXT" at bounding box center [597, 402] width 124 height 29
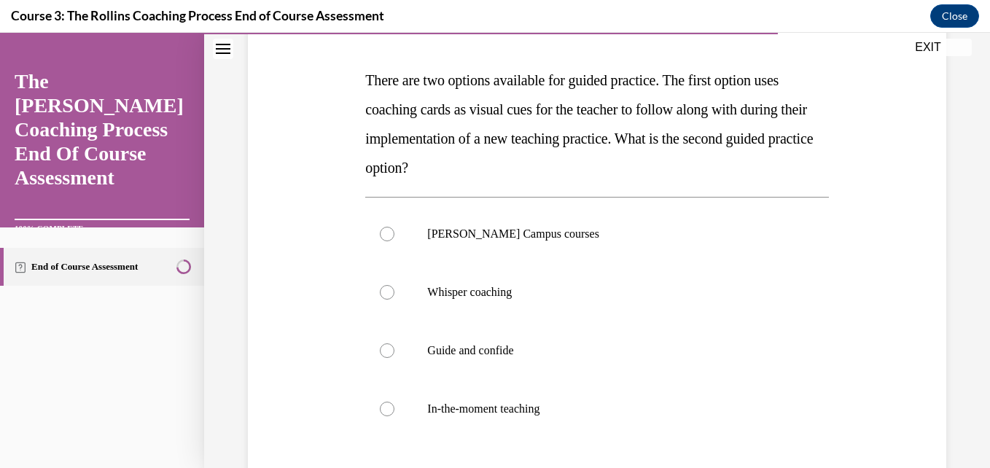
scroll to position [233, 0]
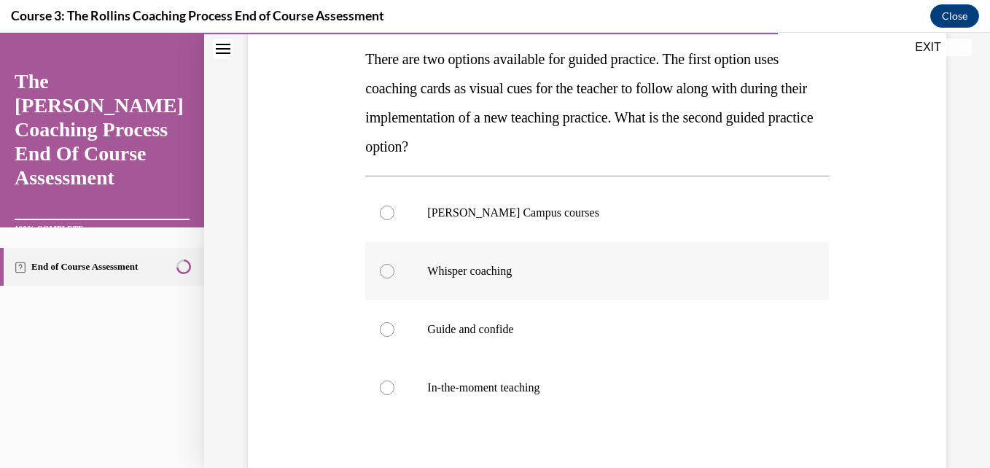
click at [552, 294] on label "Whisper coaching" at bounding box center [596, 271] width 463 height 58
click at [394, 278] on input "Whisper coaching" at bounding box center [387, 271] width 15 height 15
radio input "true"
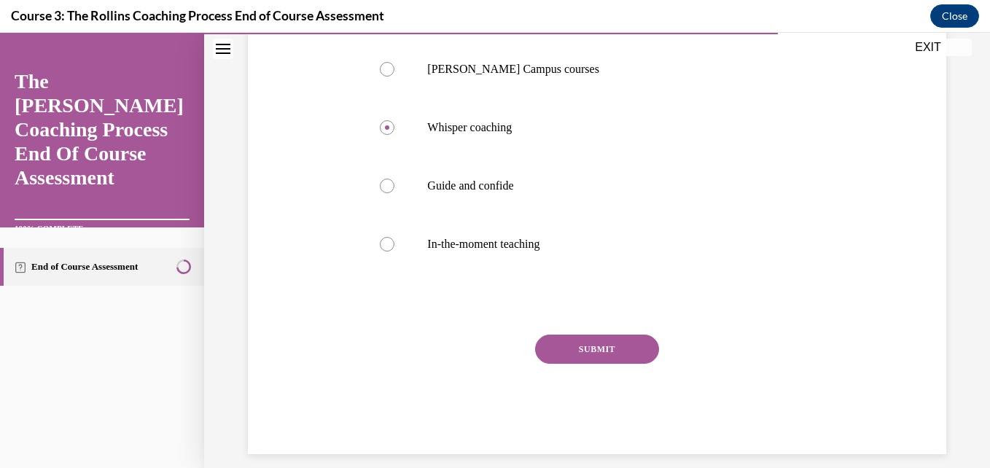
scroll to position [392, 0]
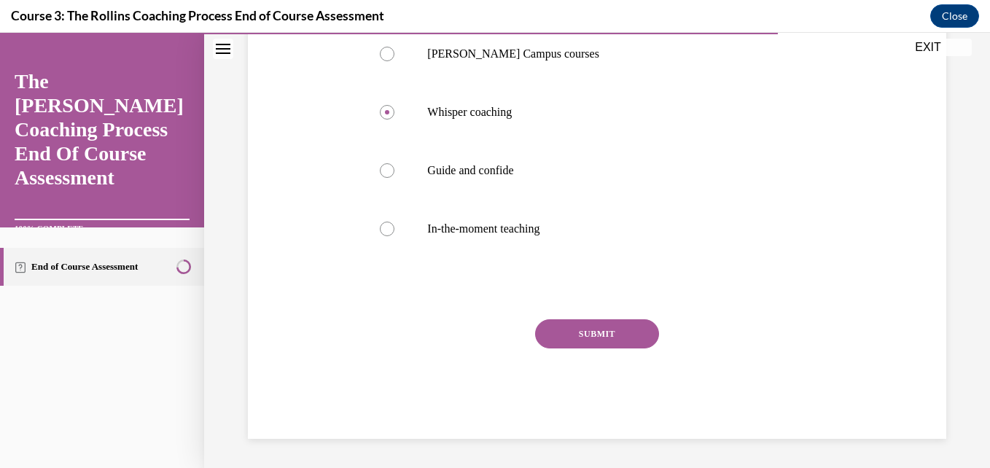
click at [601, 326] on button "SUBMIT" at bounding box center [597, 333] width 124 height 29
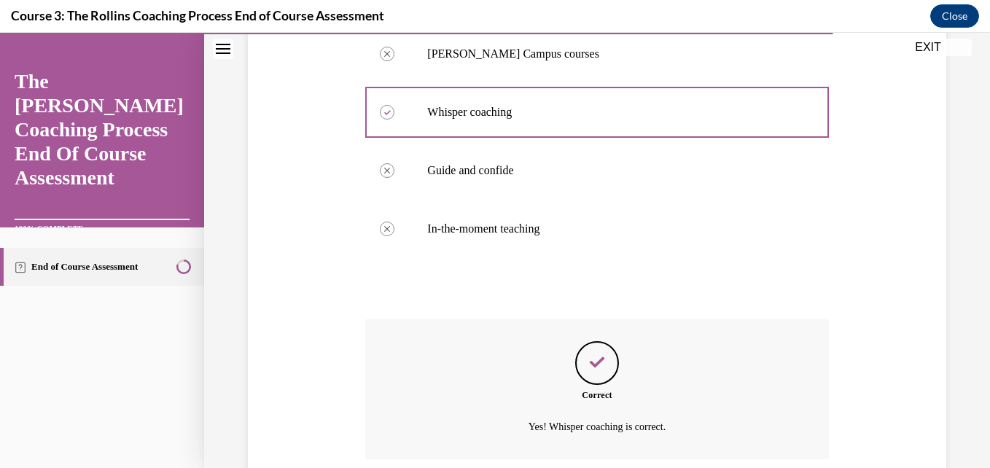
scroll to position [510, 0]
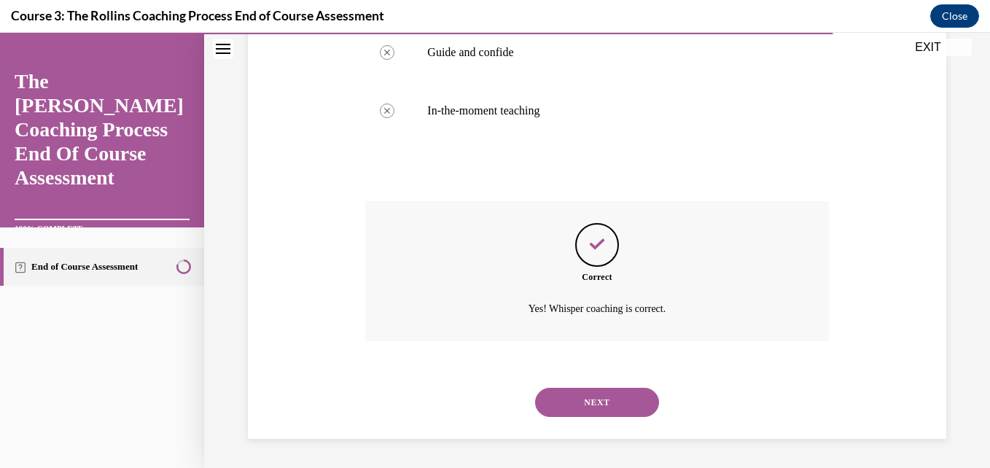
click at [614, 402] on button "NEXT" at bounding box center [597, 402] width 124 height 29
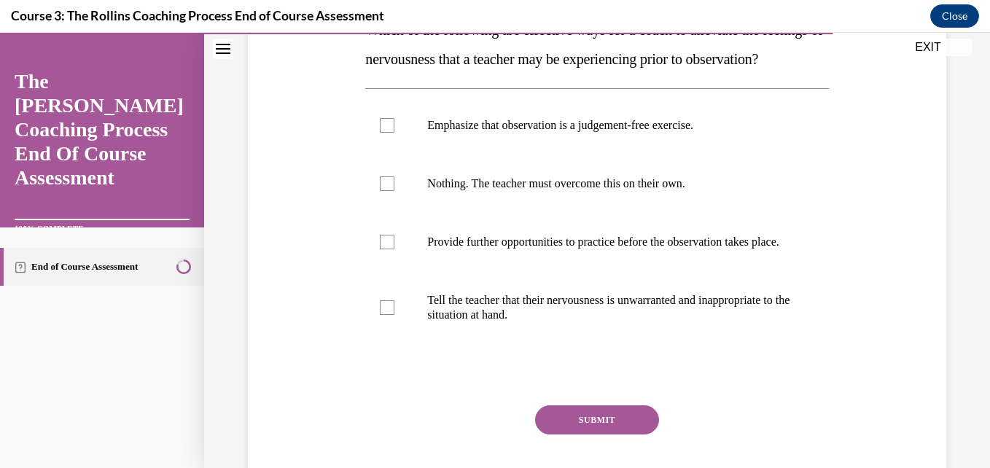
scroll to position [291, 0]
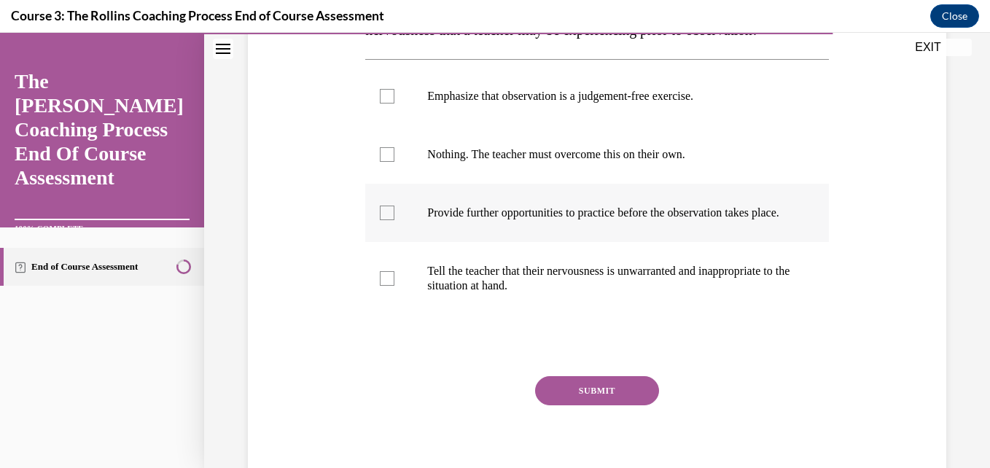
click at [656, 242] on label "Provide further opportunities to practice before the observation takes place." at bounding box center [596, 213] width 463 height 58
click at [394, 220] on input "Provide further opportunities to practice before the observation takes place." at bounding box center [387, 212] width 15 height 15
checkbox input "true"
click at [599, 125] on label "Emphasize that observation is a judgement-free exercise." at bounding box center [596, 96] width 463 height 58
click at [394, 103] on input "Emphasize that observation is a judgement-free exercise." at bounding box center [387, 96] width 15 height 15
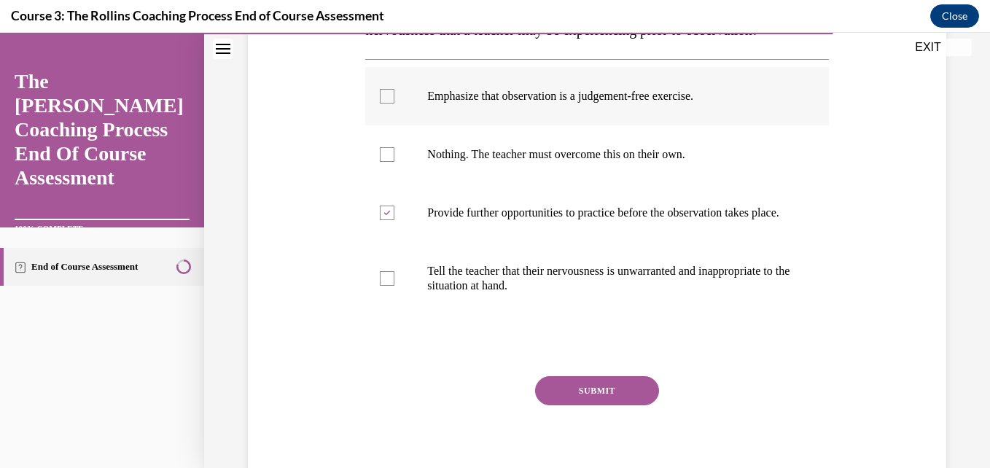
checkbox input "true"
click at [595, 405] on button "SUBMIT" at bounding box center [597, 390] width 124 height 29
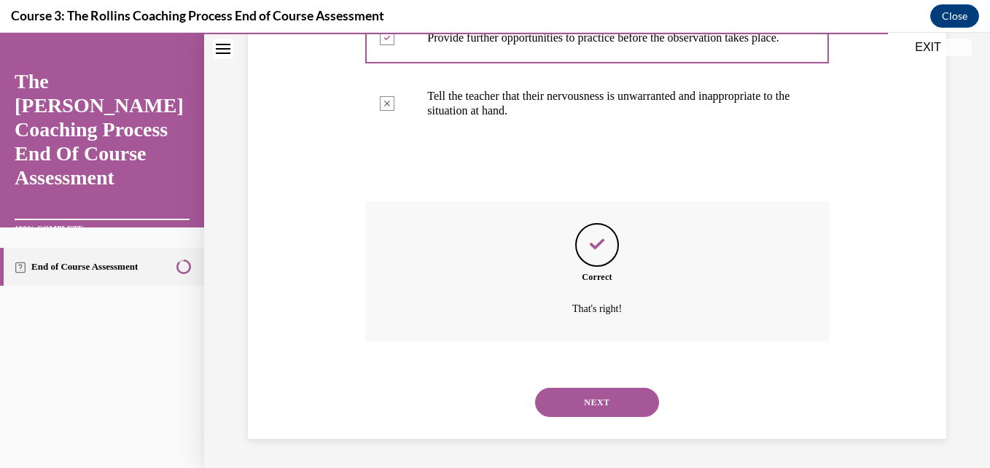
scroll to position [510, 0]
click at [610, 404] on button "NEXT" at bounding box center [597, 402] width 124 height 29
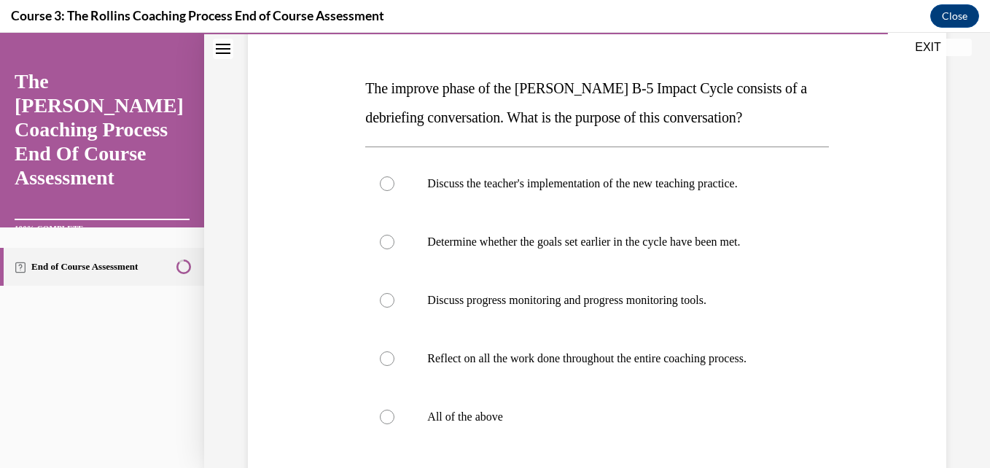
scroll to position [233, 0]
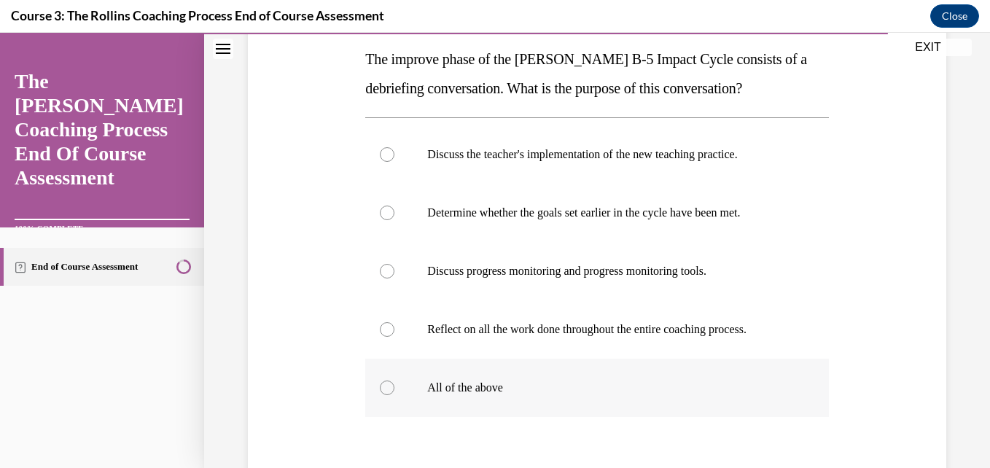
click at [732, 396] on label "All of the above" at bounding box center [596, 388] width 463 height 58
click at [394, 395] on input "All of the above" at bounding box center [387, 387] width 15 height 15
radio input "true"
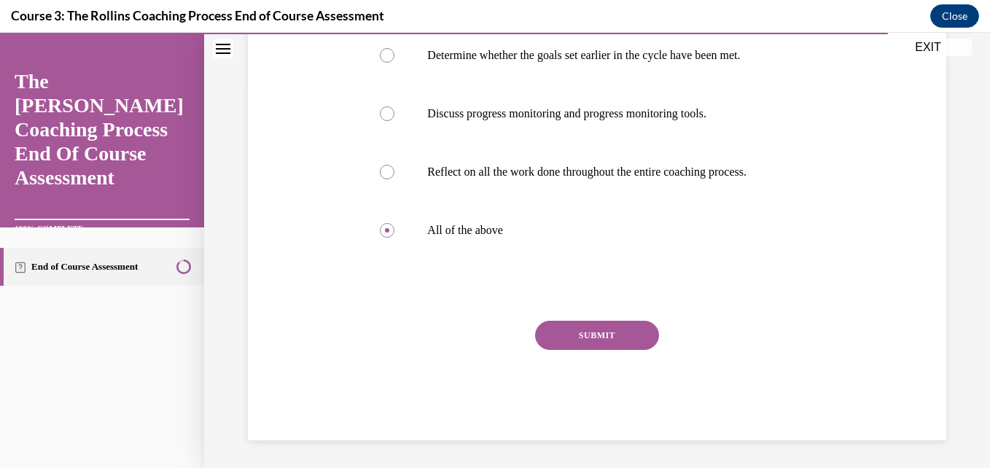
scroll to position [392, 0]
click at [602, 335] on button "SUBMIT" at bounding box center [597, 333] width 124 height 29
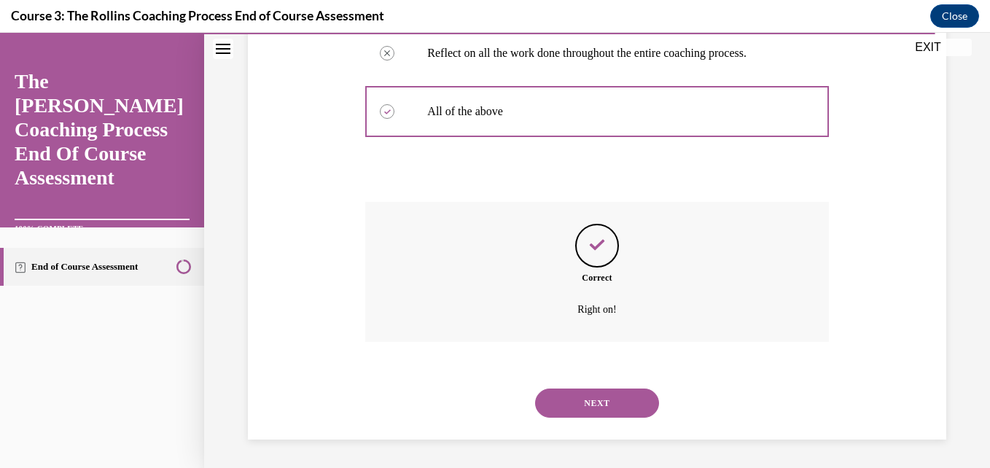
scroll to position [510, 0]
click at [587, 405] on button "NEXT" at bounding box center [597, 402] width 124 height 29
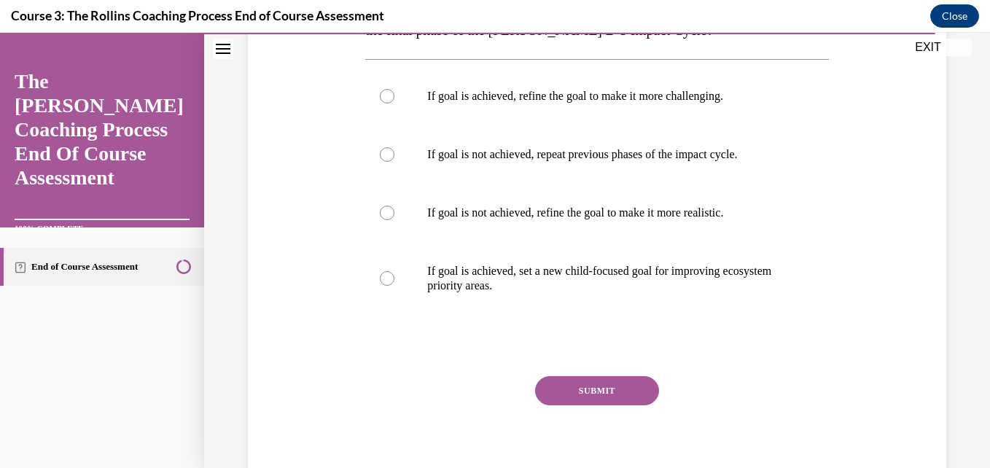
scroll to position [321, 0]
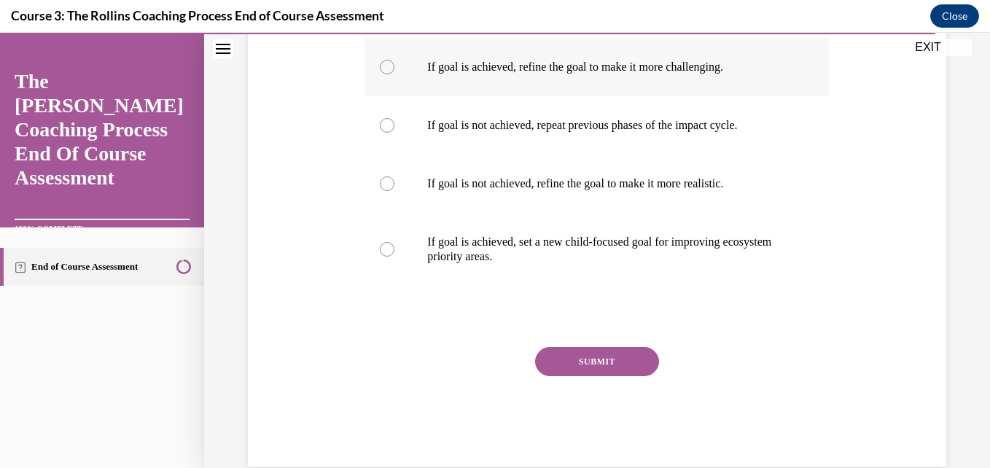
click at [576, 65] on p "If goal is achieved, refine the goal to make it more challenging." at bounding box center [609, 67] width 364 height 15
click at [394, 65] on input "If goal is achieved, refine the goal to make it more challenging." at bounding box center [387, 67] width 15 height 15
radio input "true"
click at [589, 359] on button "SUBMIT" at bounding box center [597, 361] width 124 height 29
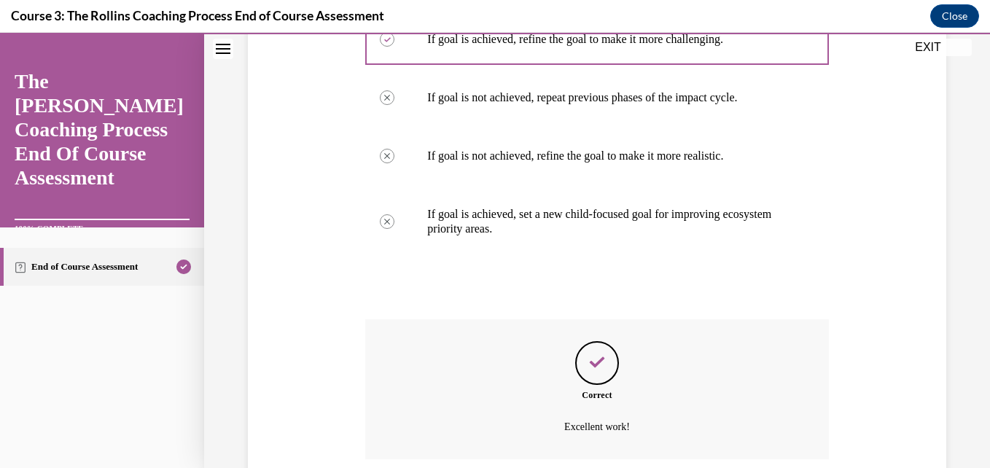
scroll to position [466, 0]
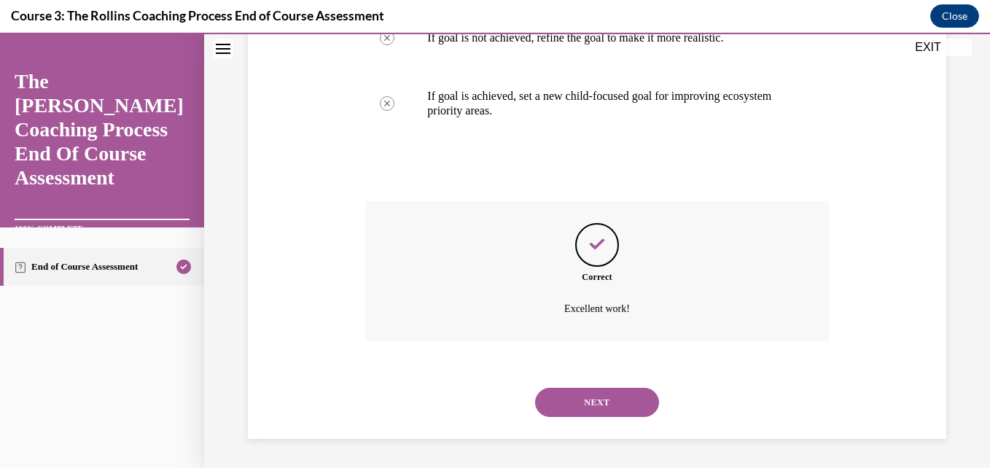
click at [595, 407] on button "NEXT" at bounding box center [597, 402] width 124 height 29
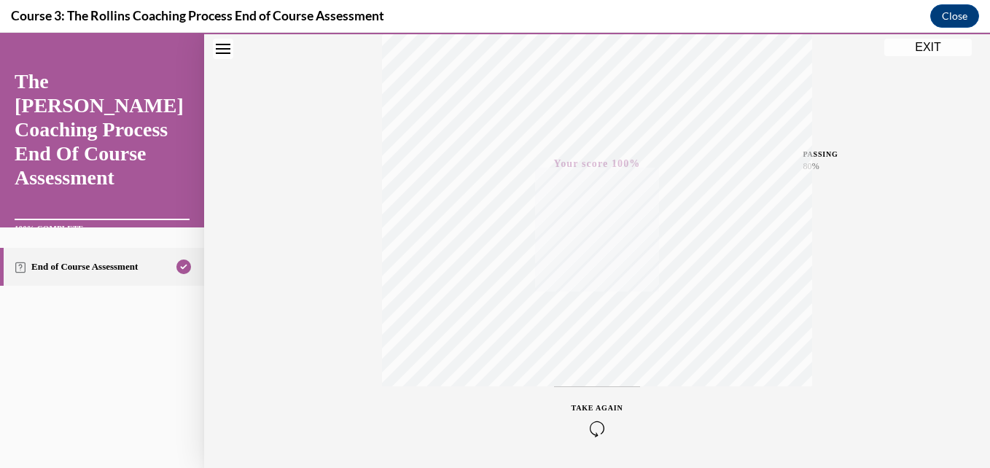
scroll to position [312, 0]
click at [896, 46] on button "EXIT" at bounding box center [927, 47] width 87 height 17
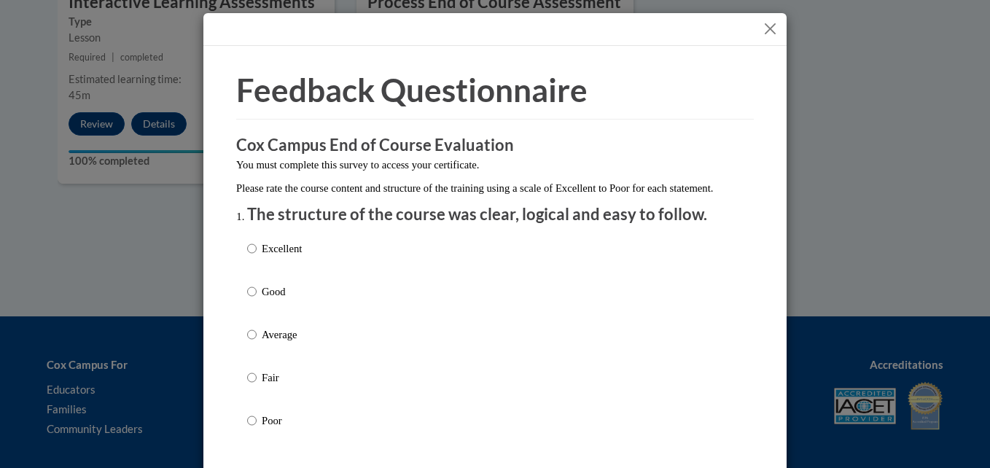
click at [285, 299] on p "Good" at bounding box center [282, 291] width 40 height 16
click at [256, 299] on input "Good" at bounding box center [251, 291] width 9 height 16
radio input "true"
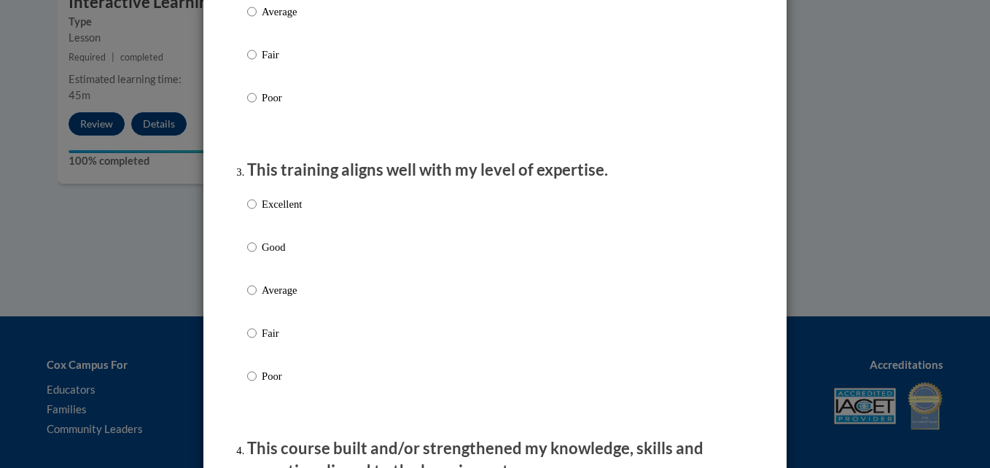
scroll to position [641, 0]
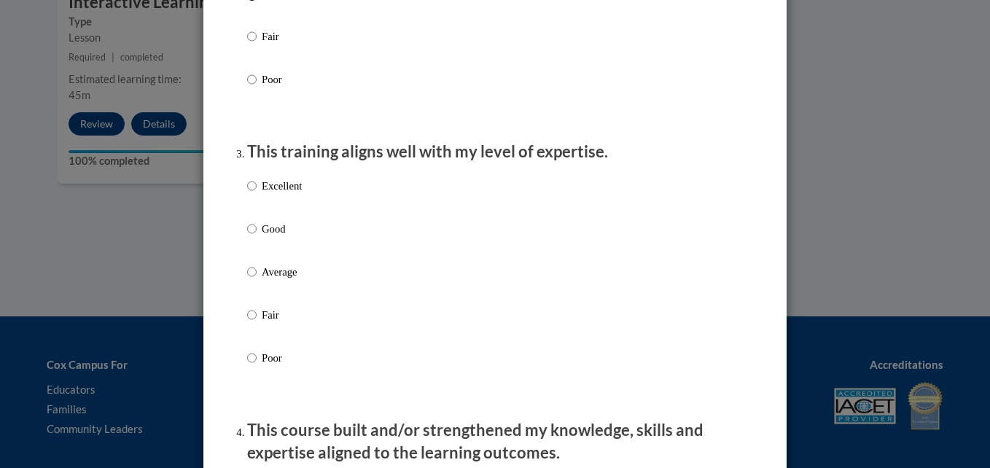
radio input "true"
click at [247, 194] on input "Excellent" at bounding box center [251, 186] width 9 height 16
radio input "true"
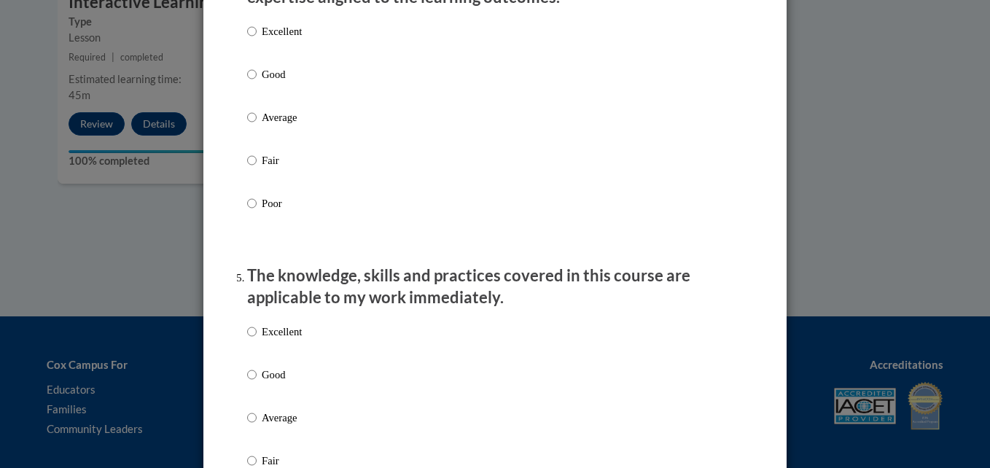
scroll to position [1108, 0]
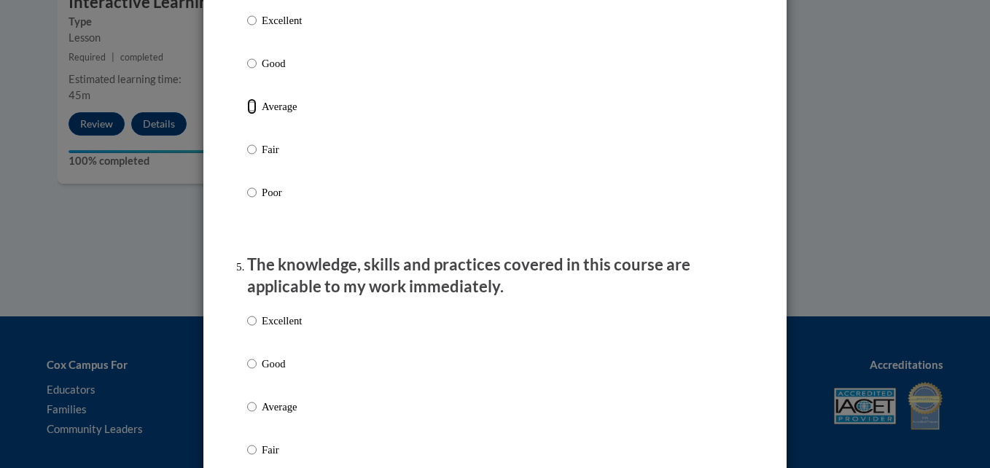
click at [247, 114] on input "Average" at bounding box center [251, 106] width 9 height 16
radio input "true"
click at [247, 329] on input "Excellent" at bounding box center [251, 321] width 9 height 16
radio input "true"
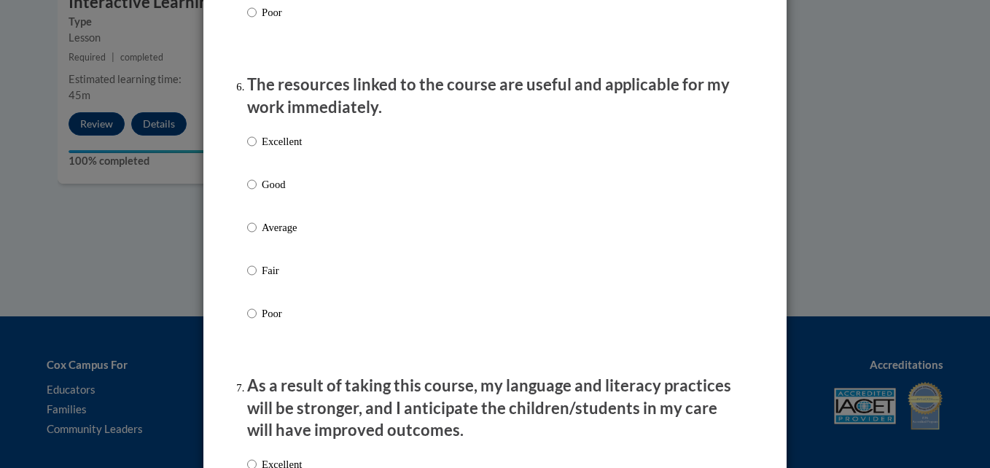
scroll to position [1603, 0]
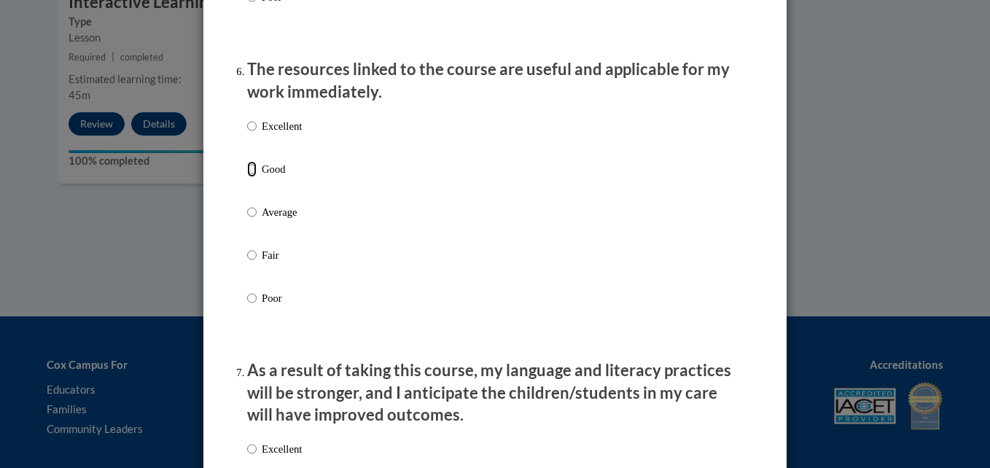
click at [247, 177] on input "Good" at bounding box center [251, 169] width 9 height 16
radio input "true"
click at [247, 457] on input "Excellent" at bounding box center [251, 449] width 9 height 16
radio input "true"
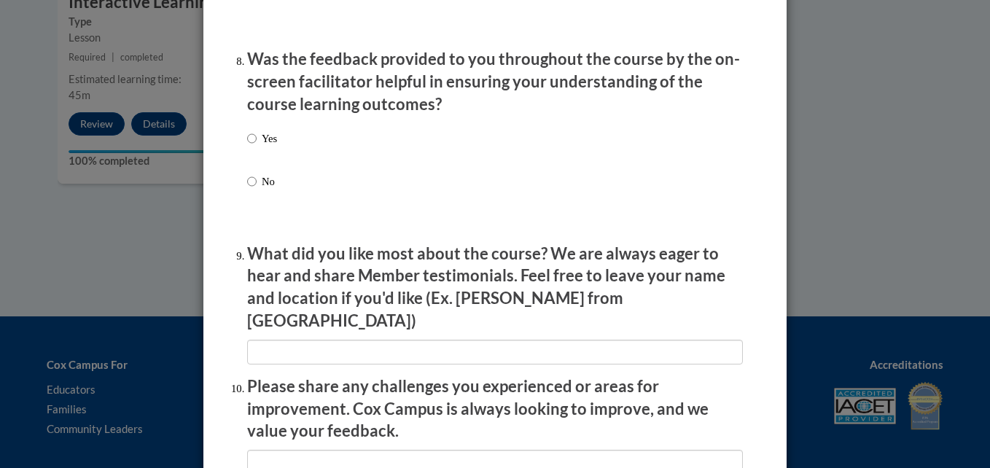
scroll to position [2273, 0]
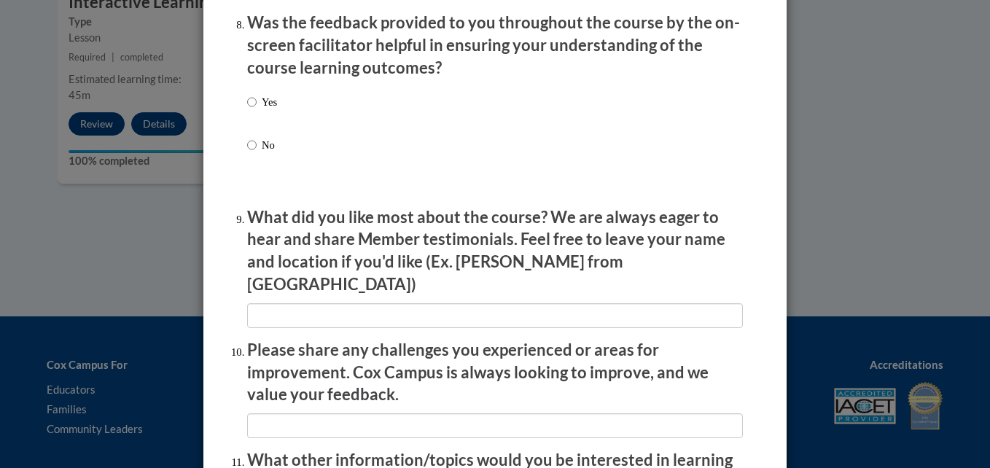
click at [256, 121] on label "Yes" at bounding box center [262, 113] width 30 height 39
click at [256, 110] on input "Yes" at bounding box center [251, 102] width 9 height 16
radio input "true"
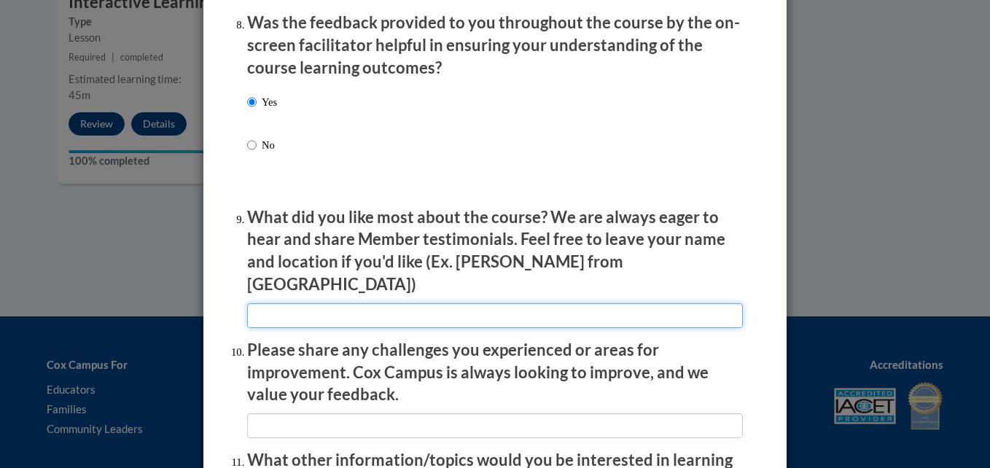
click at [289, 304] on input "textbox" at bounding box center [495, 315] width 496 height 25
type input "n/a"
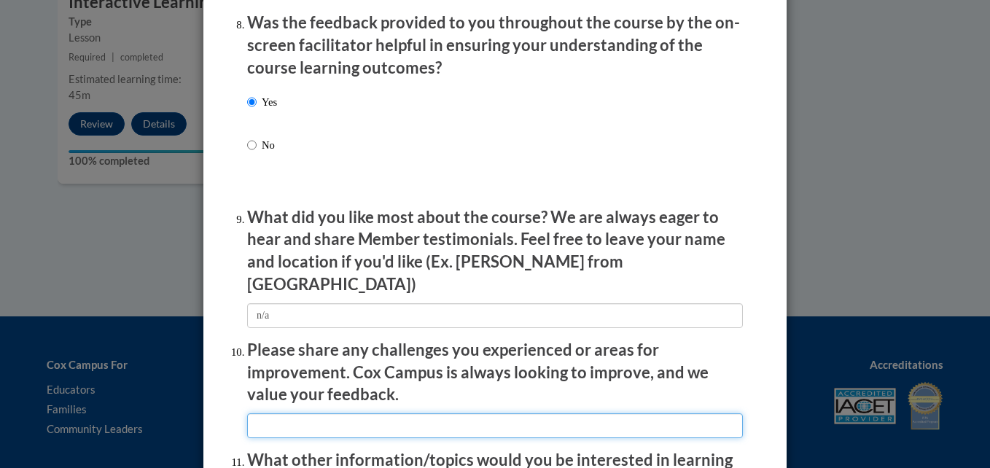
click at [289, 413] on input "textbox" at bounding box center [495, 425] width 496 height 25
type input "n/a"
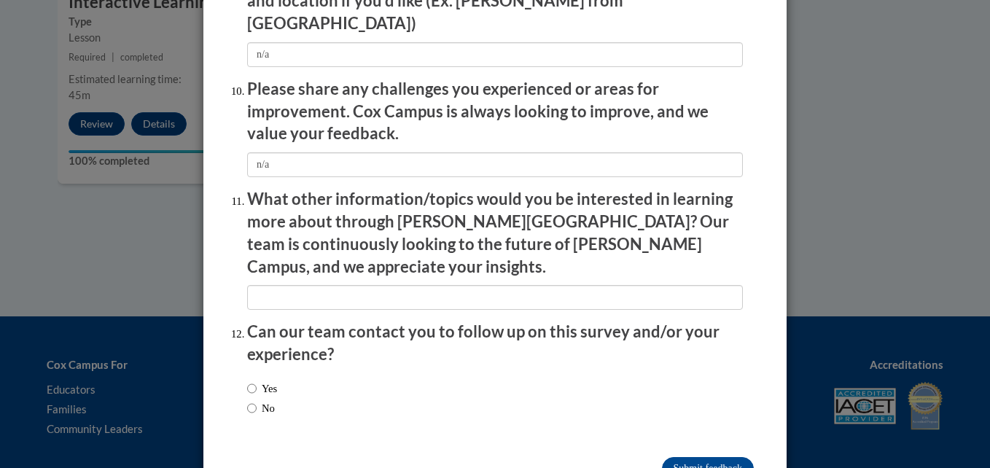
scroll to position [2560, 0]
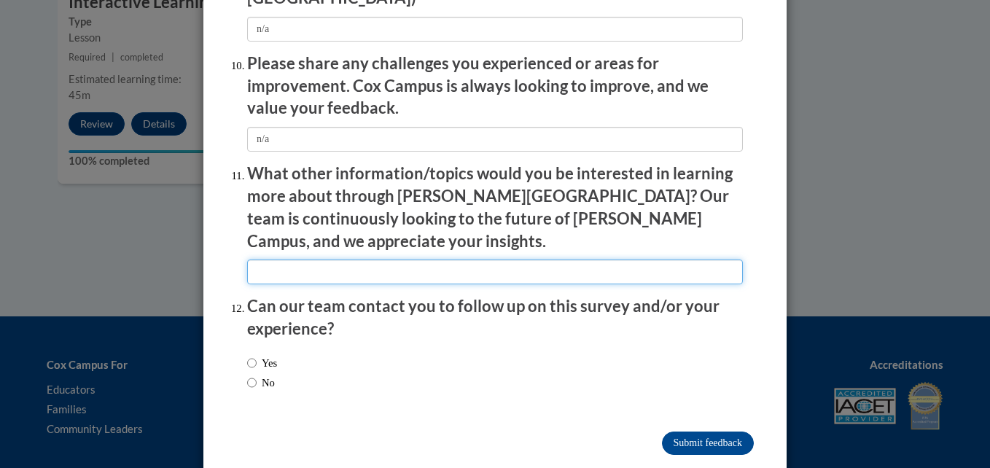
click at [486, 259] on input "textbox" at bounding box center [495, 271] width 496 height 25
type input "n/a"
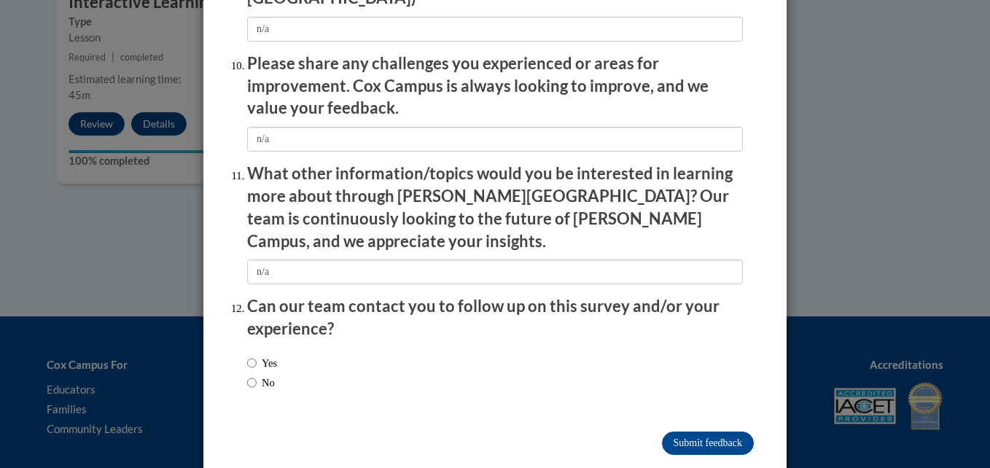
click at [343, 350] on div "Yes No" at bounding box center [495, 375] width 496 height 55
click at [247, 375] on input "No" at bounding box center [251, 383] width 9 height 16
radio input "true"
click at [679, 431] on input "Submit feedback" at bounding box center [708, 442] width 92 height 23
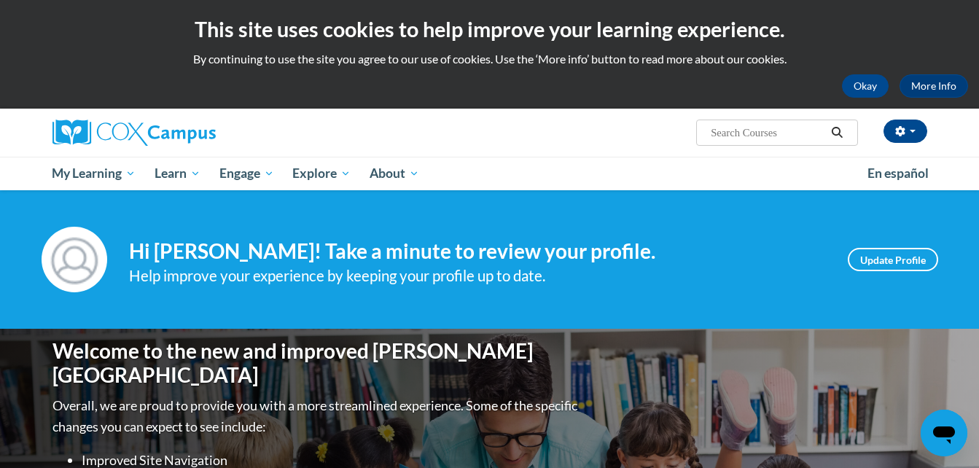
click at [6, 312] on div "Your profile Hi Tyler Phillips! Take a minute to review your profile. Help impr…" at bounding box center [489, 259] width 979 height 138
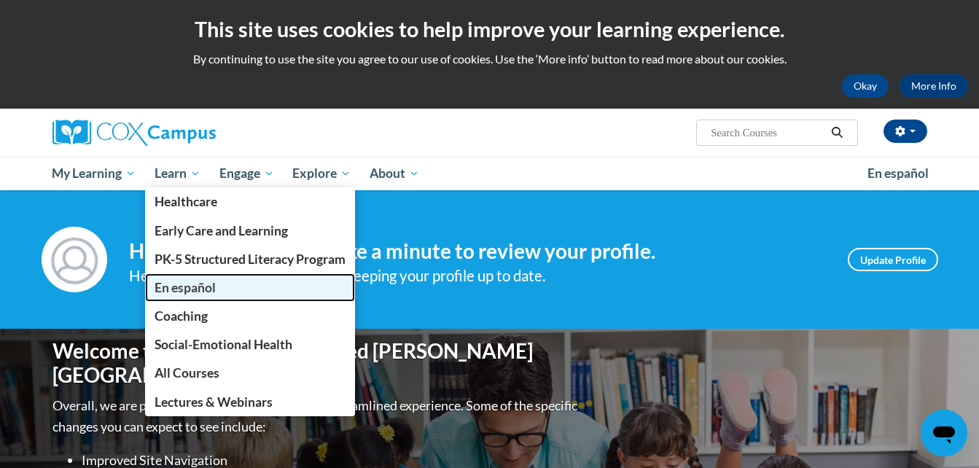
click at [201, 280] on span "En español" at bounding box center [184, 287] width 61 height 15
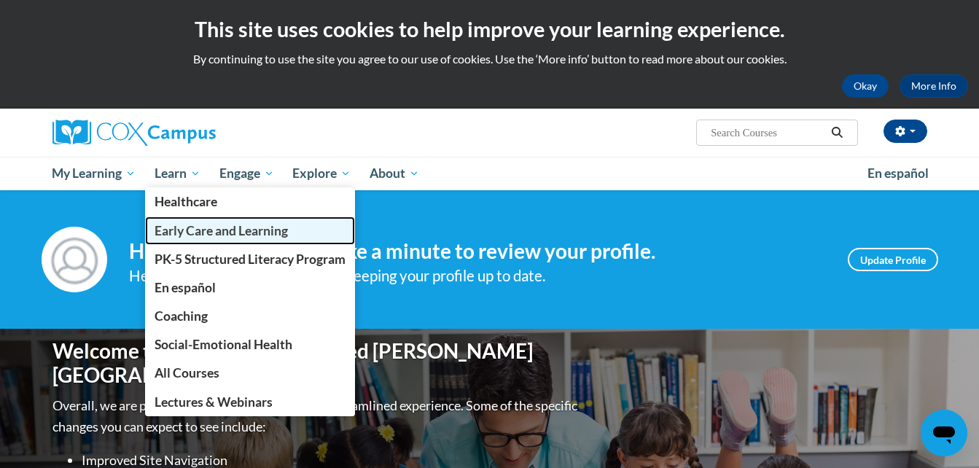
click at [180, 232] on span "Early Care and Learning" at bounding box center [220, 230] width 133 height 15
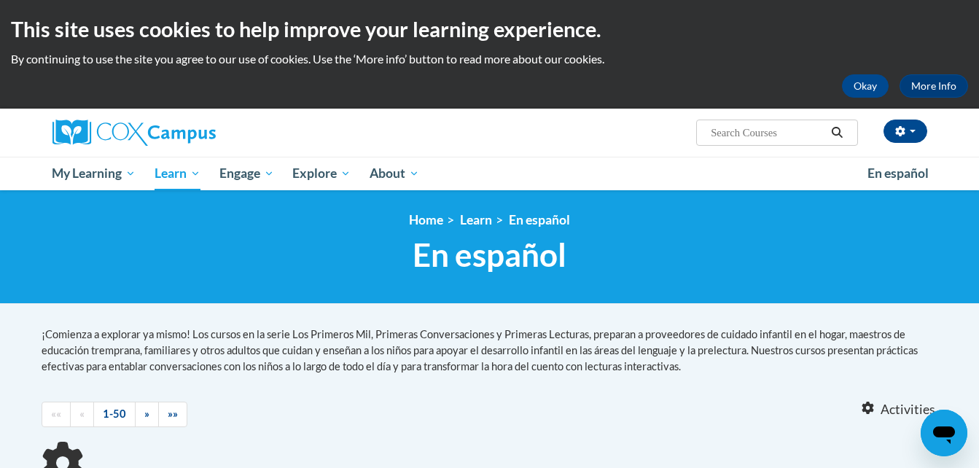
click at [15, 385] on body "This site uses cookies to help improve your learning experience. By continuing …" at bounding box center [489, 433] width 979 height 866
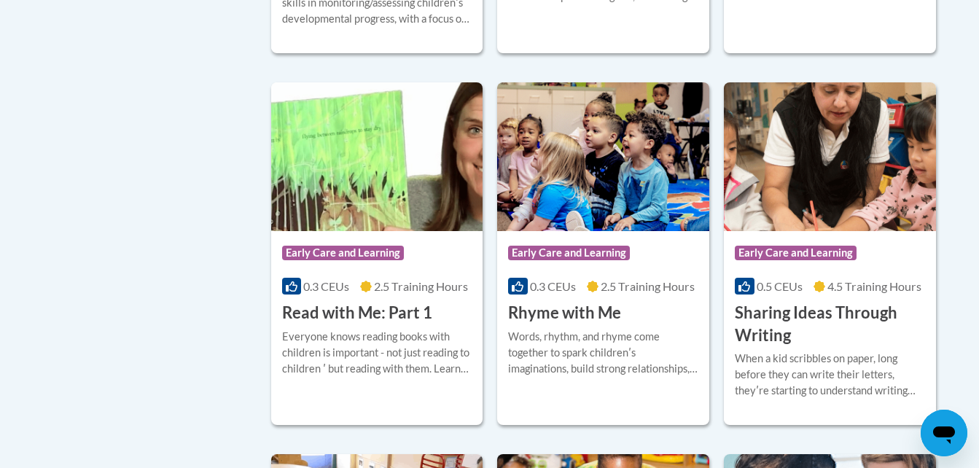
scroll to position [1691, 0]
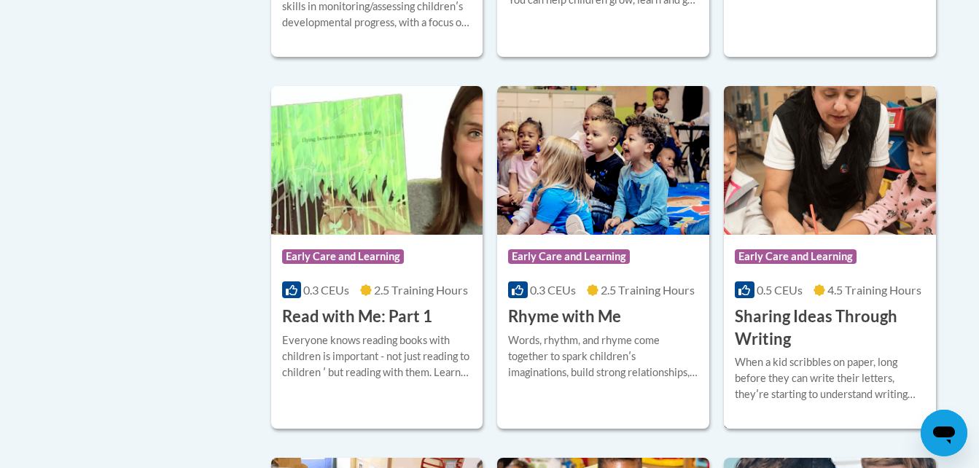
click at [856, 350] on h3 "Sharing Ideas Through Writing" at bounding box center [830, 327] width 190 height 45
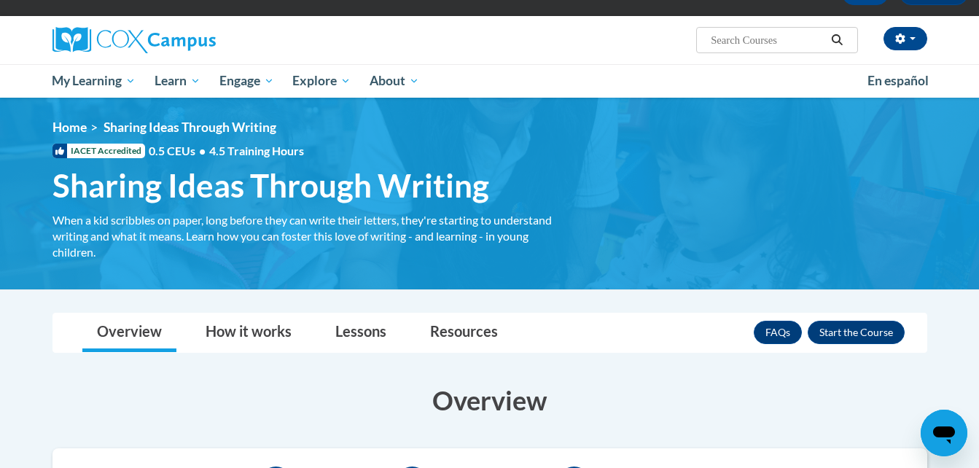
scroll to position [87, 0]
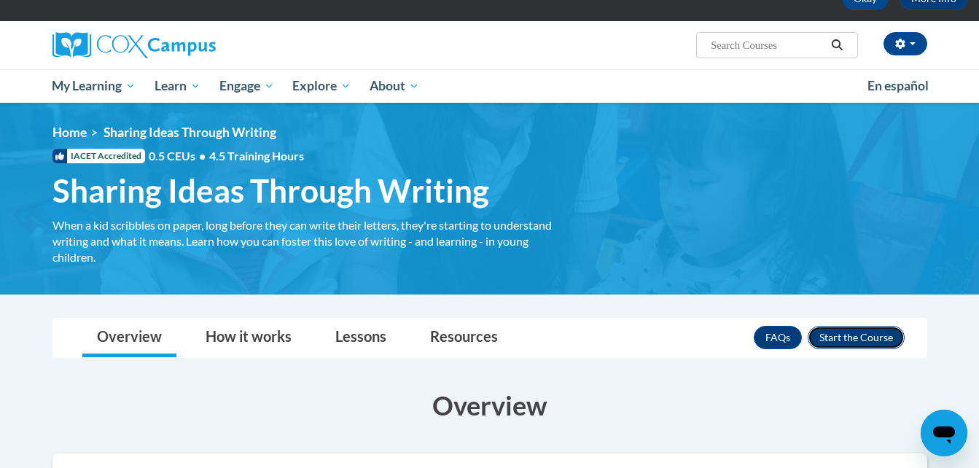
click at [872, 341] on button "Enroll" at bounding box center [855, 337] width 97 height 23
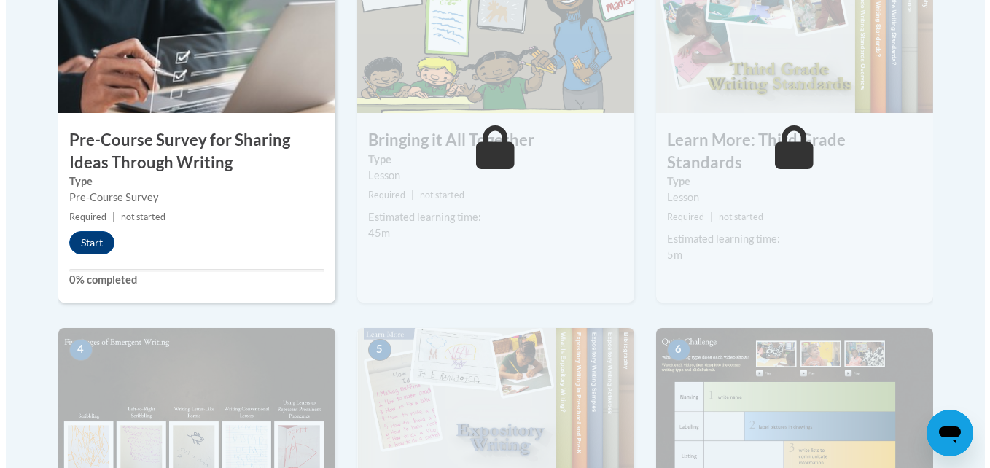
scroll to position [496, 0]
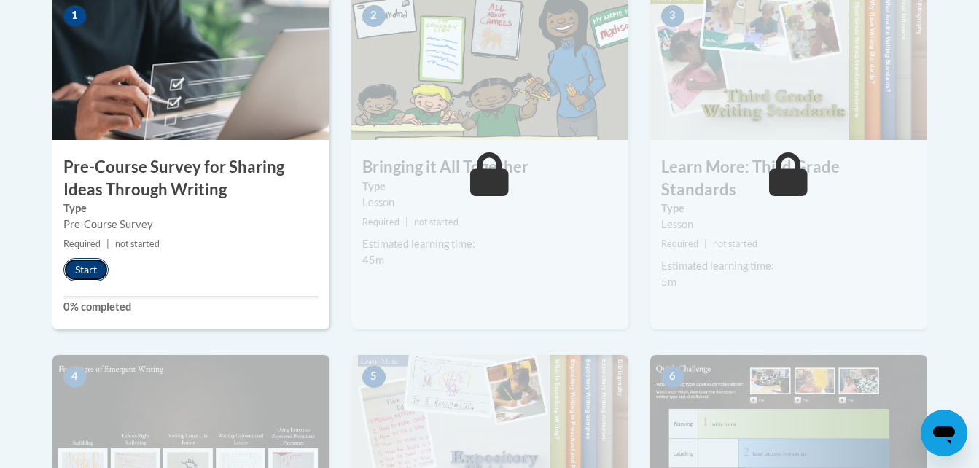
click at [97, 261] on button "Start" at bounding box center [85, 269] width 45 height 23
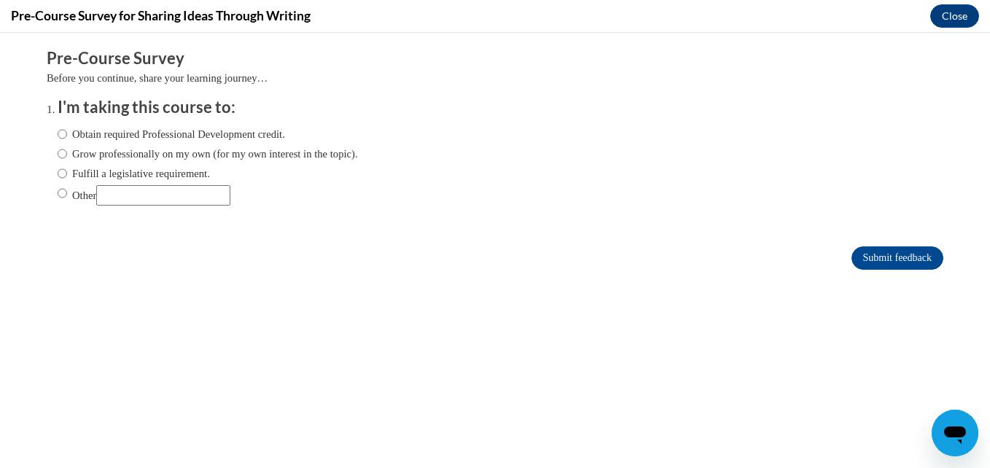
scroll to position [0, 0]
click at [117, 141] on label "Obtain required Professional Development credit." at bounding box center [171, 134] width 227 height 16
click at [67, 141] on input "Obtain required Professional Development credit." at bounding box center [62, 134] width 9 height 16
radio input "true"
click at [890, 258] on input "Submit feedback" at bounding box center [897, 257] width 92 height 23
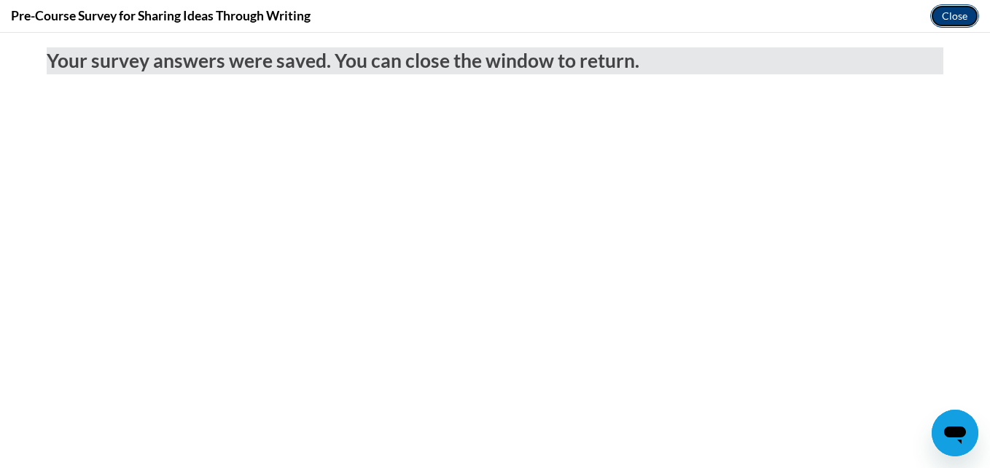
click at [944, 13] on button "Close" at bounding box center [954, 15] width 49 height 23
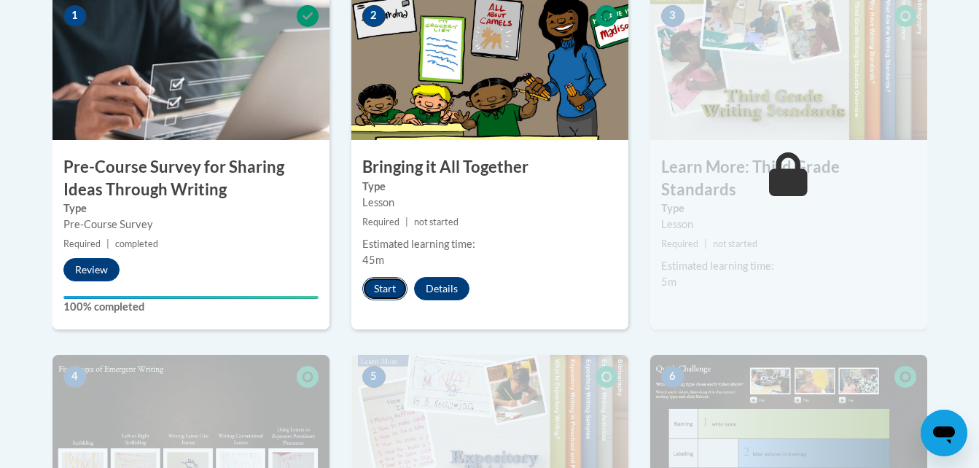
click at [391, 297] on button "Start" at bounding box center [384, 288] width 45 height 23
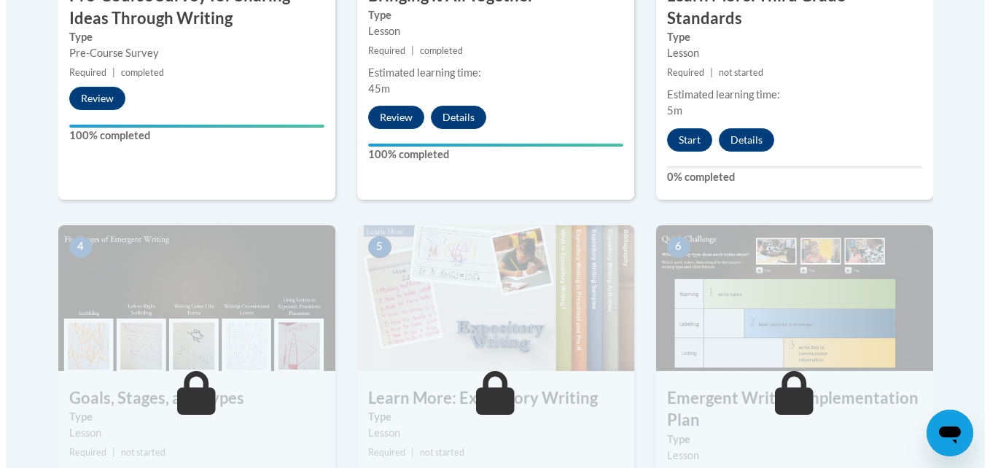
scroll to position [670, 0]
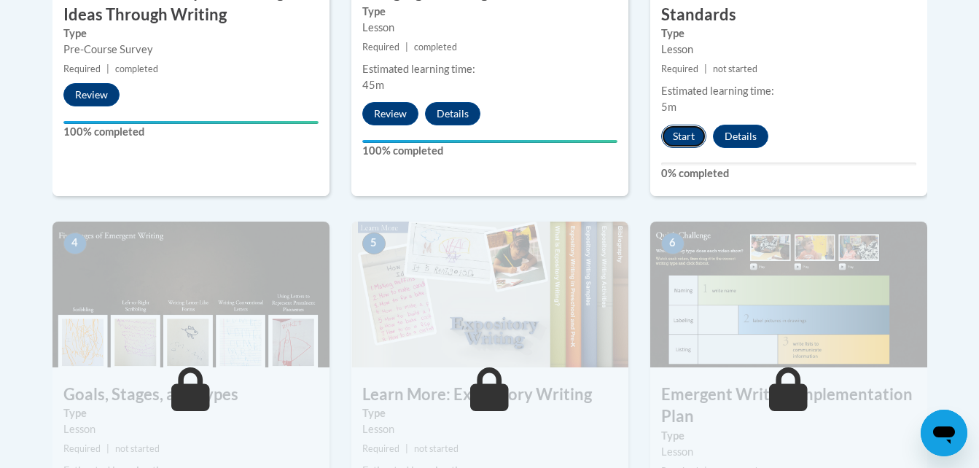
click at [673, 125] on button "Start" at bounding box center [683, 136] width 45 height 23
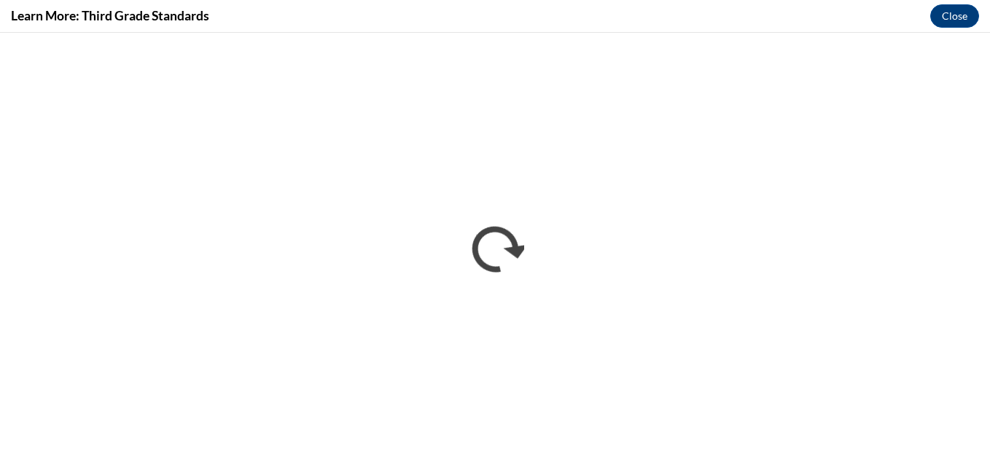
scroll to position [0, 0]
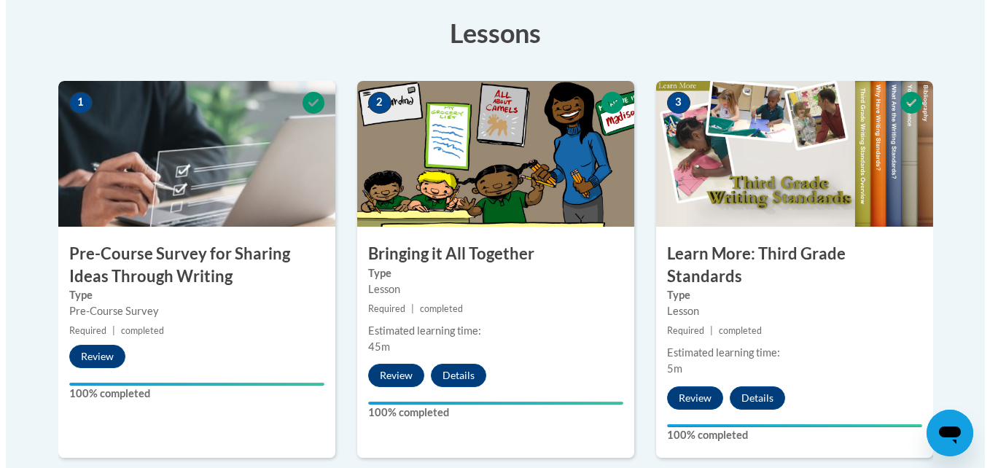
scroll to position [818, 0]
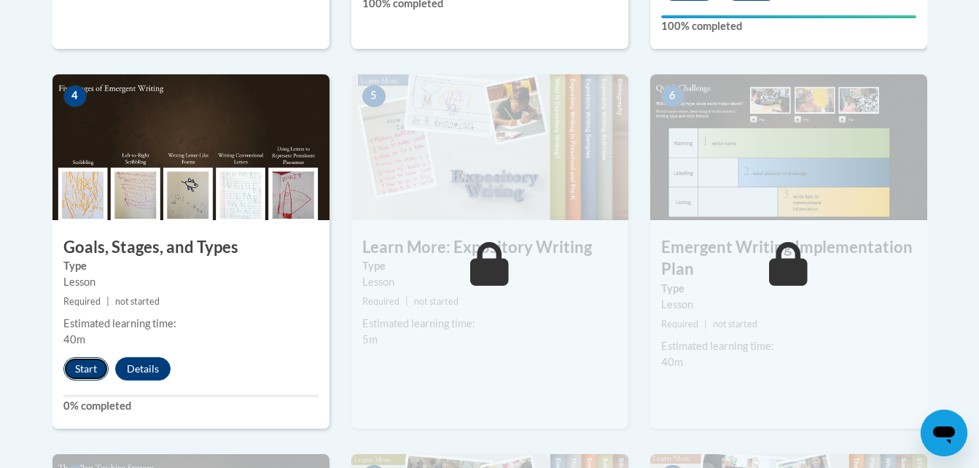
click at [79, 357] on button "Start" at bounding box center [85, 368] width 45 height 23
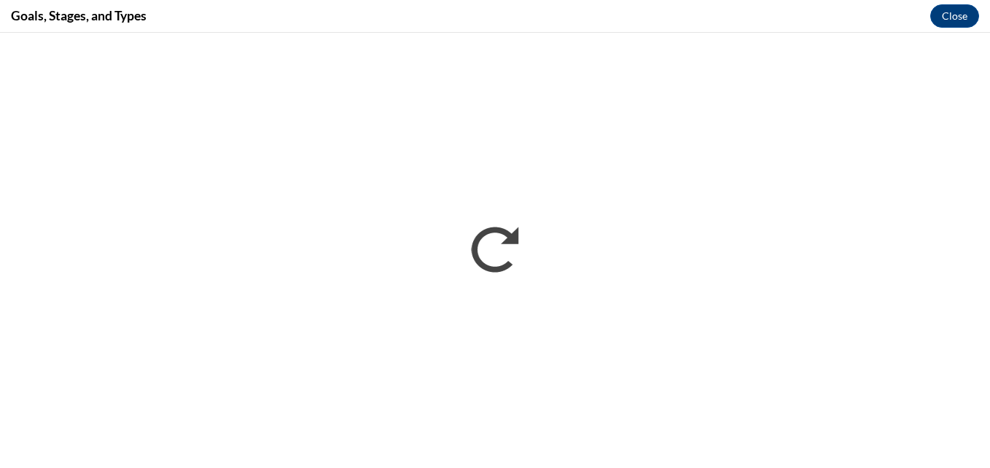
scroll to position [0, 0]
